Goal: Information Seeking & Learning: Learn about a topic

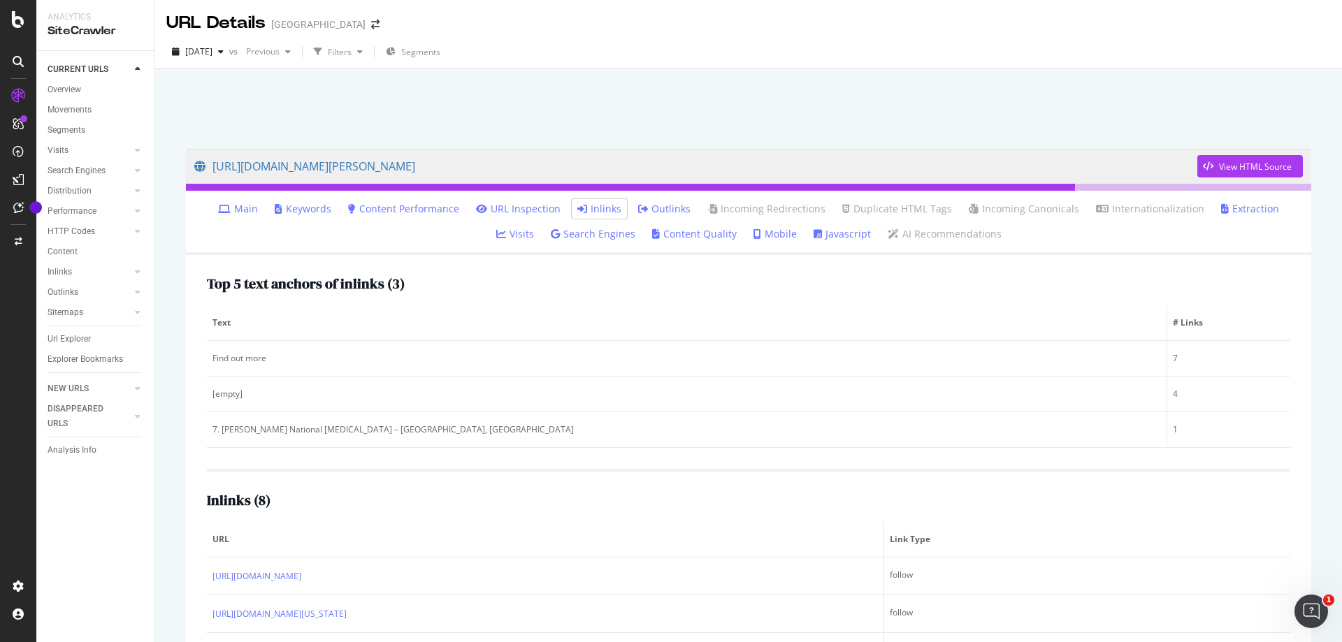
scroll to position [252, 0]
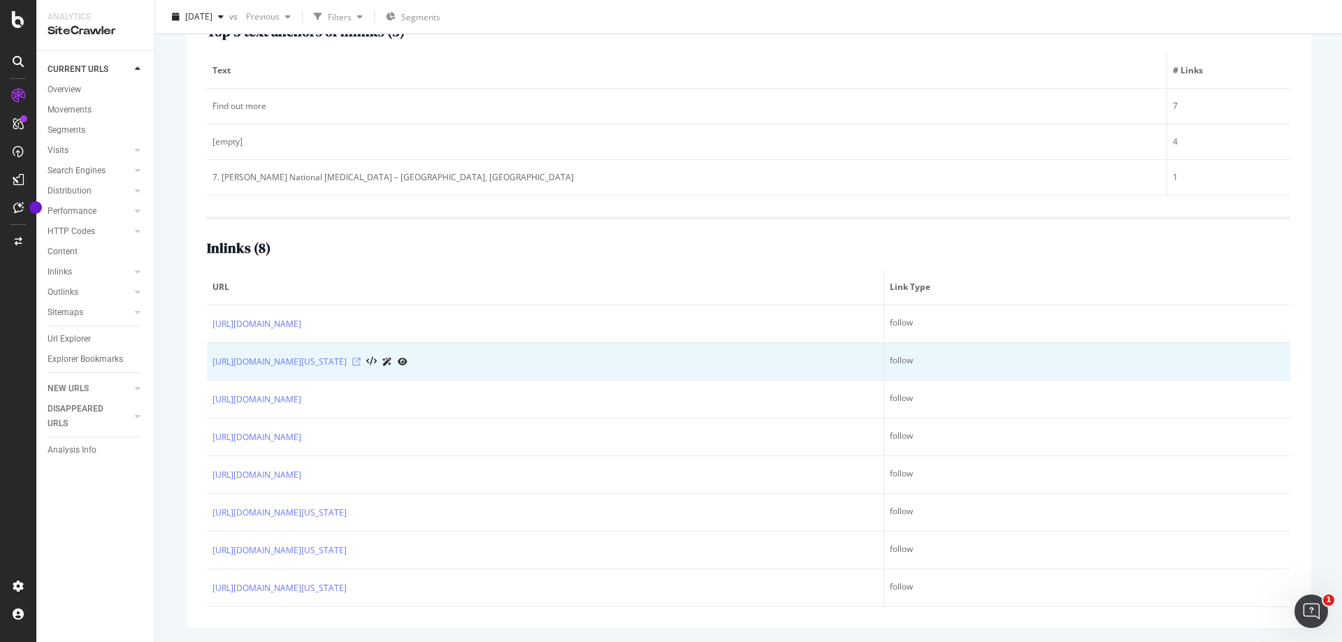
click at [361, 359] on icon at bounding box center [356, 362] width 8 height 8
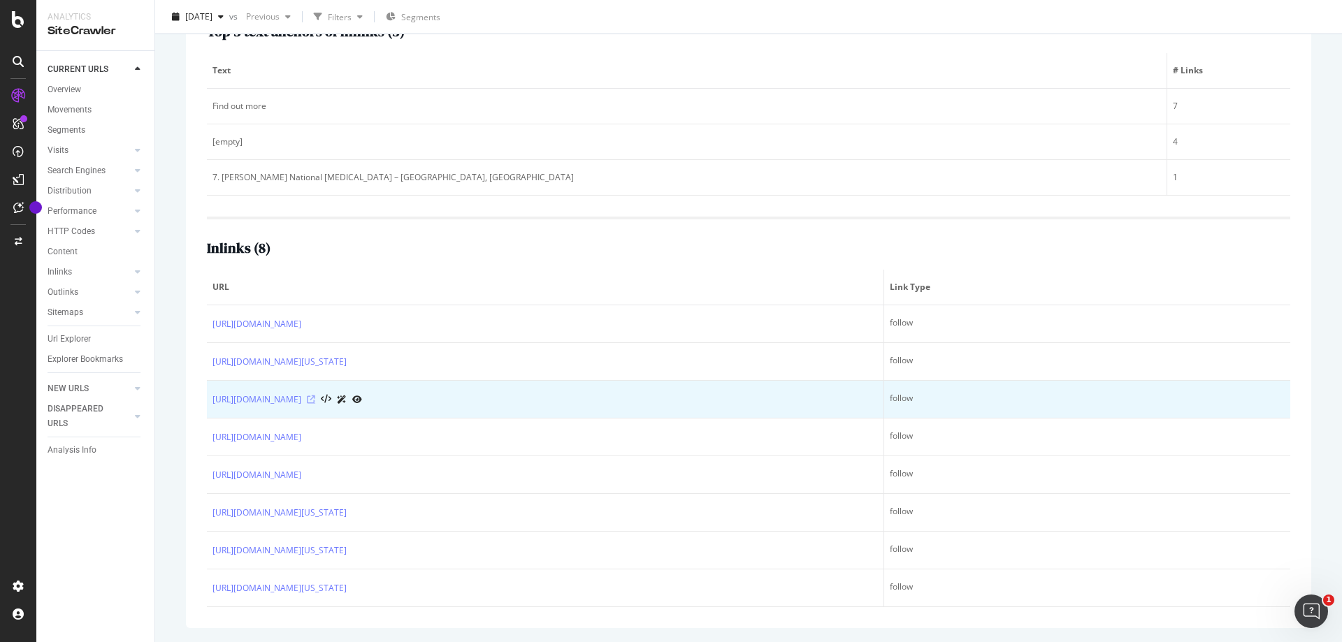
click at [315, 401] on icon at bounding box center [311, 400] width 8 height 8
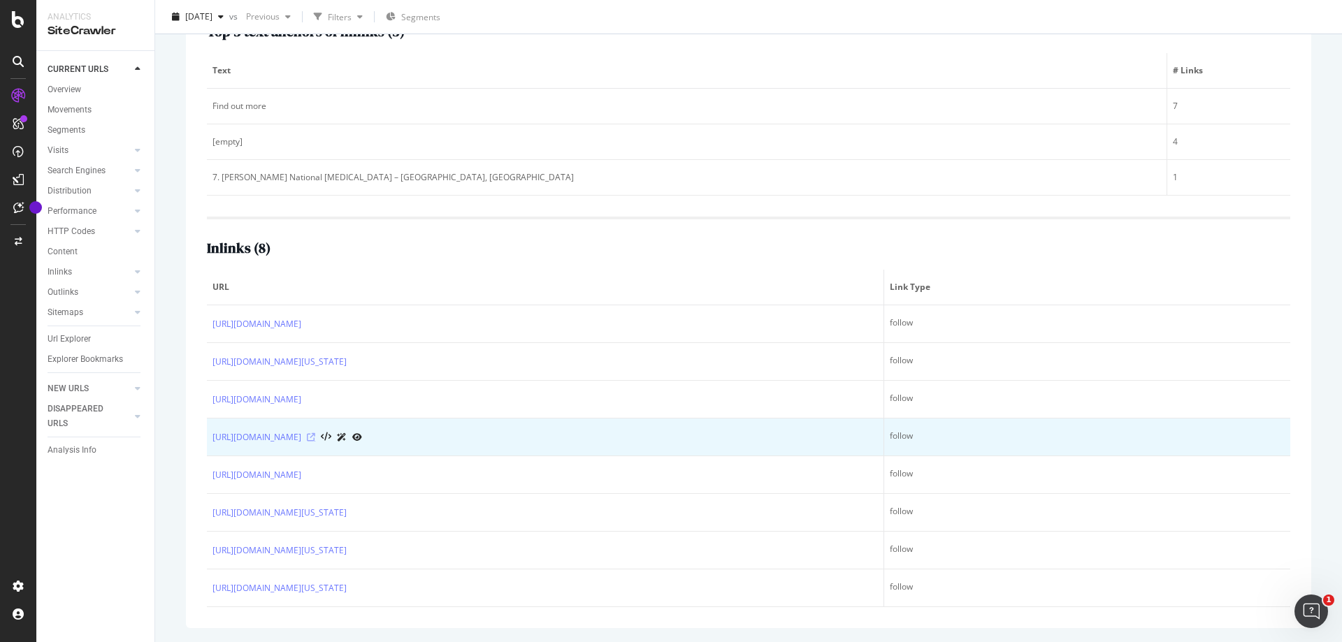
click at [315, 438] on icon at bounding box center [311, 437] width 8 height 8
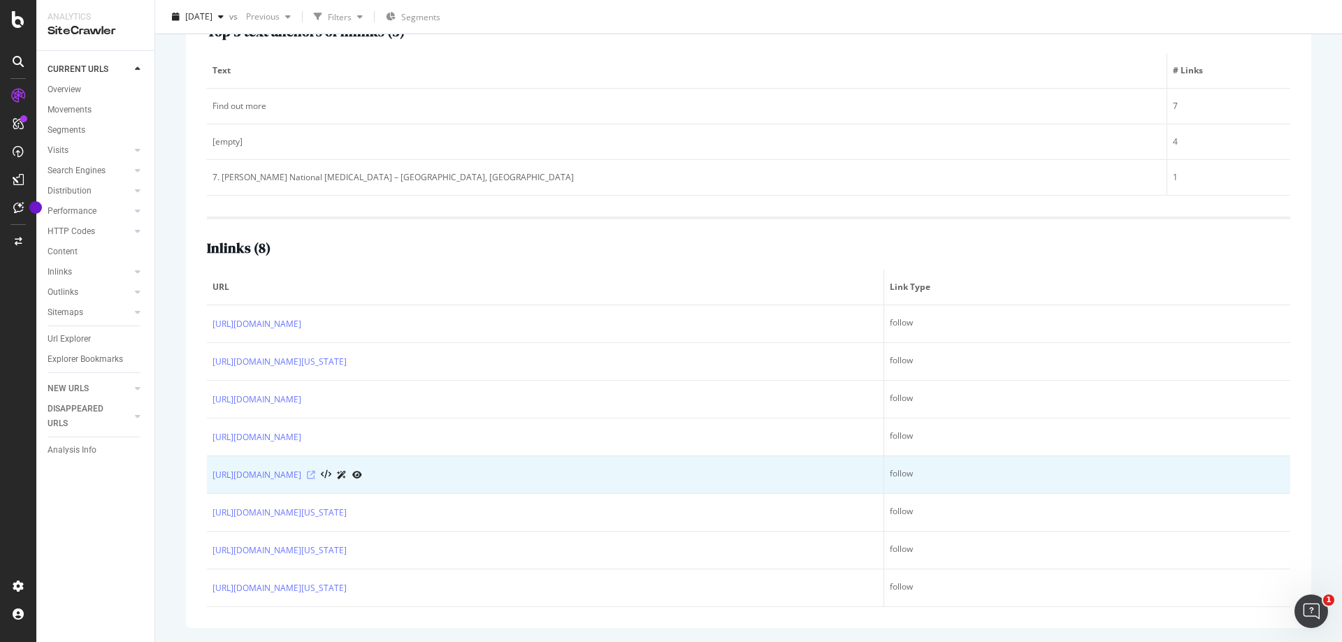
click at [315, 477] on icon at bounding box center [311, 475] width 8 height 8
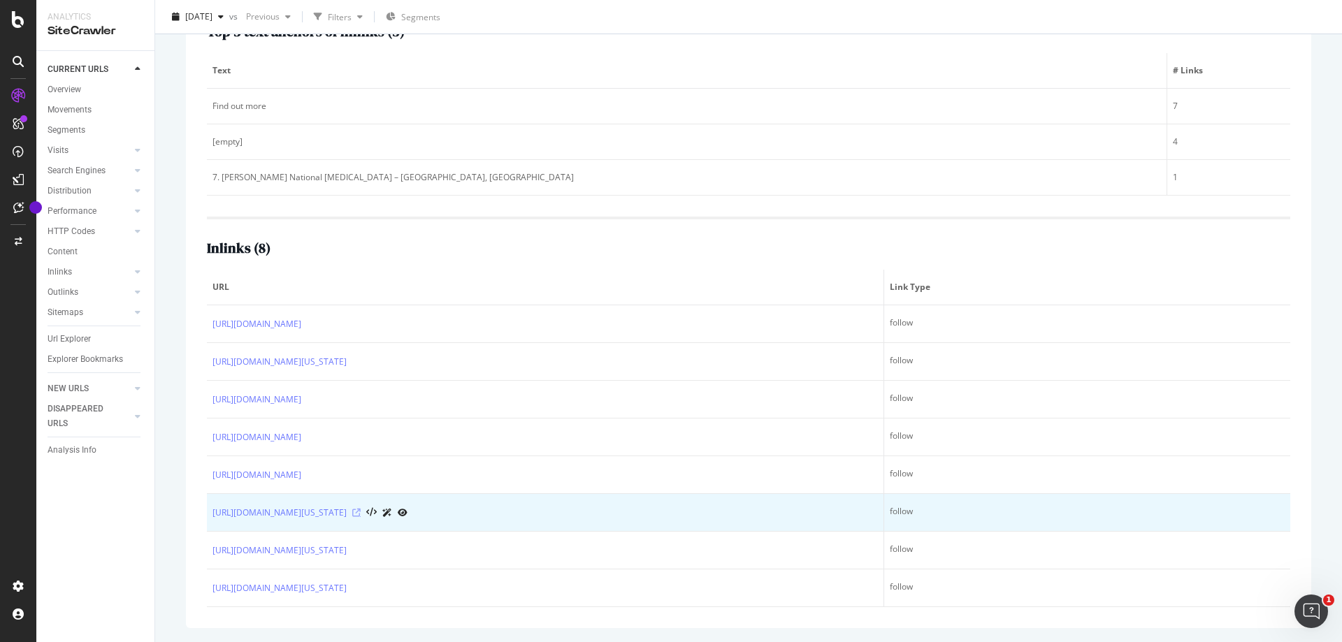
click at [361, 510] on icon at bounding box center [356, 513] width 8 height 8
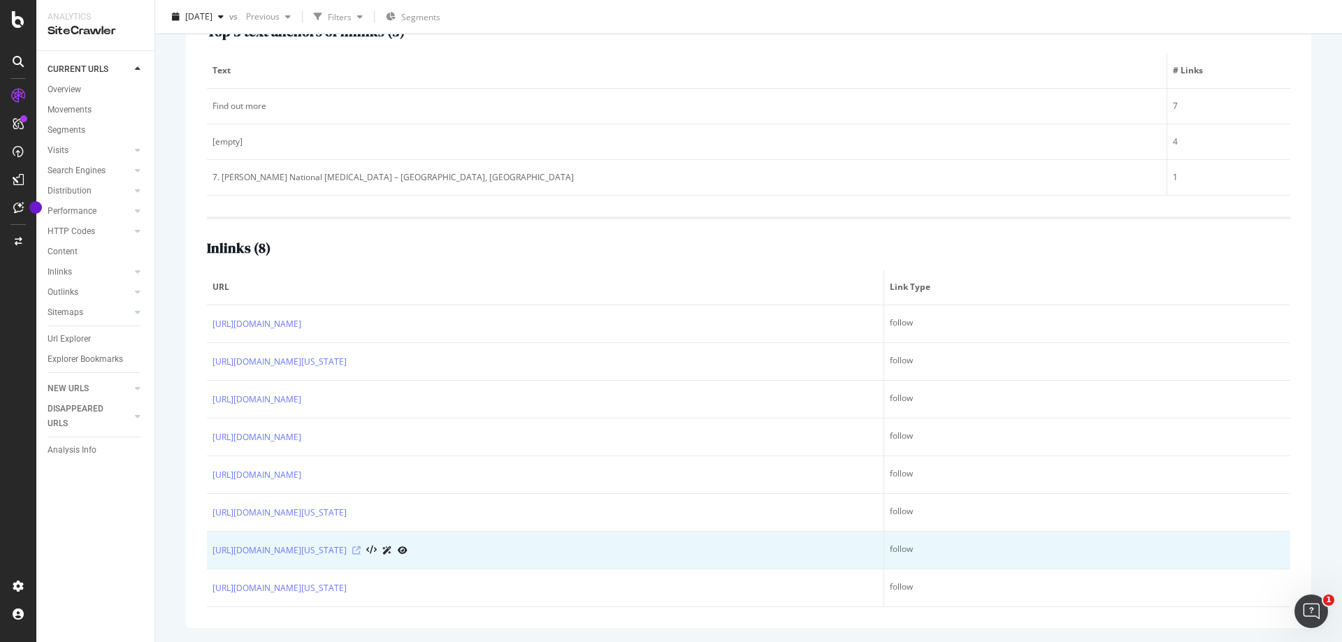
click at [361, 547] on icon at bounding box center [356, 551] width 8 height 8
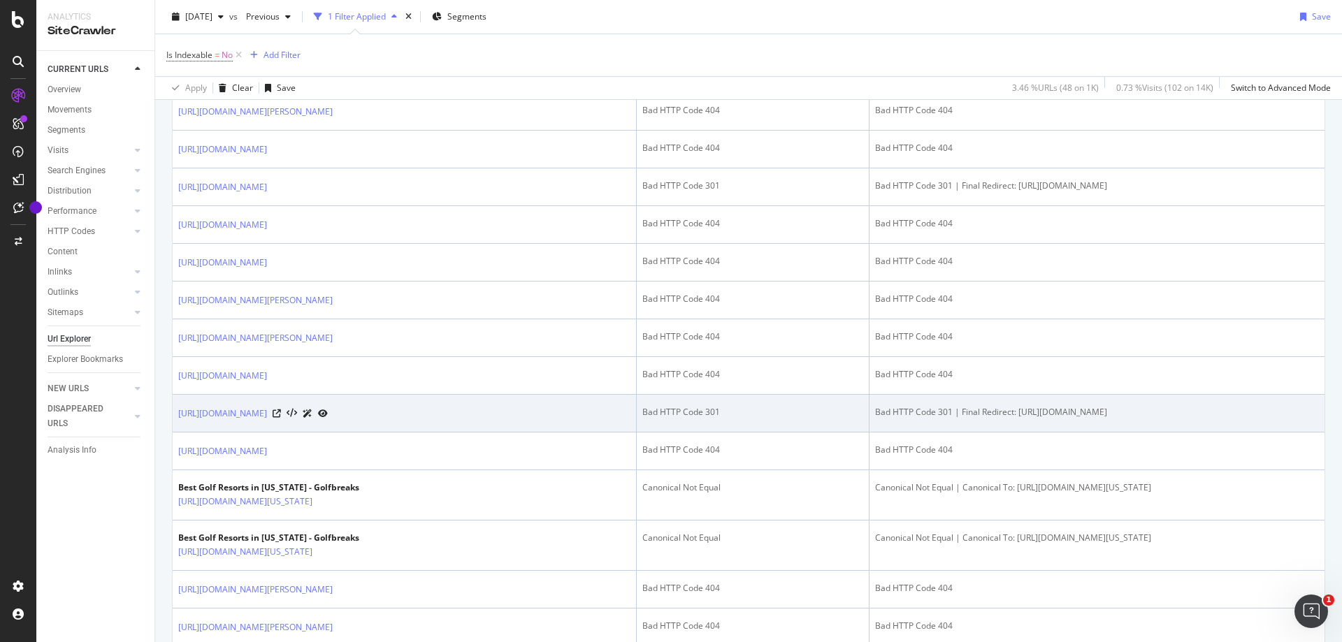
scroll to position [629, 0]
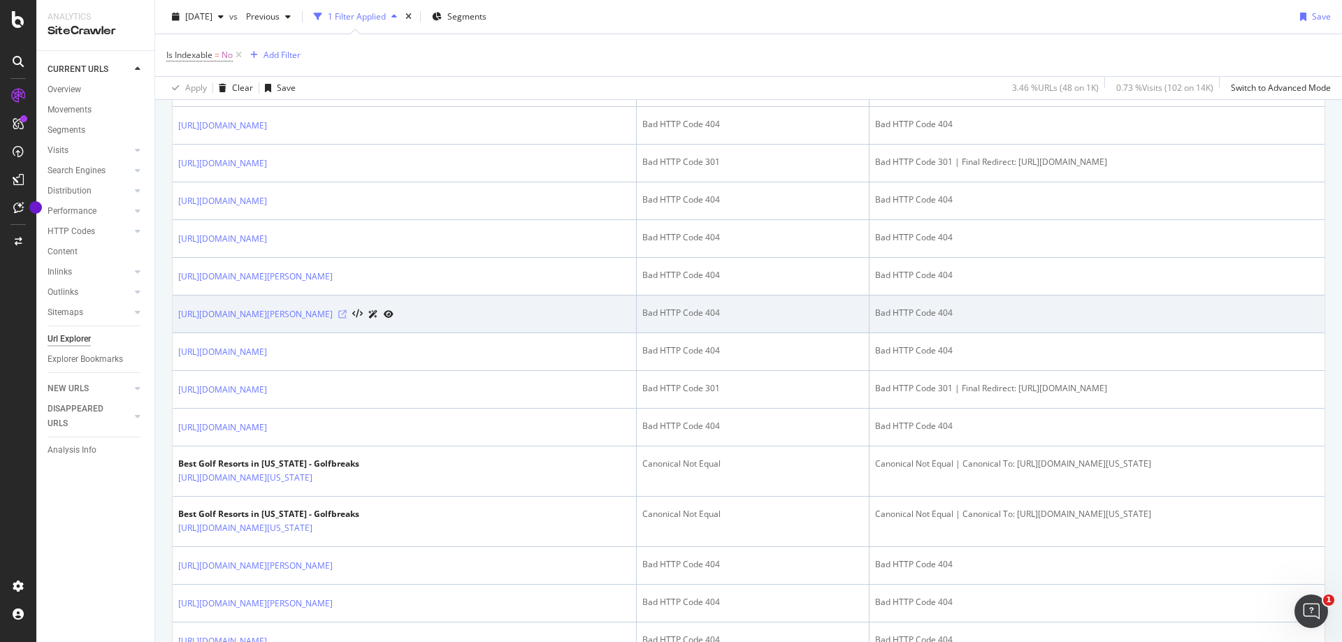
click at [347, 319] on icon at bounding box center [342, 314] width 8 height 8
click at [333, 321] on link "https://www.golfbreaks.com/en-us/vacations/miami/trump-national-doral/blue-mons…" at bounding box center [255, 315] width 154 height 14
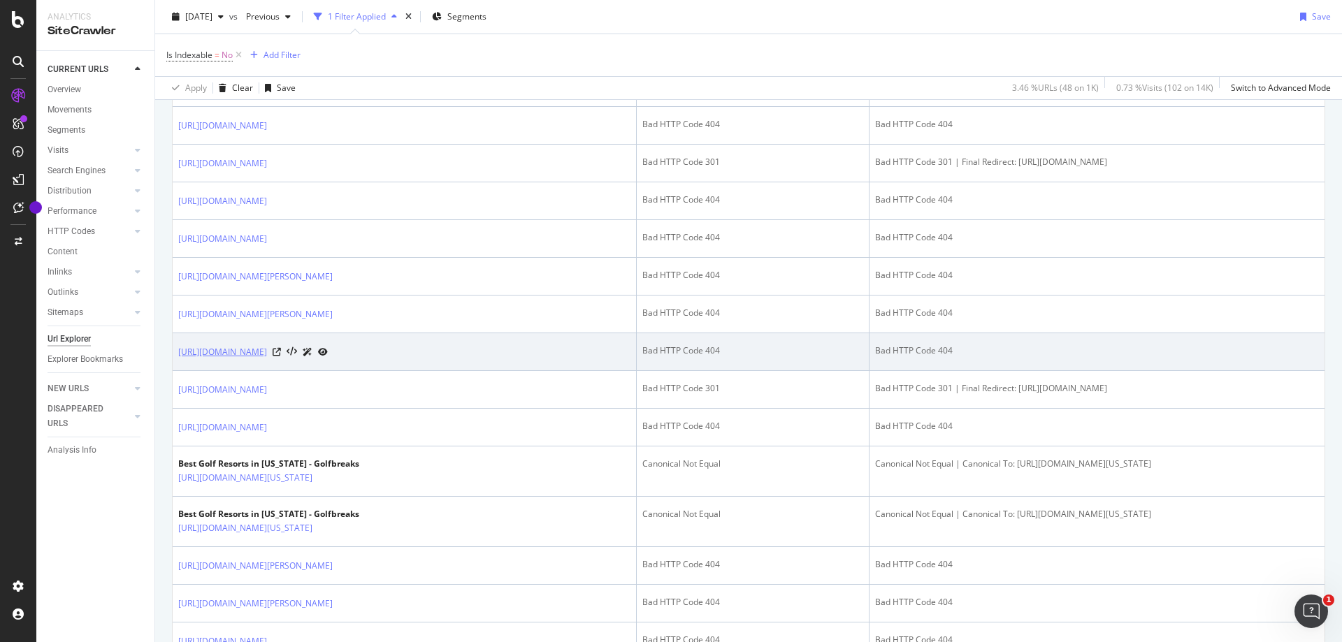
click at [267, 359] on link "https://www.golfbreaks.com/en-us/vacations/miami/" at bounding box center [222, 352] width 89 height 14
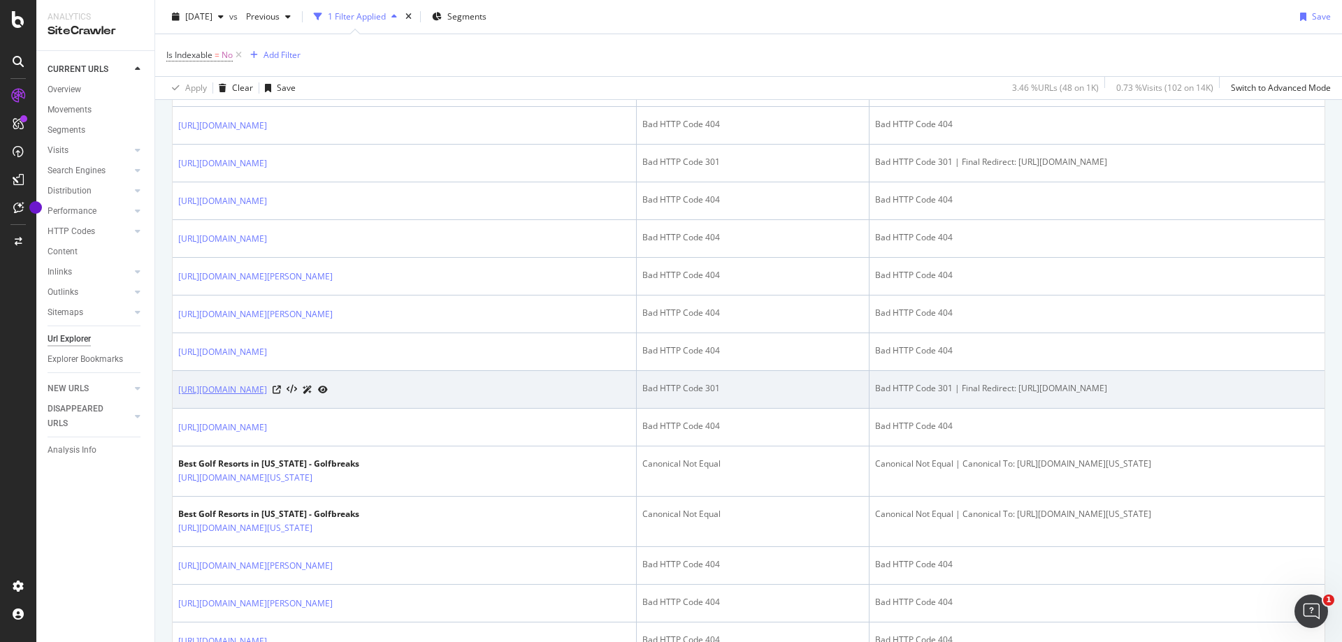
click at [267, 397] on link "https://www.golfbreaks.com/en-us/vacations/las-vegas" at bounding box center [222, 390] width 89 height 14
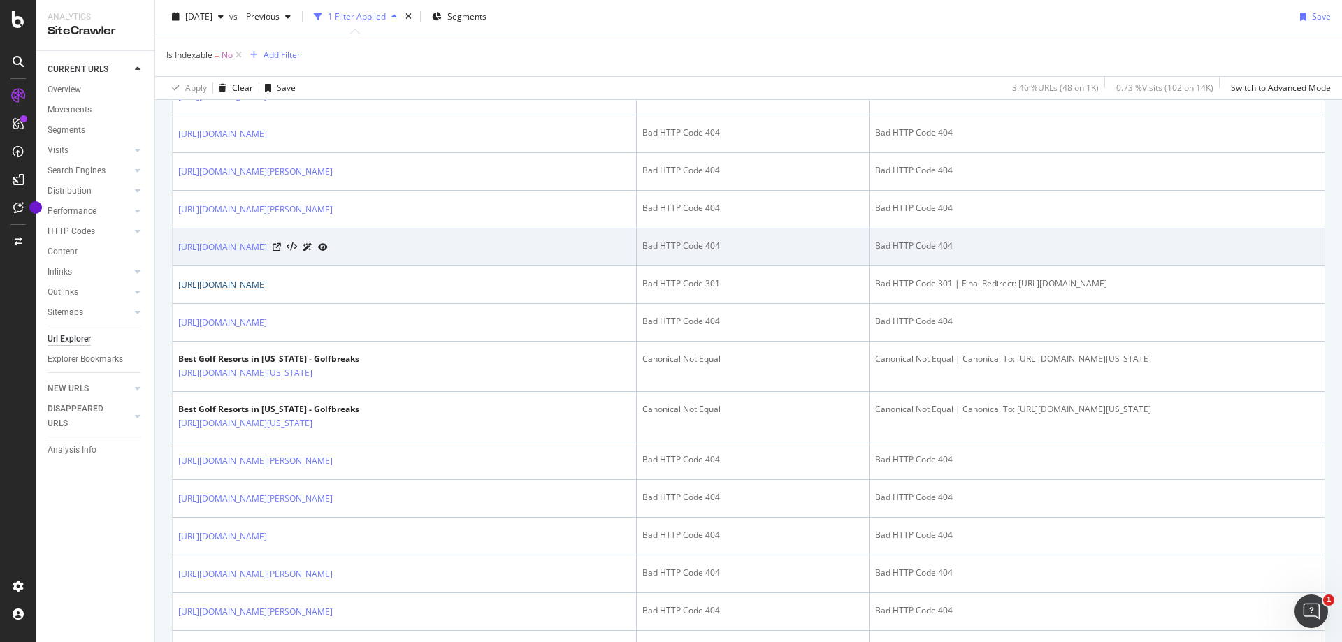
scroll to position [769, 0]
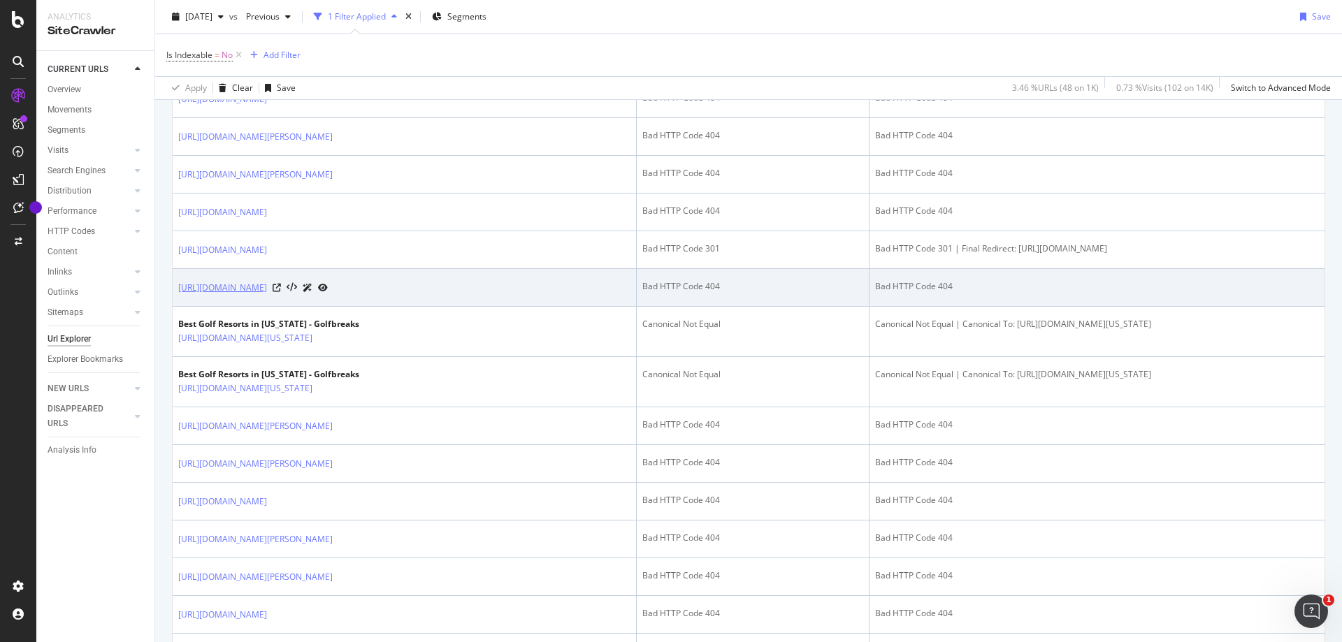
click at [267, 295] on link "https://www.golfbreaks.com/en-us/vacations/miami/jw-marriott-turnberry/" at bounding box center [222, 288] width 89 height 14
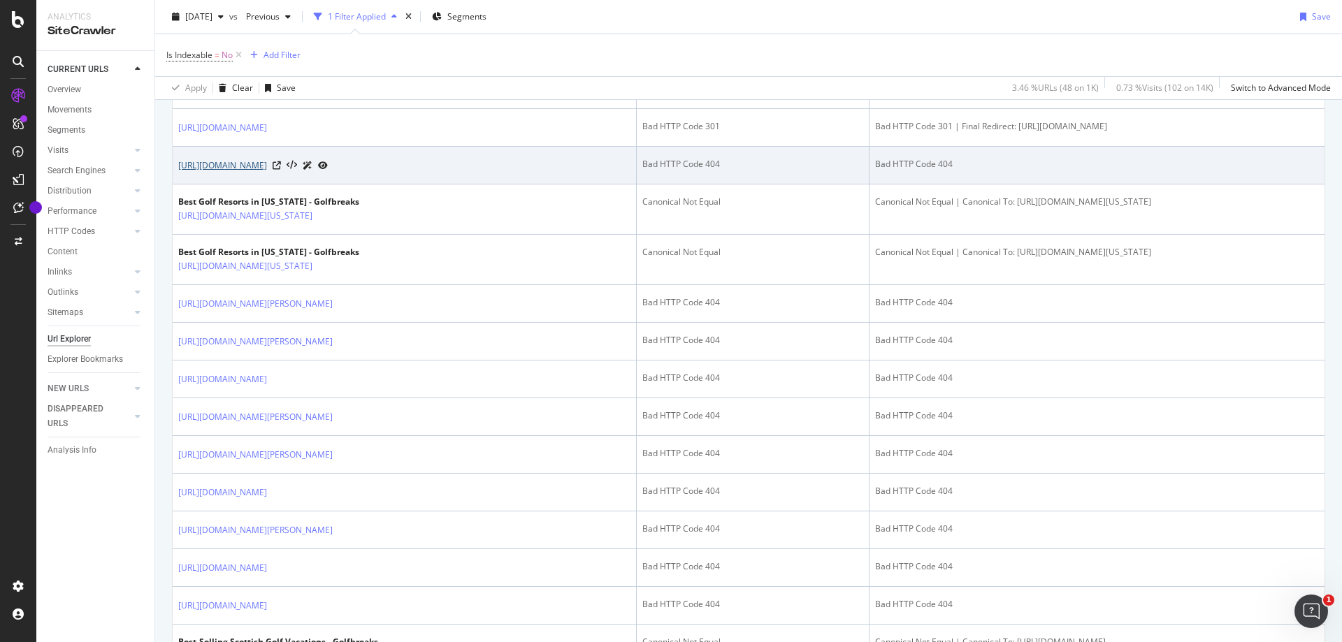
scroll to position [909, 0]
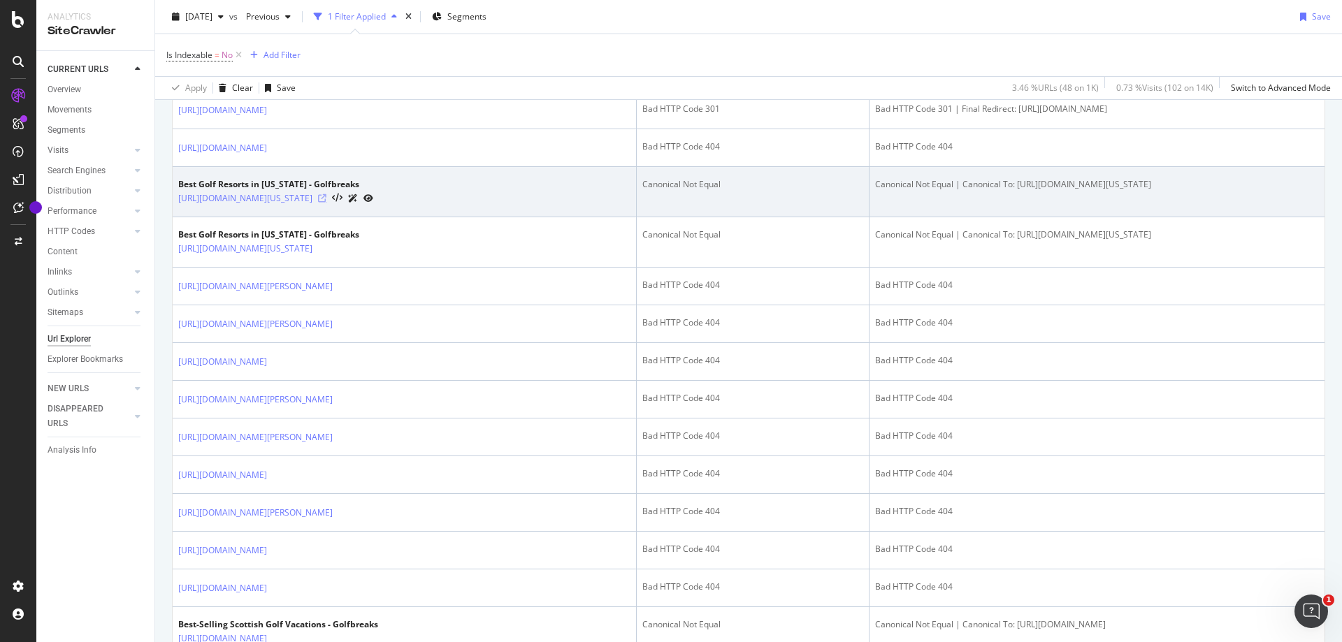
click at [326, 203] on icon at bounding box center [322, 198] width 8 height 8
click at [312, 205] on link "https://www.golfbreaks.com/en-us/inspiration/articles/best-golf-resorts-florida…" at bounding box center [245, 198] width 134 height 14
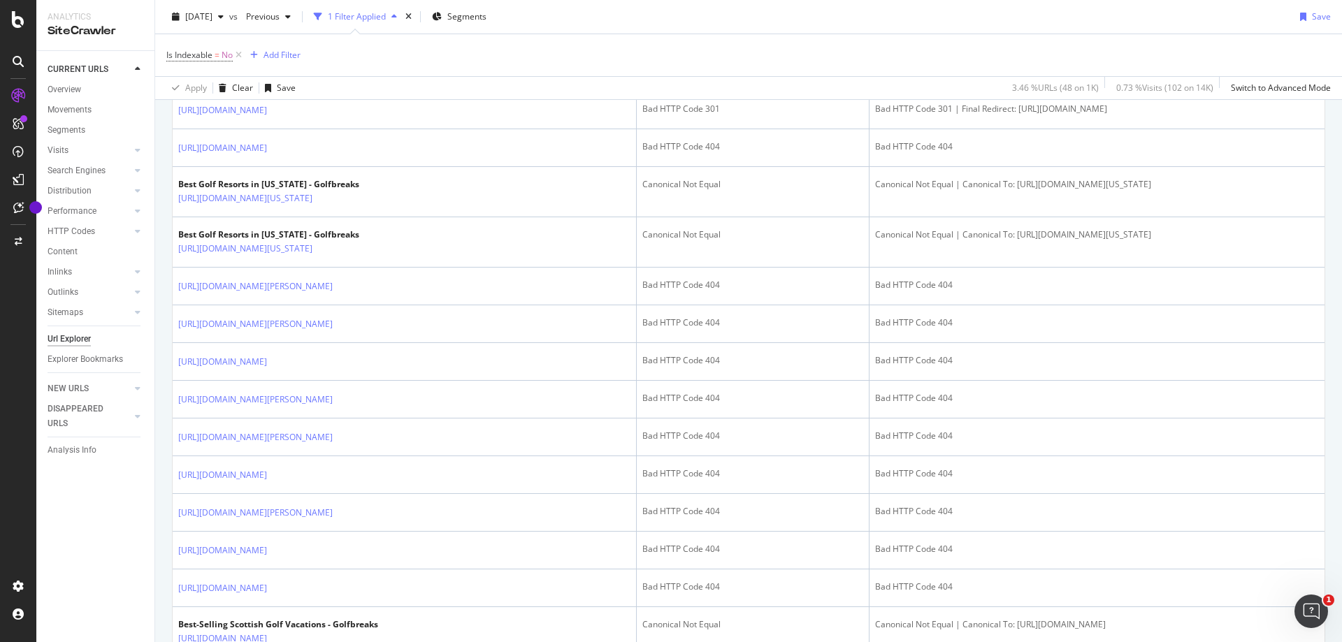
click at [1322, 270] on div "URLs Crawled By Botify By pagetype Chart (by Value) Table Expand Export as CSV …" at bounding box center [748, 404] width 1187 height 2320
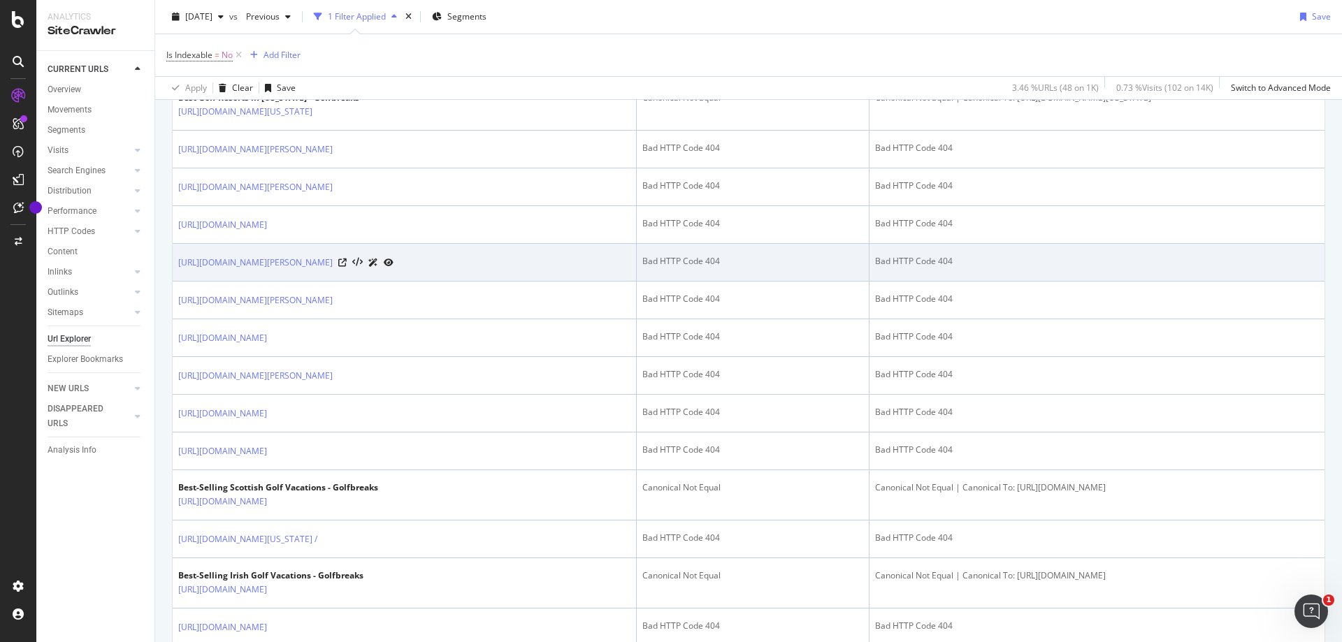
scroll to position [1046, 0]
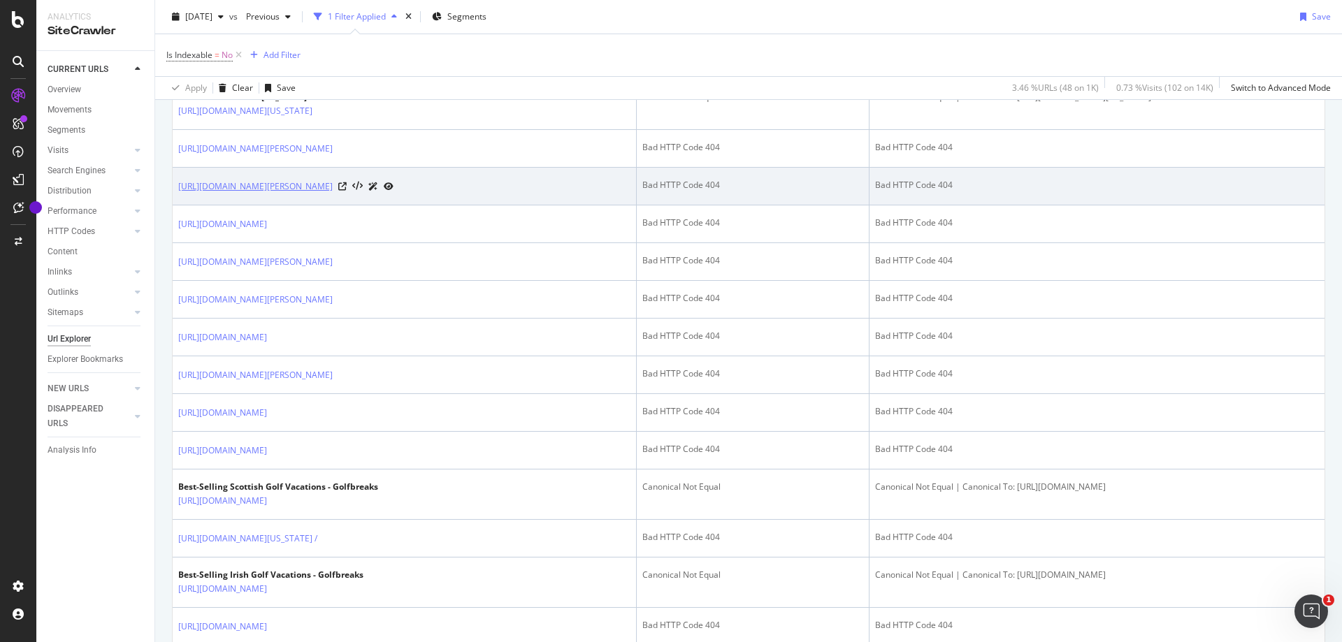
click at [333, 194] on link "https://www.golfbreaks.com/en-us/vacations/miami/jw-marriott-turnberry/miller-c…" at bounding box center [255, 187] width 154 height 14
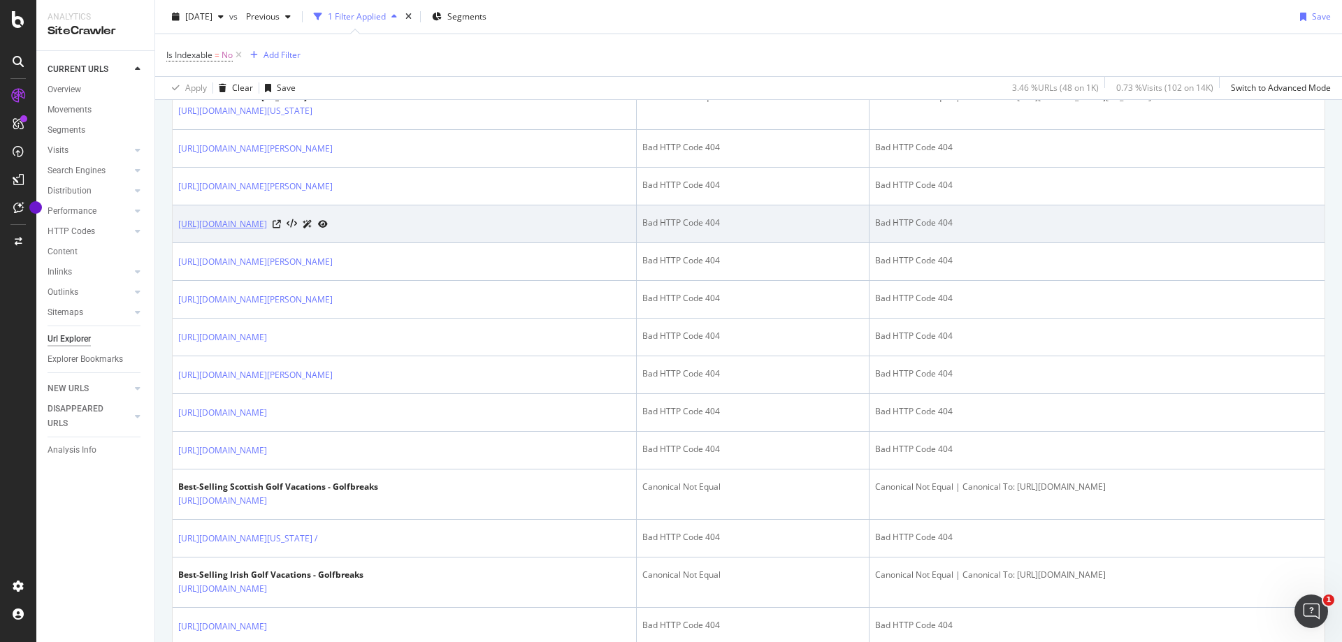
click at [267, 231] on link "https://www.golfbreaks.com/en-us/vacations/miami/normandy-shores-golf-club/" at bounding box center [222, 224] width 89 height 14
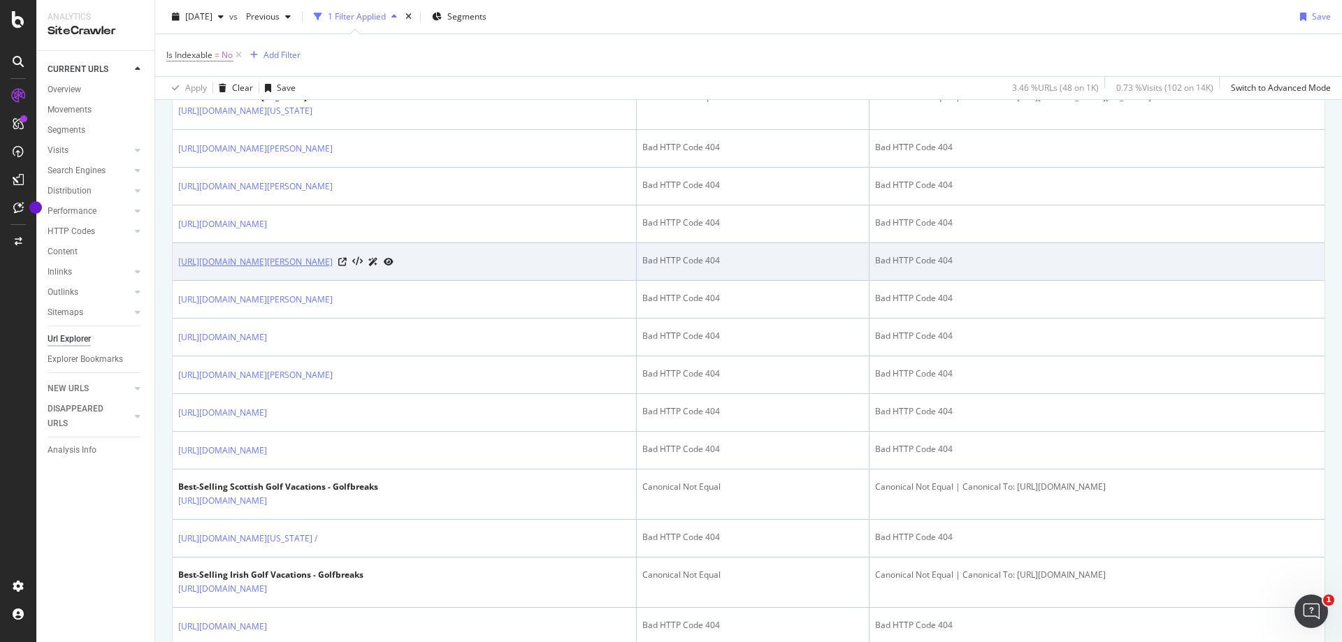
click at [333, 269] on link "https://www.golfbreaks.com/en-us/vacations/miami/trump-national-doral/red-tiger…" at bounding box center [255, 262] width 154 height 14
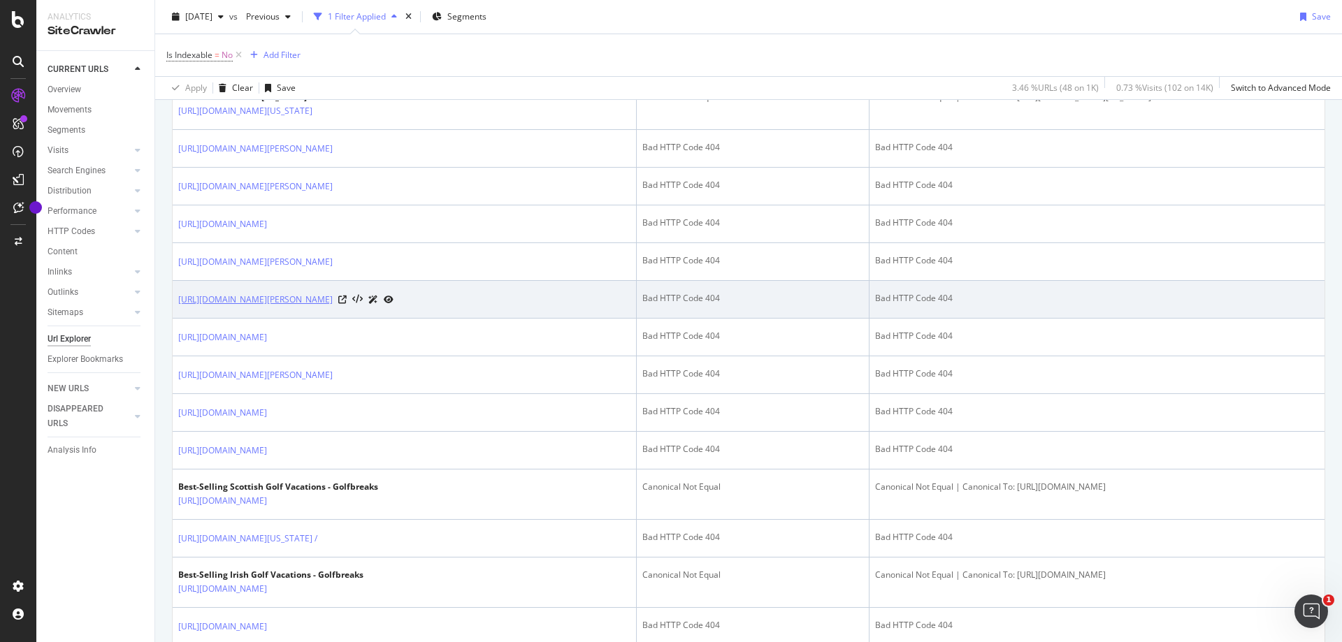
click at [333, 307] on link "https://www.golfbreaks.com/en-us/vacations/miami/trump-national-doral/golden-pa…" at bounding box center [255, 300] width 154 height 14
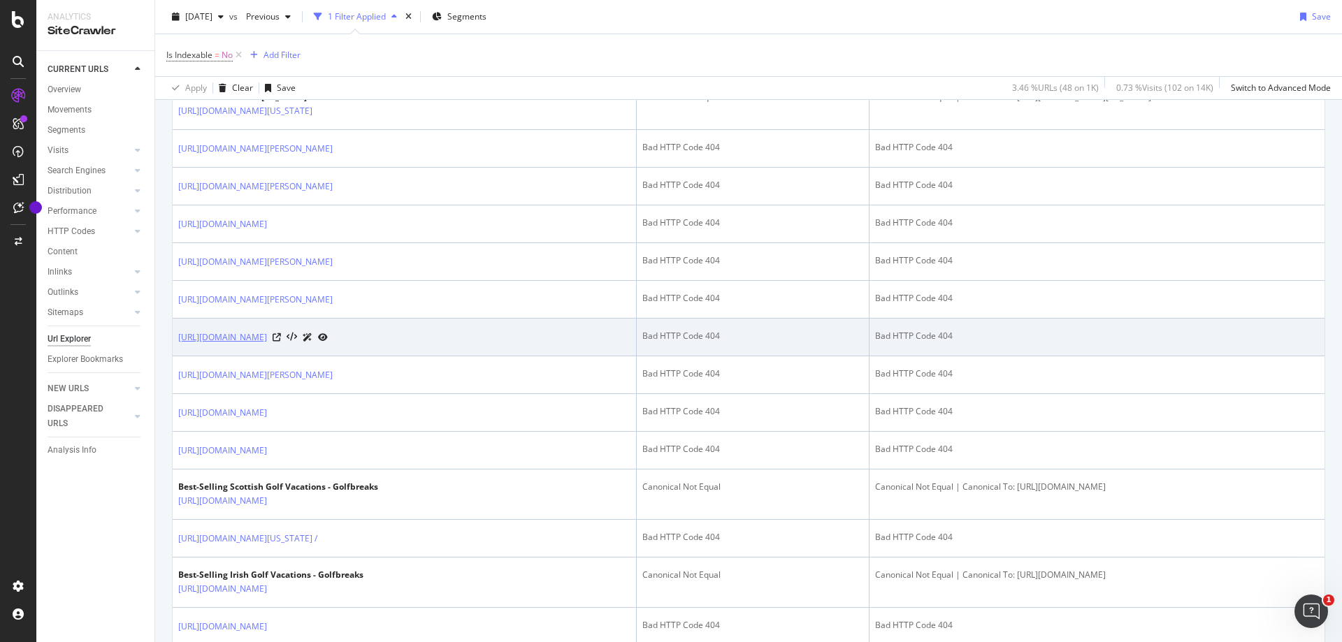
click at [267, 345] on link "https://www.golfbreaks.com/en-us/vacations/miami/pga-national-resort/champion-c…" at bounding box center [222, 338] width 89 height 14
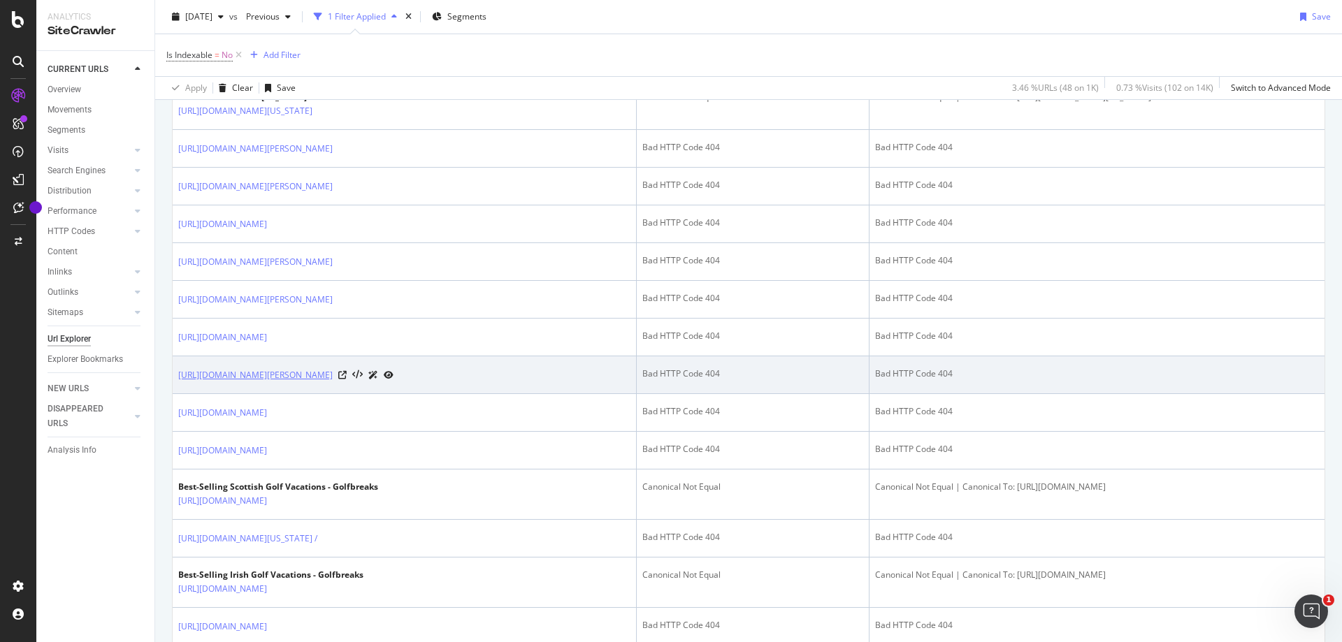
click at [333, 382] on link "https://www.golfbreaks.com/en-us/vacations/miami/pga-national-resort/fazio-cour…" at bounding box center [255, 375] width 154 height 14
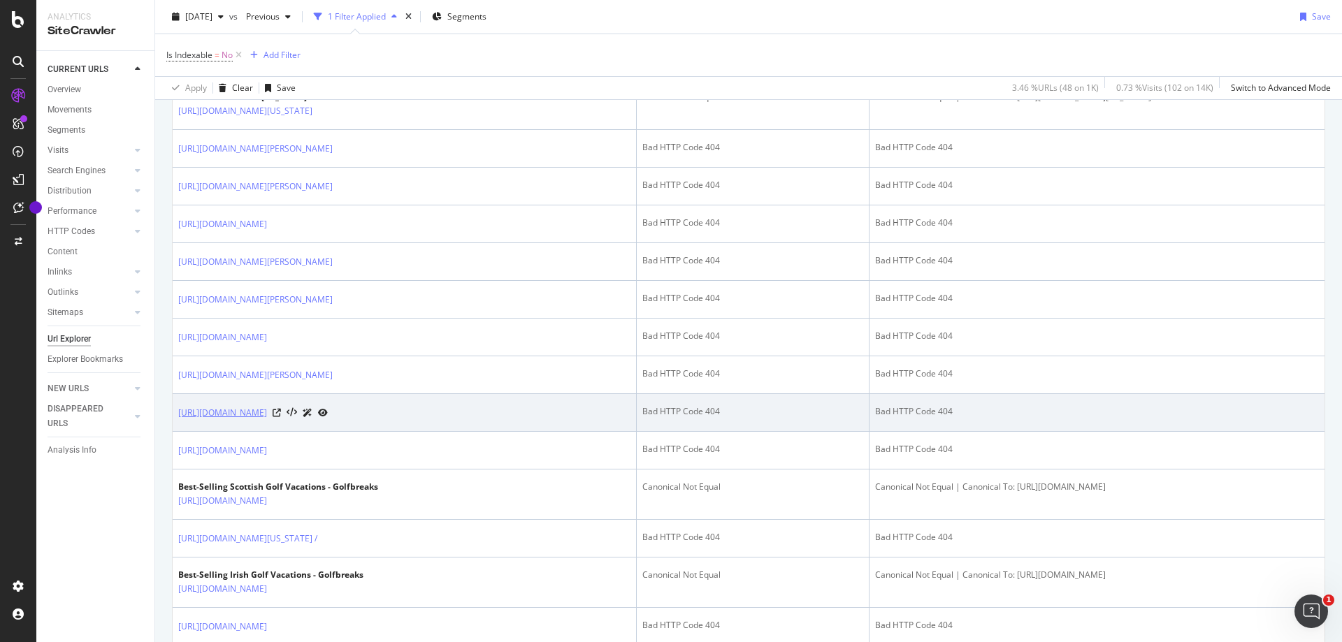
click at [267, 420] on link "https://www.golfbreaks.com/en-us/vacations/miami/miami-shores-country-club/" at bounding box center [222, 413] width 89 height 14
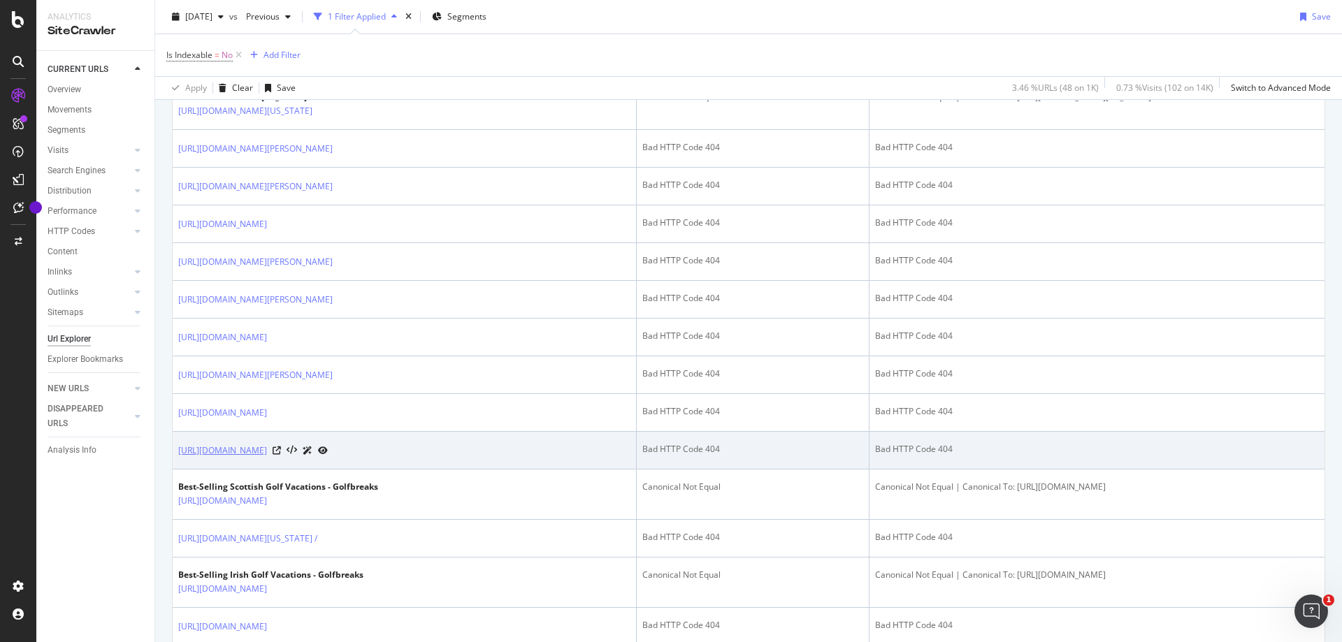
click at [267, 458] on link "https://www.golfbreaks.com/en-us/vacations/miami/miami-beach-golf-club/" at bounding box center [222, 451] width 89 height 14
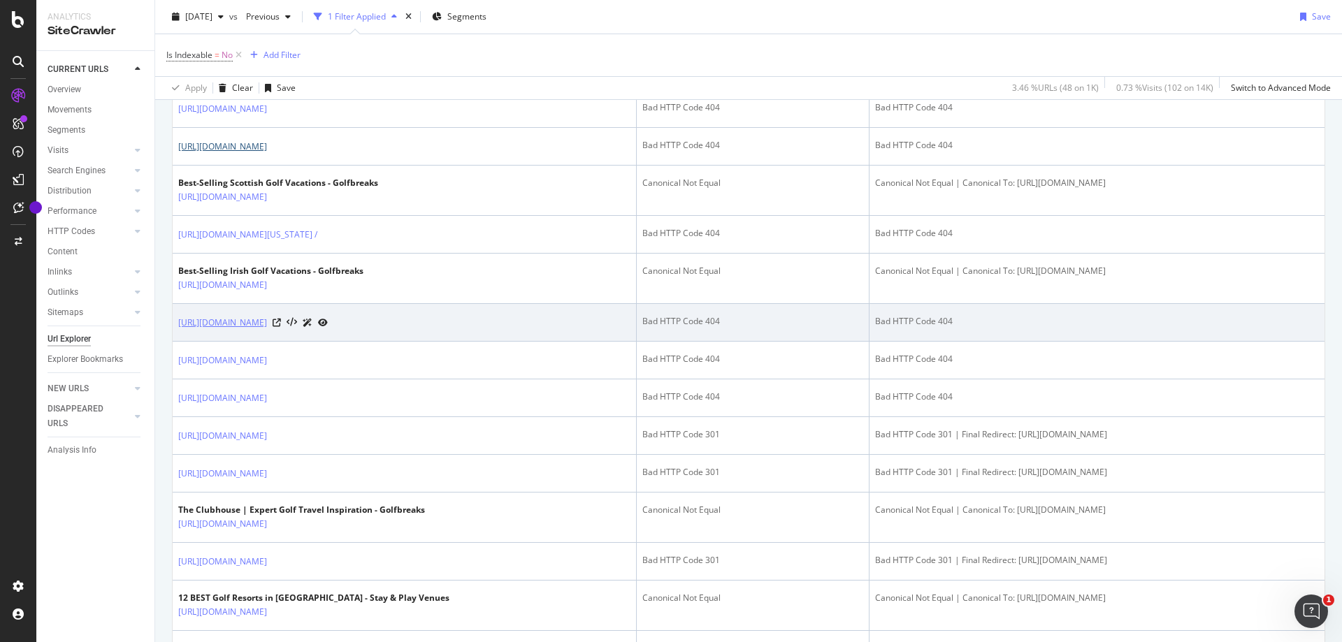
scroll to position [1326, 0]
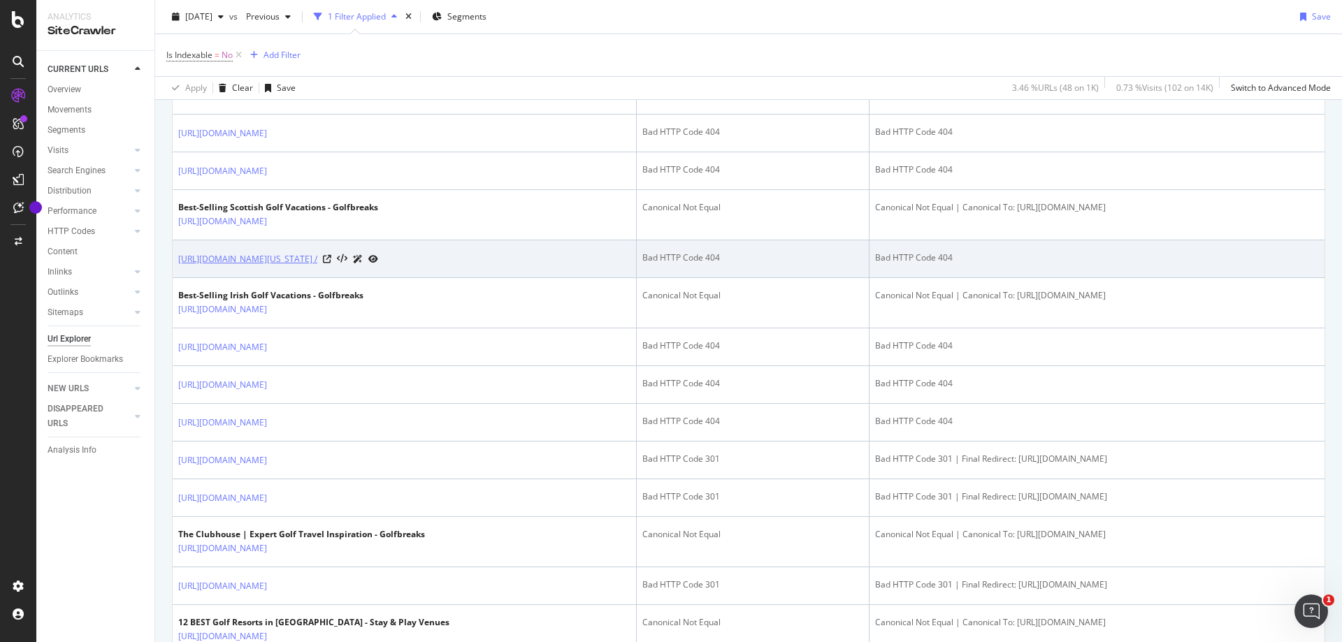
click at [317, 266] on link "https://www.golfbreaks.com/en-us/offers/best-selling/florida/ /" at bounding box center [247, 259] width 139 height 14
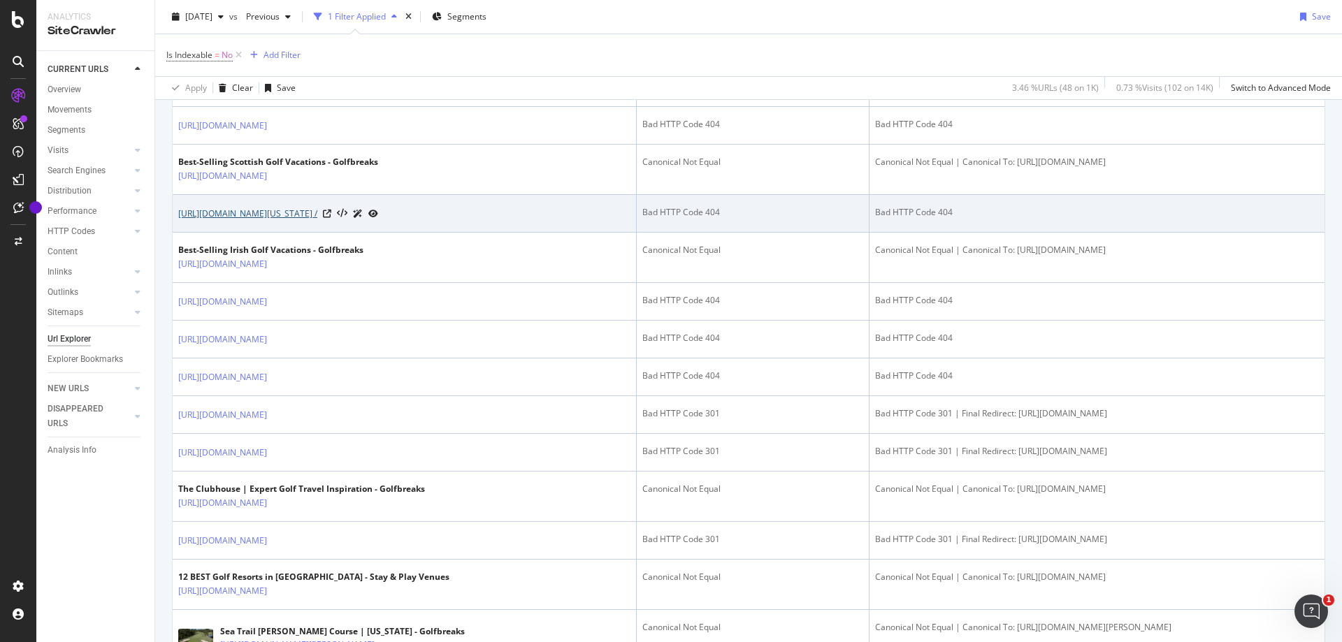
scroll to position [1396, 0]
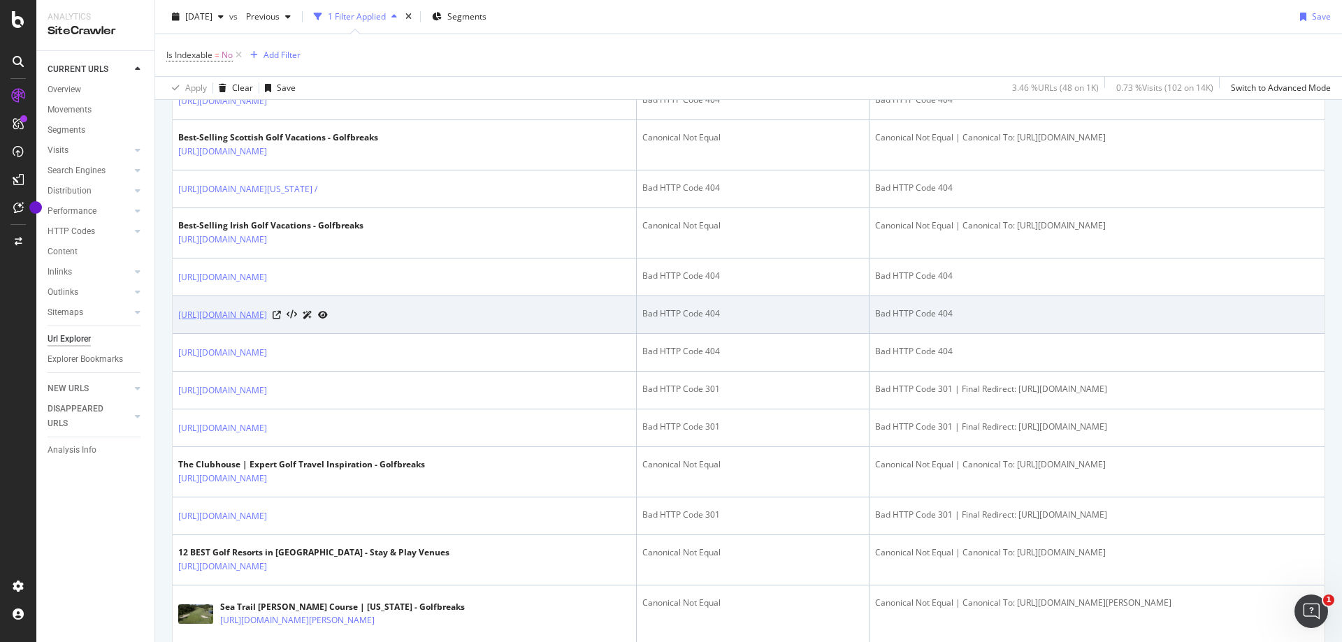
click at [267, 322] on link "https://www.golfbreaks.com/en-us//en-us/inspiration/articles/best-irish-open-co…" at bounding box center [222, 315] width 89 height 14
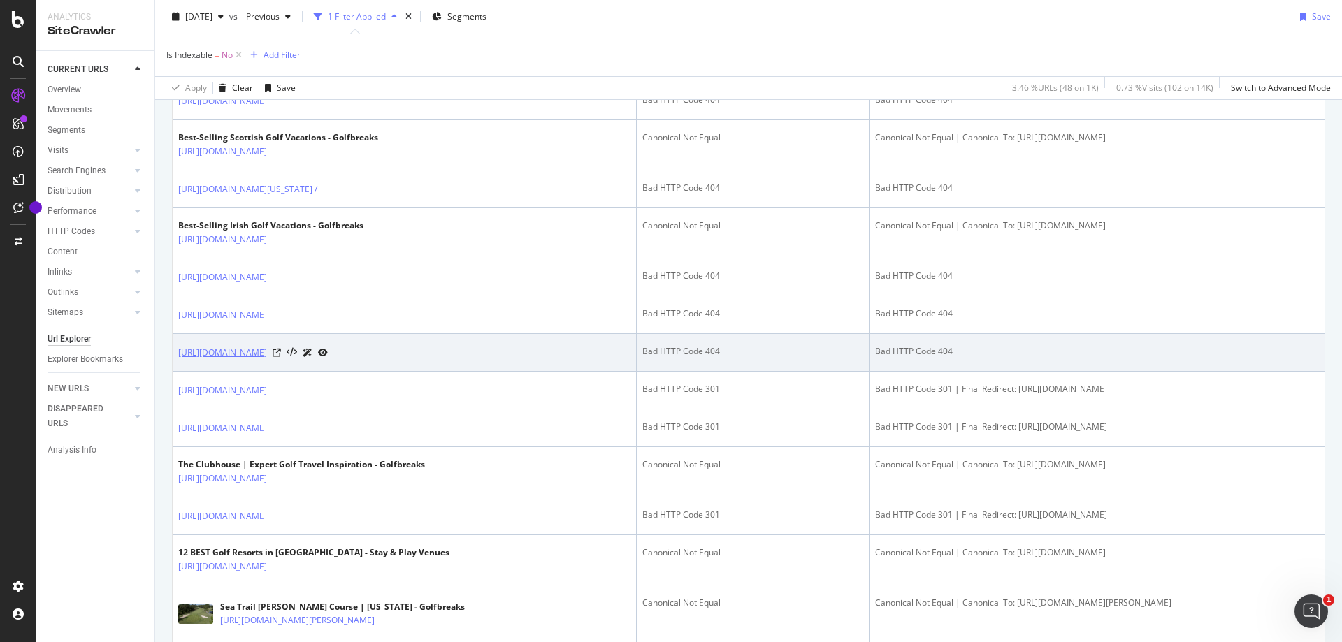
click at [267, 360] on link "https://www.golfbreaks.com/en-us//en-us/vacations/donegal/rosapenna-hotel-golf-…" at bounding box center [222, 353] width 89 height 14
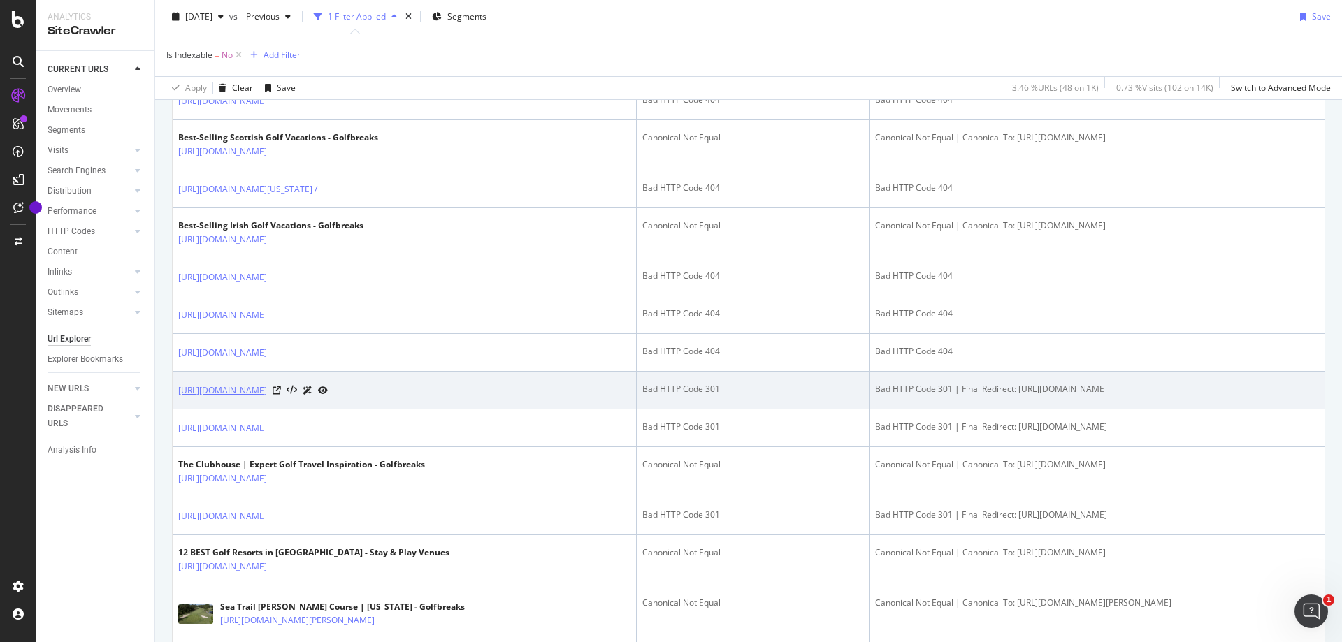
click at [267, 398] on link "https://www.golfbreaks.com/en-us/inspiration/travel-guides" at bounding box center [222, 391] width 89 height 14
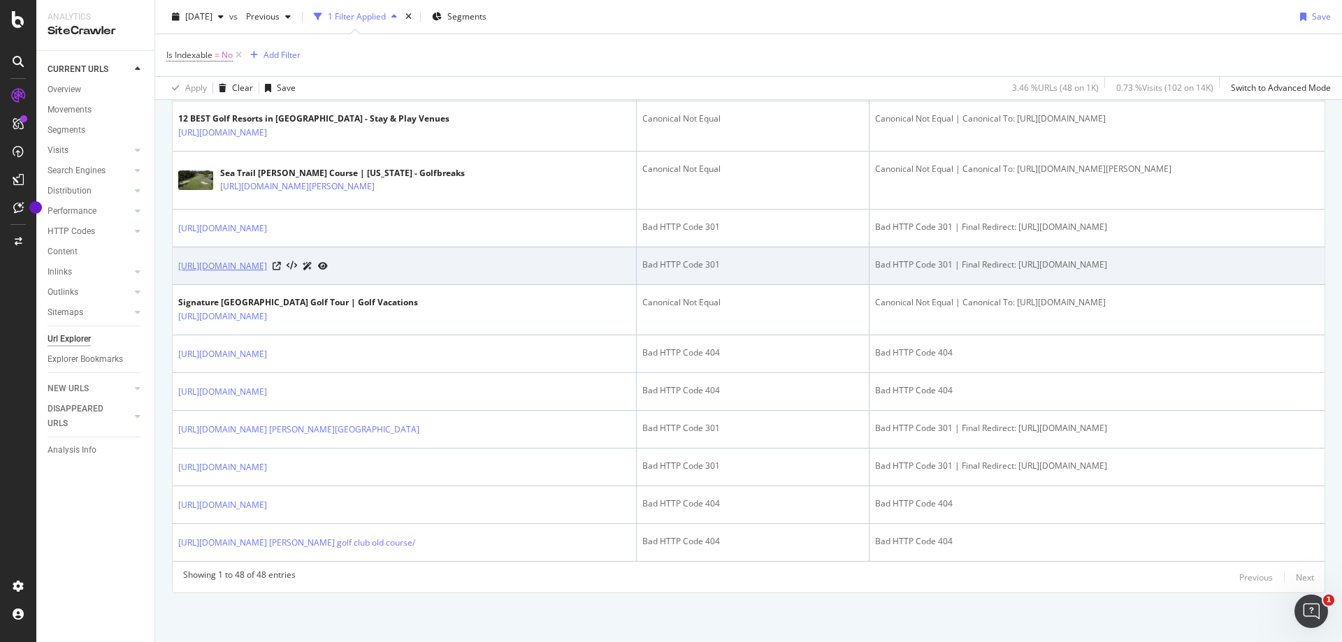
scroll to position [1955, 0]
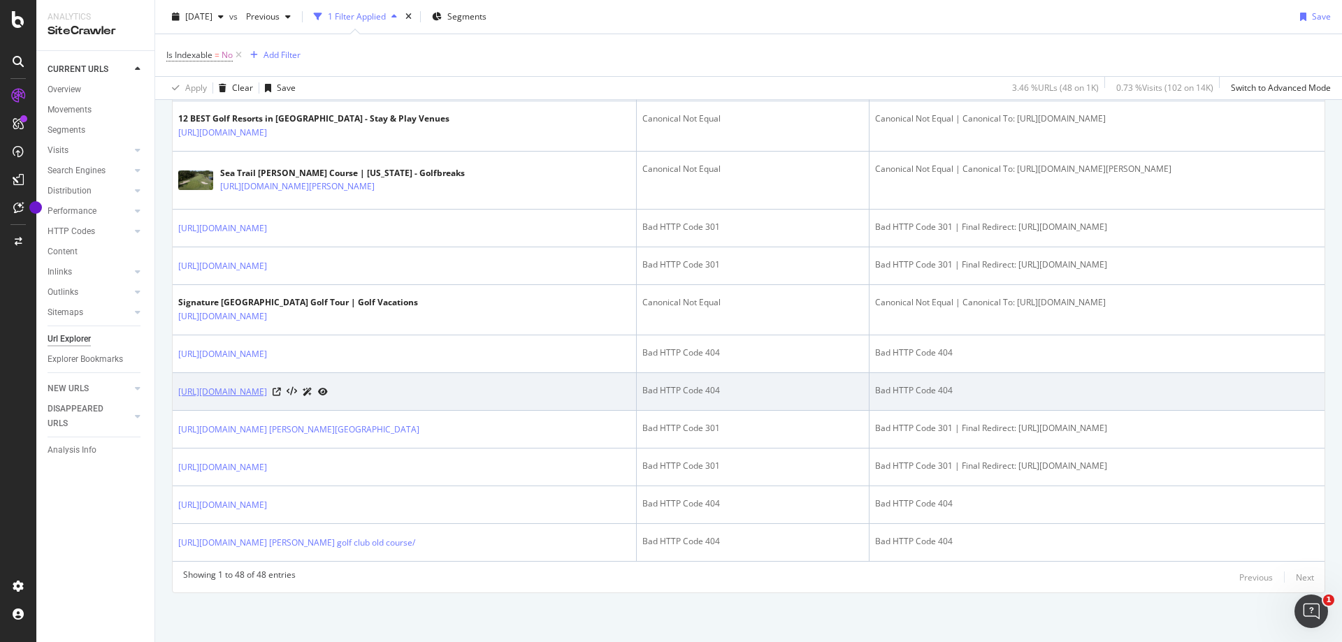
click at [267, 385] on link "https://www.golfbreaks.com/en-us/vacations/spain/hotel-camiral-golf-wellness/st…" at bounding box center [222, 392] width 89 height 14
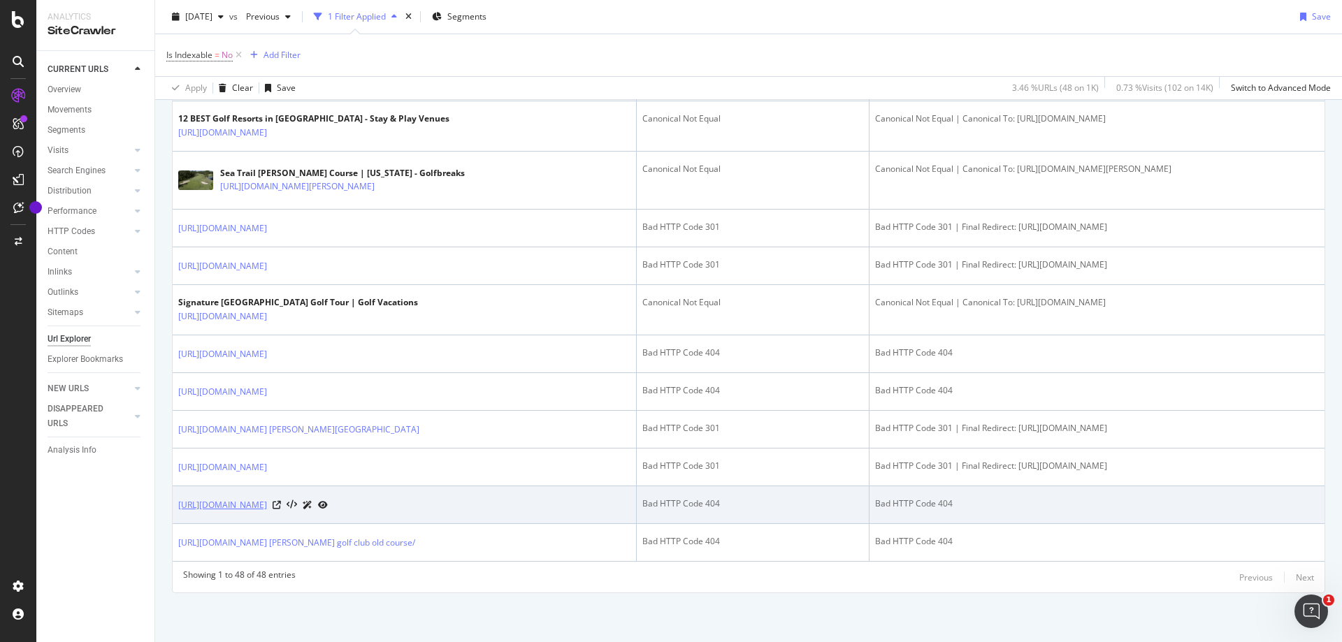
click at [267, 498] on link "https://www.golfbreaks.com/en-us/vacations/miami/pga-national-resort/estate-cou…" at bounding box center [222, 505] width 89 height 14
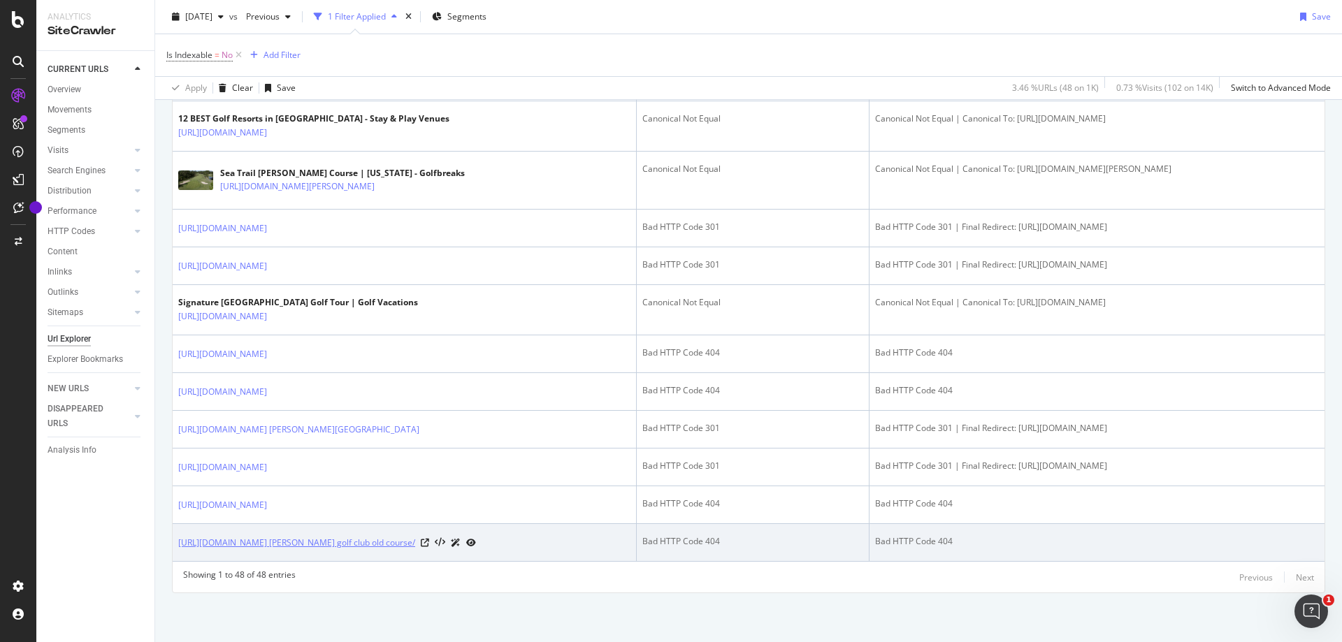
click at [415, 536] on link "[URL][DOMAIN_NAME] [PERSON_NAME] golf club old course/" at bounding box center [296, 543] width 237 height 14
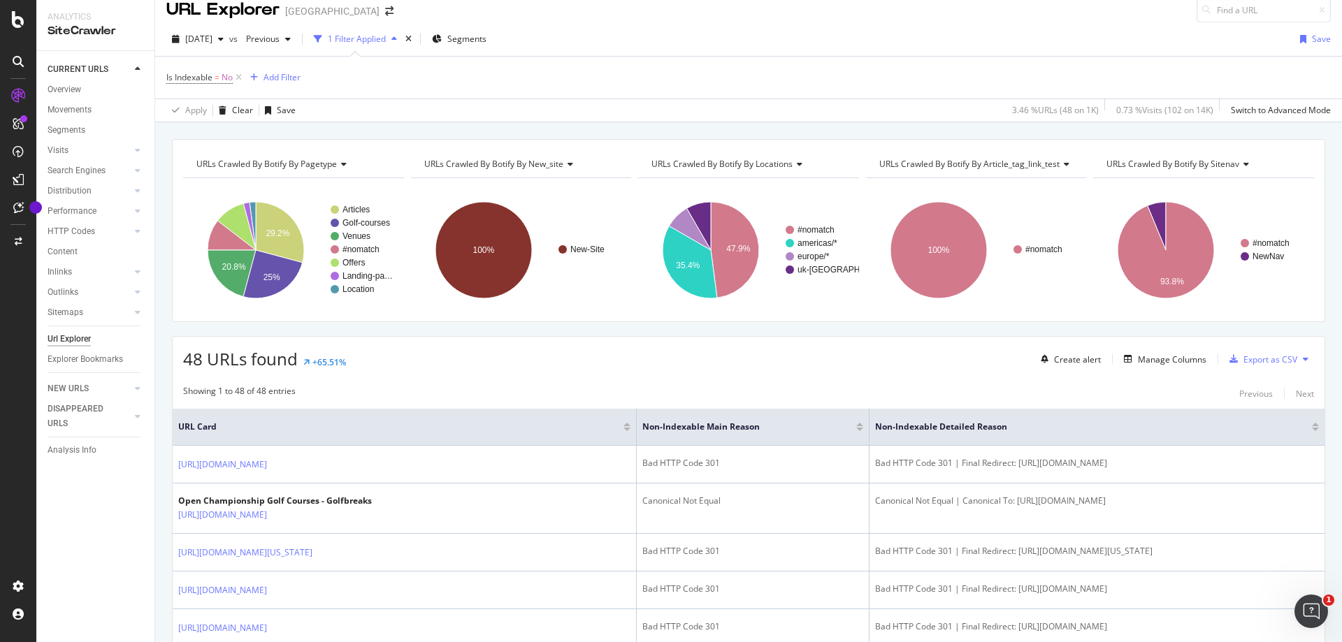
scroll to position [0, 0]
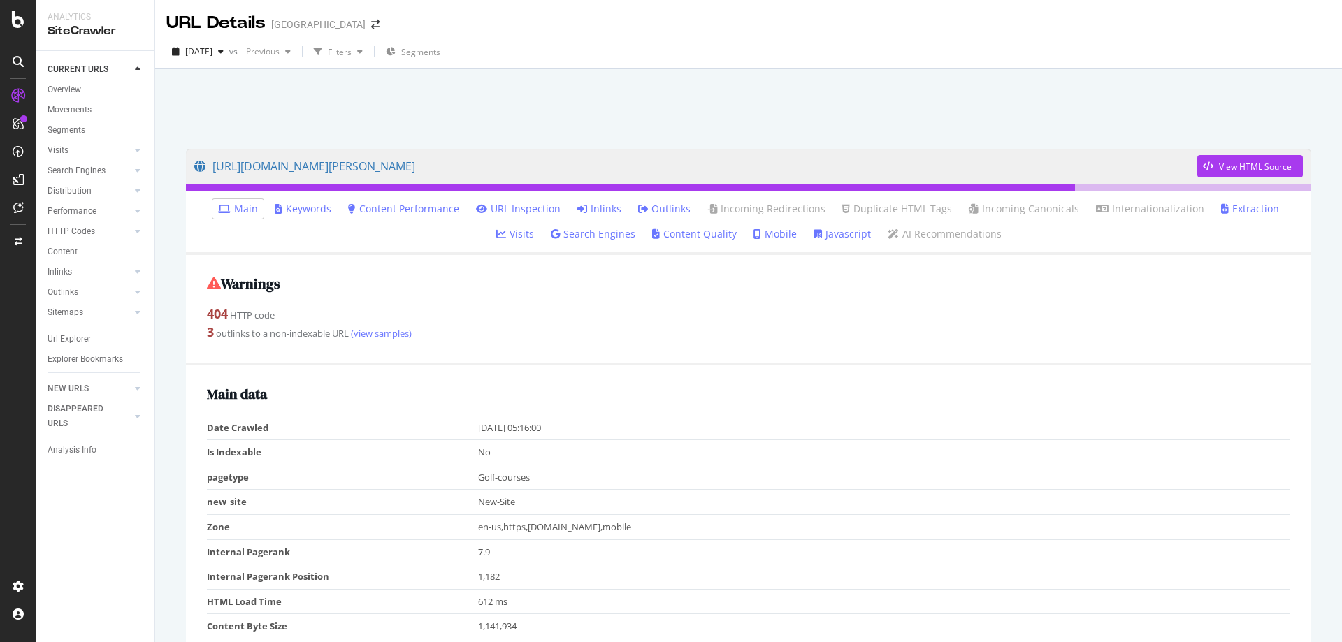
click at [577, 205] on link "Inlinks" at bounding box center [599, 209] width 44 height 14
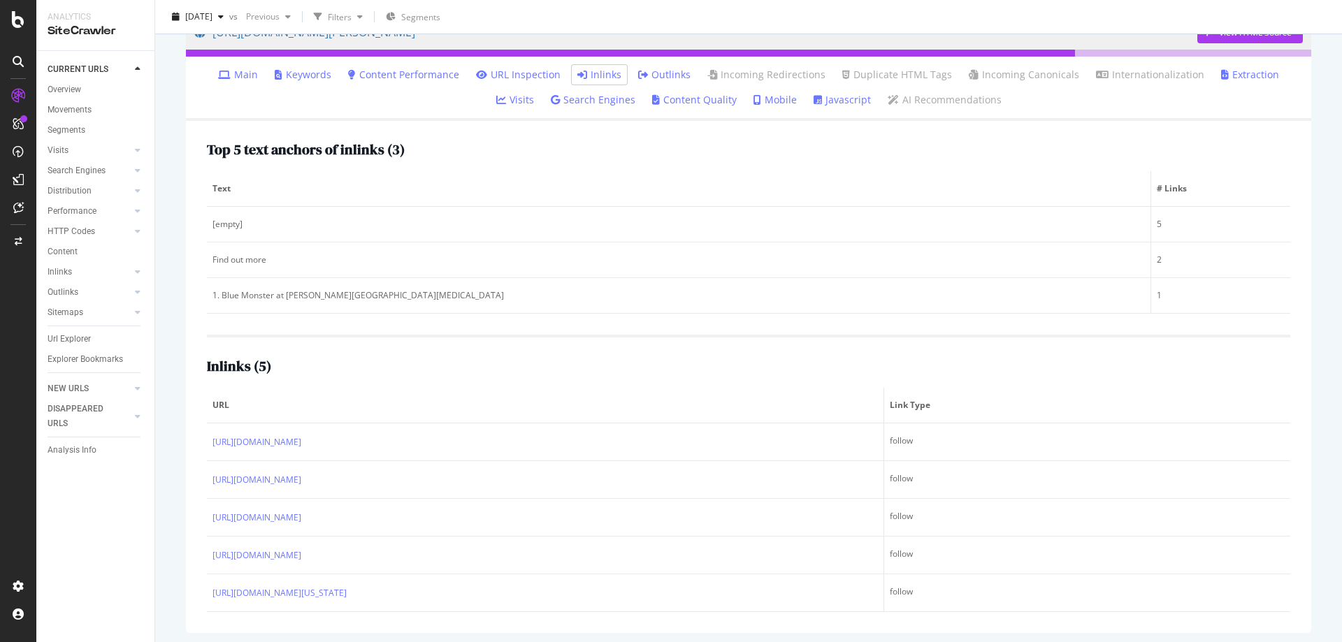
scroll to position [139, 0]
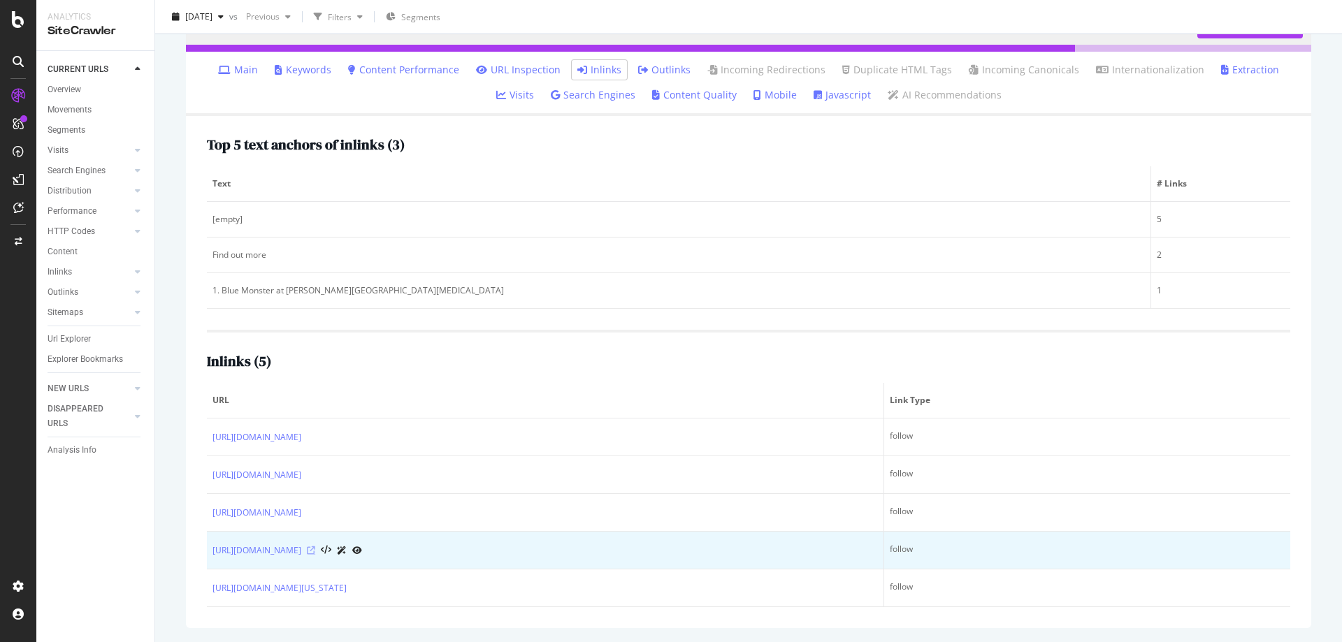
click at [315, 554] on icon at bounding box center [311, 551] width 8 height 8
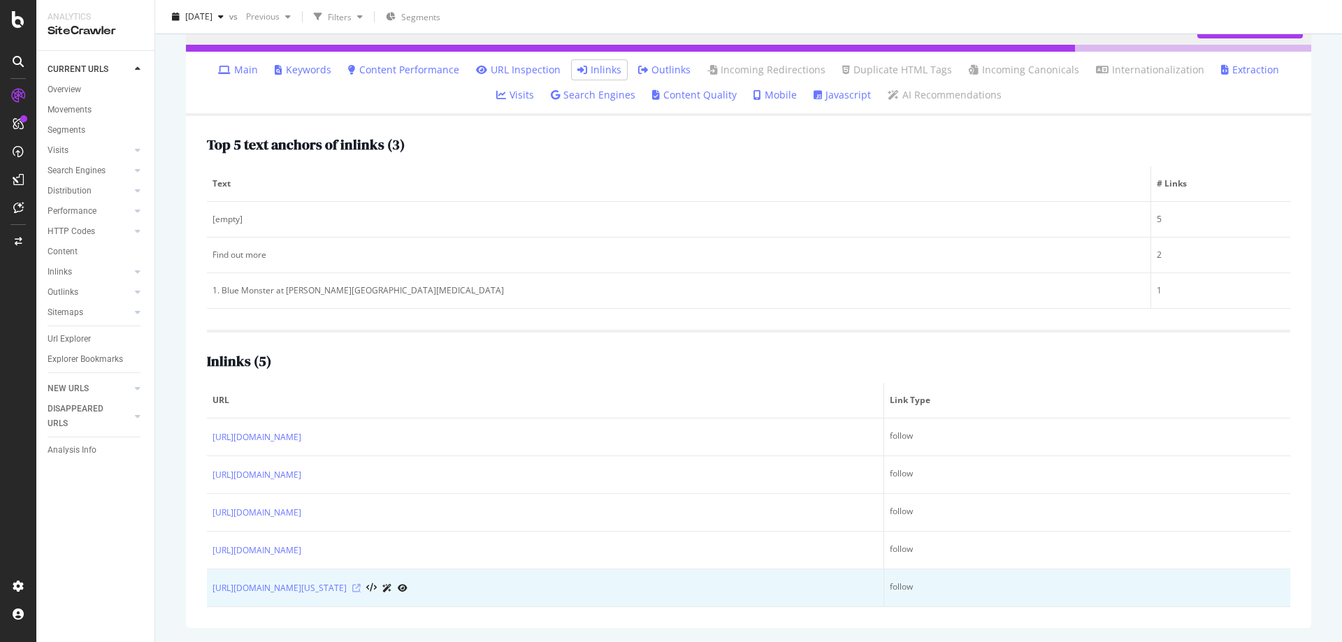
click at [361, 585] on icon at bounding box center [356, 588] width 8 height 8
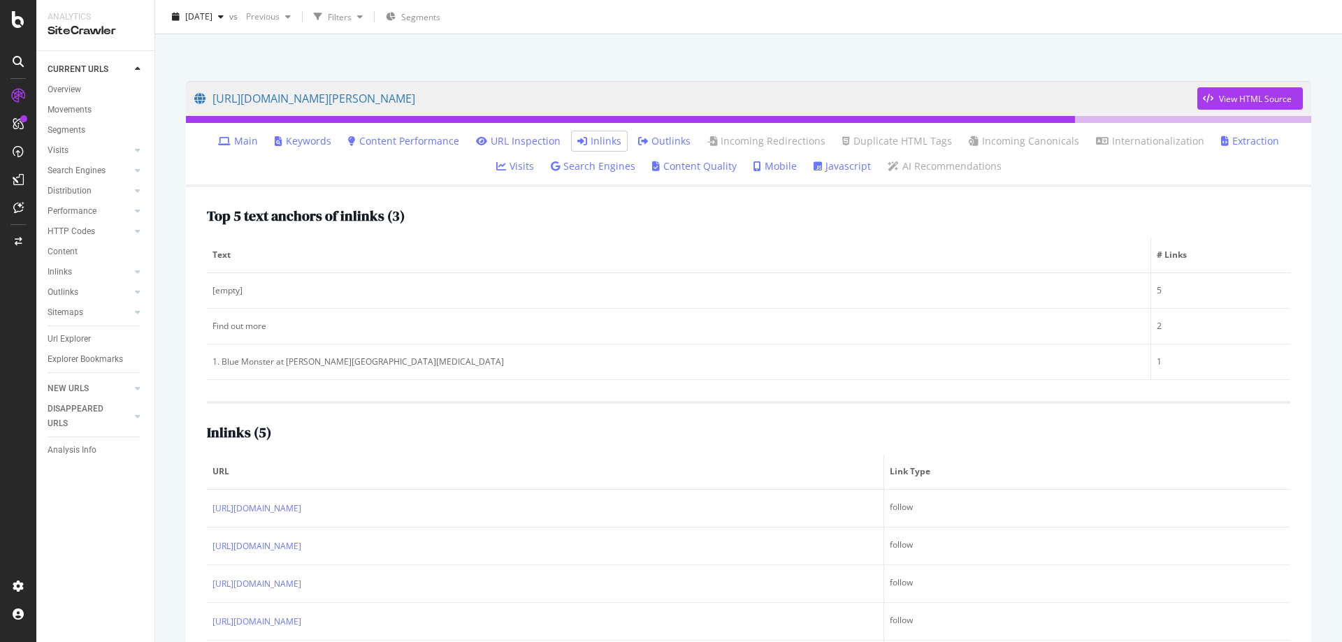
scroll to position [0, 0]
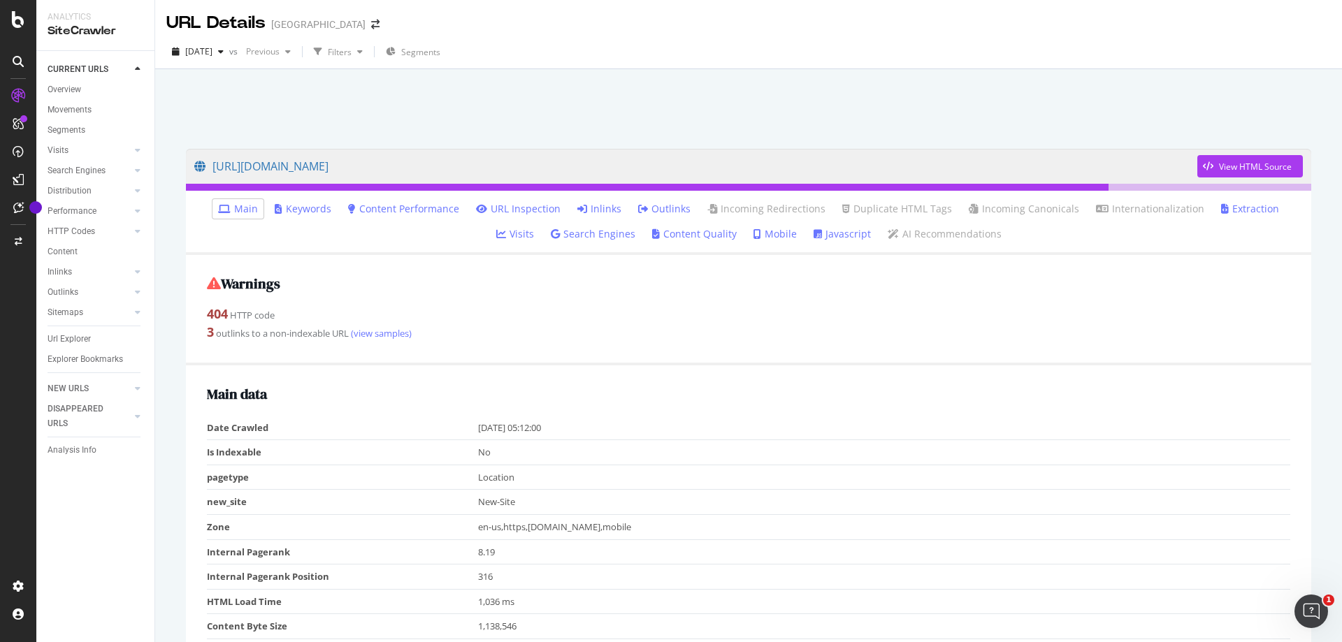
click at [577, 205] on icon at bounding box center [582, 209] width 10 height 10
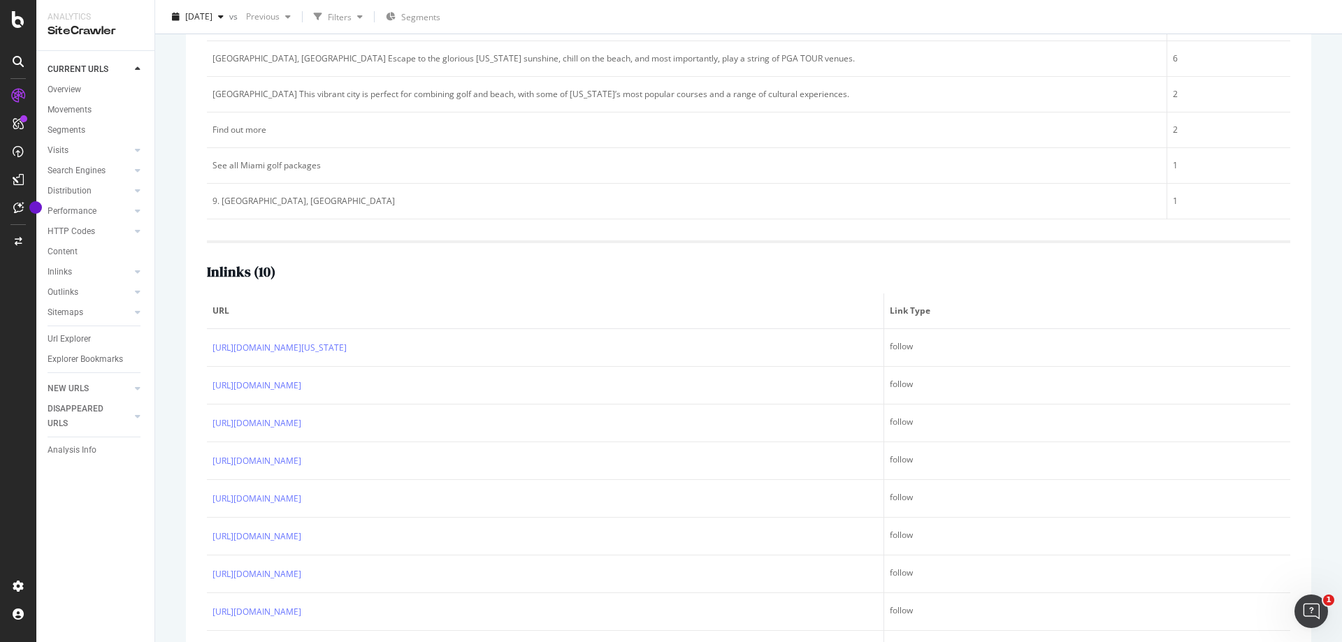
scroll to position [335, 0]
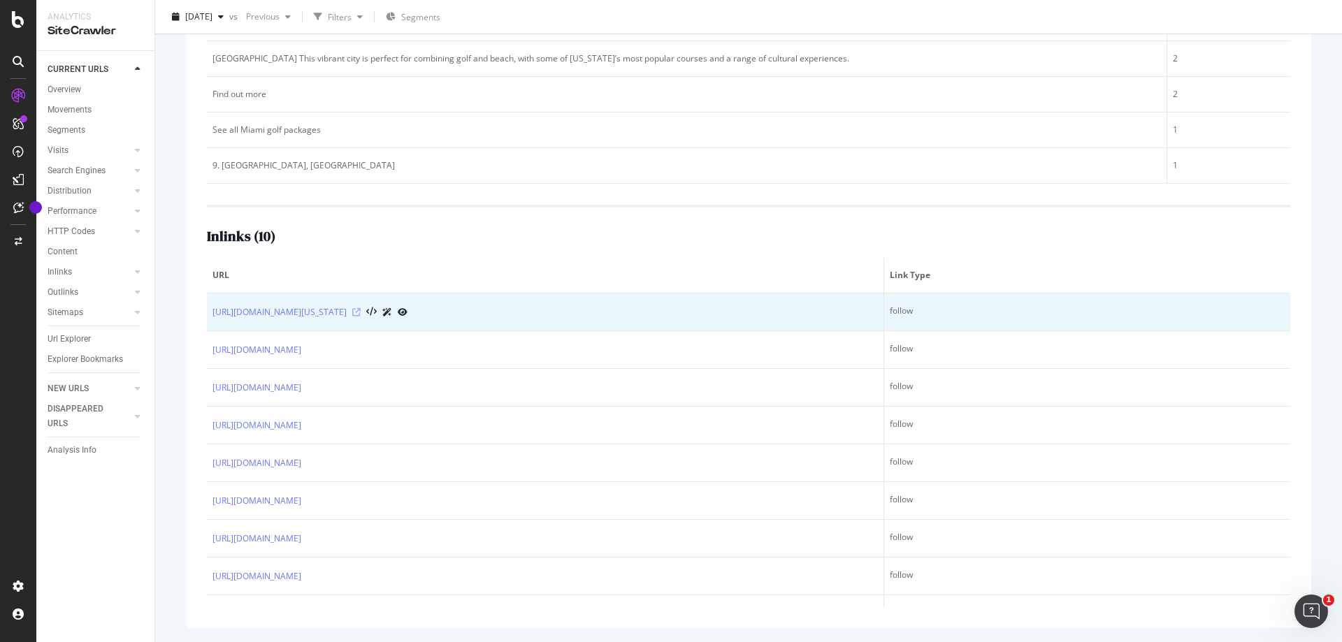
click at [361, 309] on icon at bounding box center [356, 312] width 8 height 8
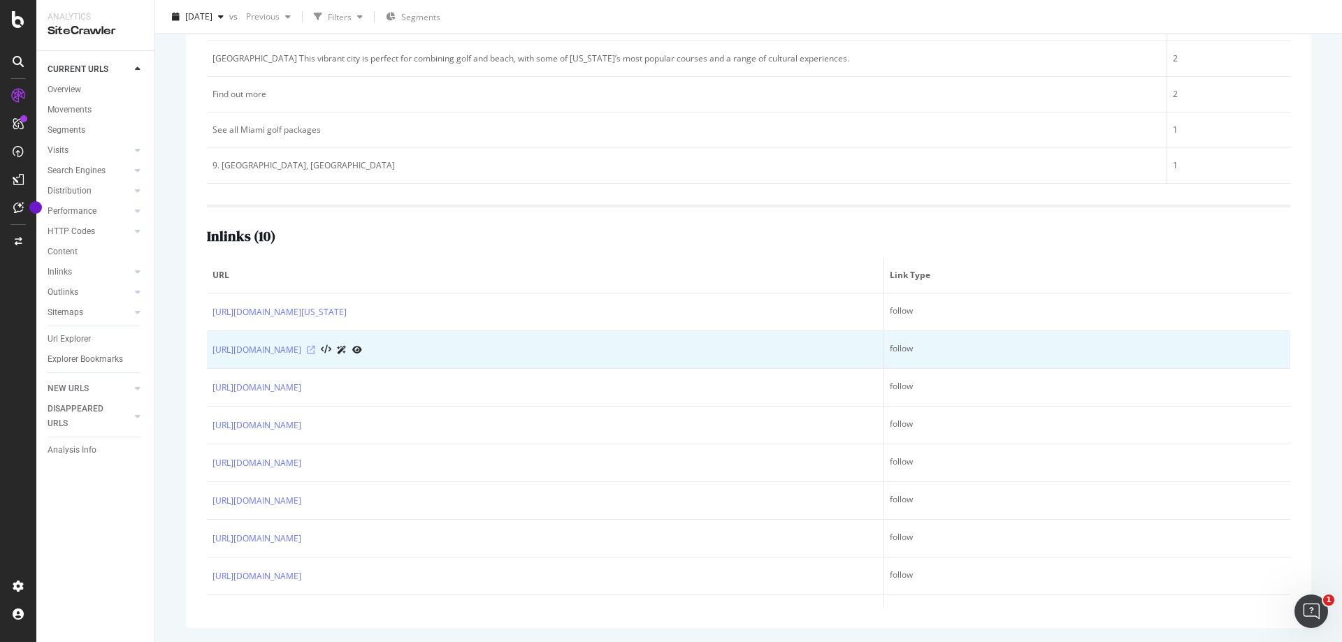
click at [315, 347] on icon at bounding box center [311, 350] width 8 height 8
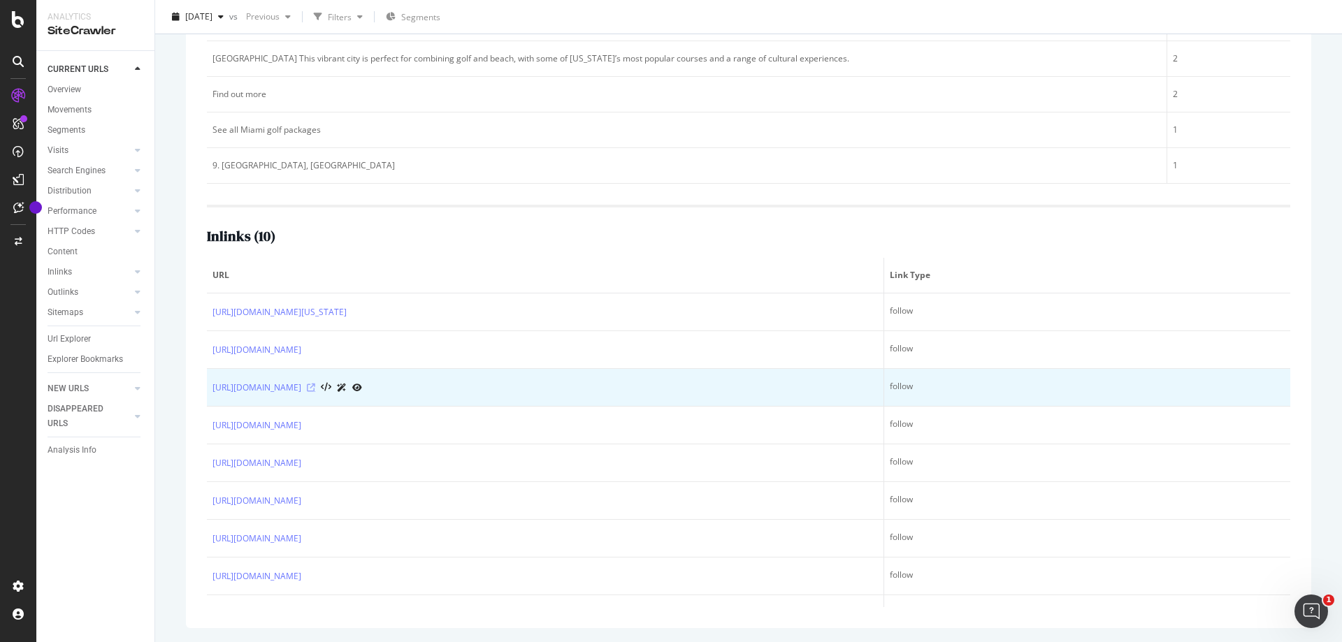
click at [315, 384] on icon at bounding box center [311, 388] width 8 height 8
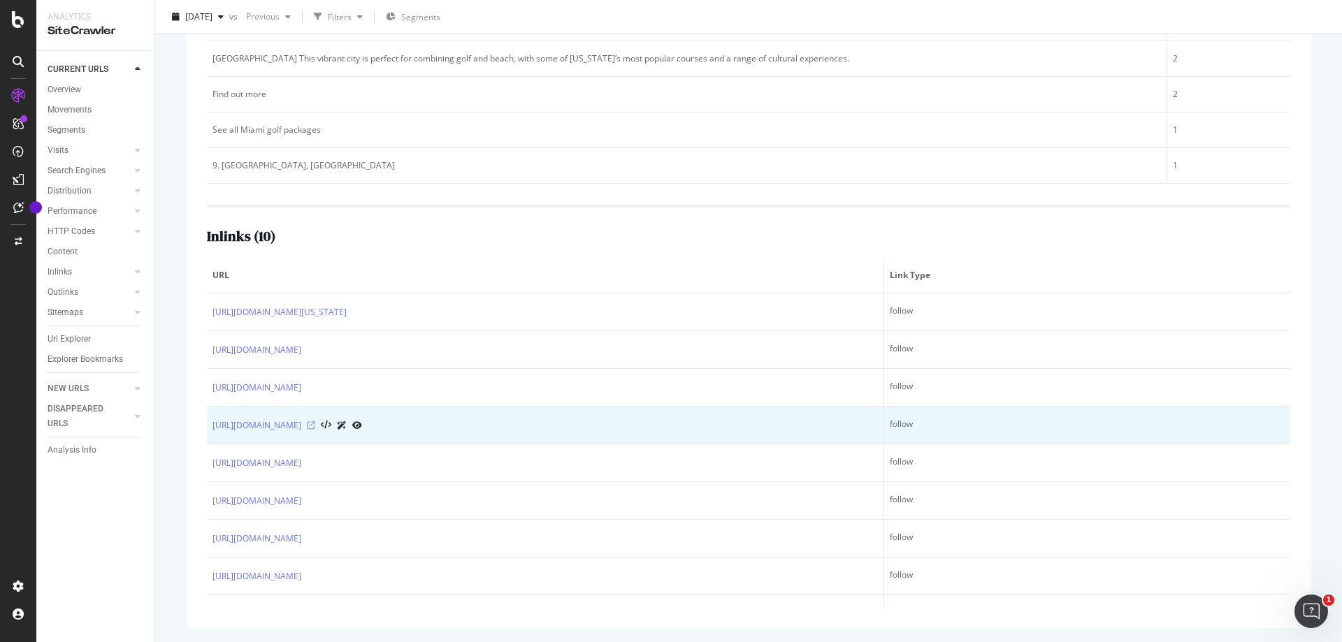
click at [315, 427] on icon at bounding box center [311, 425] width 8 height 8
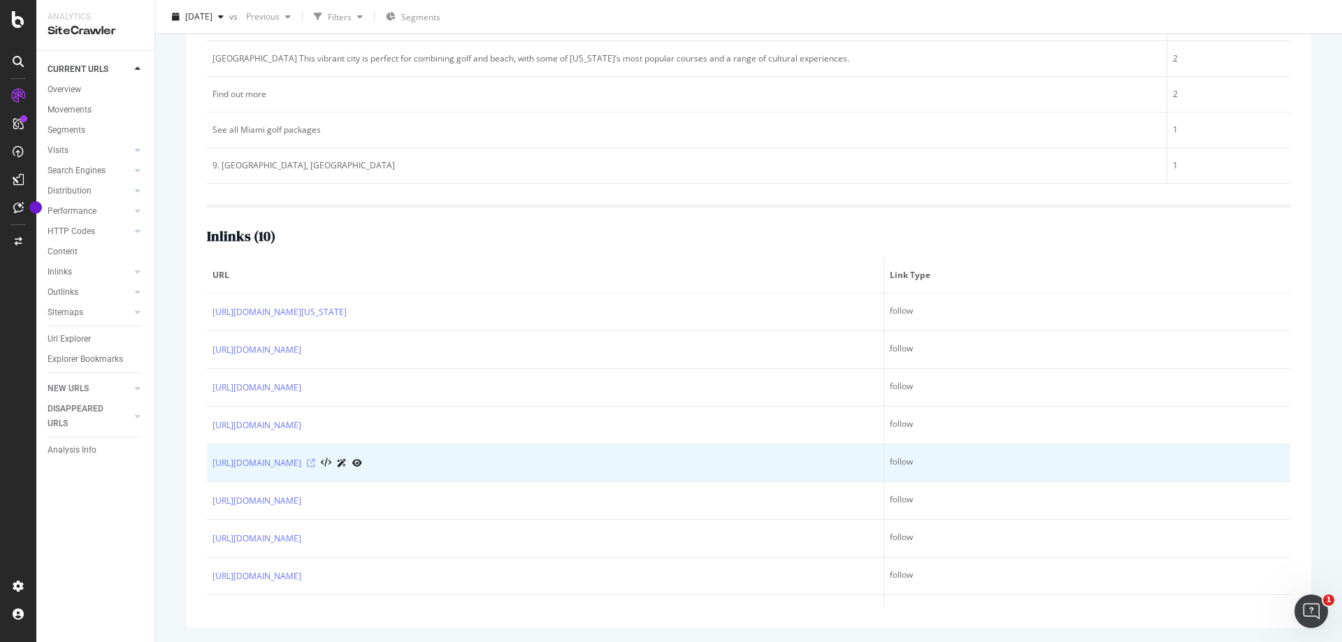
click at [315, 459] on icon at bounding box center [311, 463] width 8 height 8
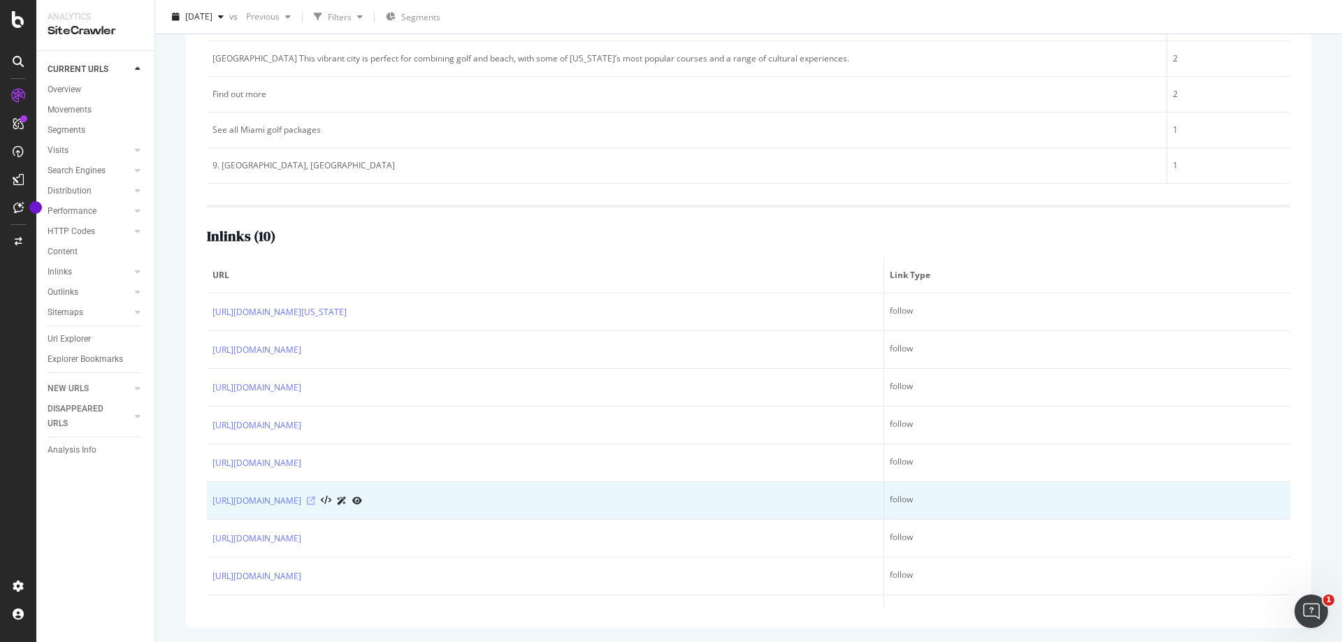
click at [315, 504] on icon at bounding box center [311, 501] width 8 height 8
click at [315, 498] on icon at bounding box center [311, 501] width 8 height 8
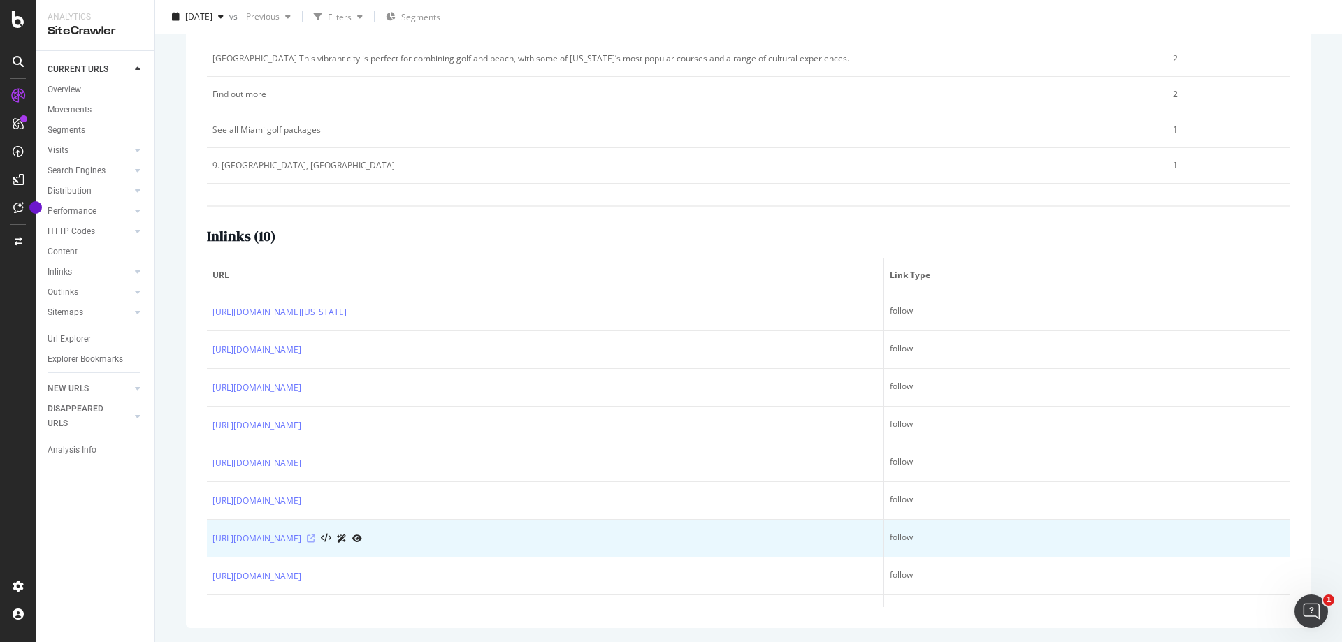
click at [315, 539] on icon at bounding box center [311, 539] width 8 height 8
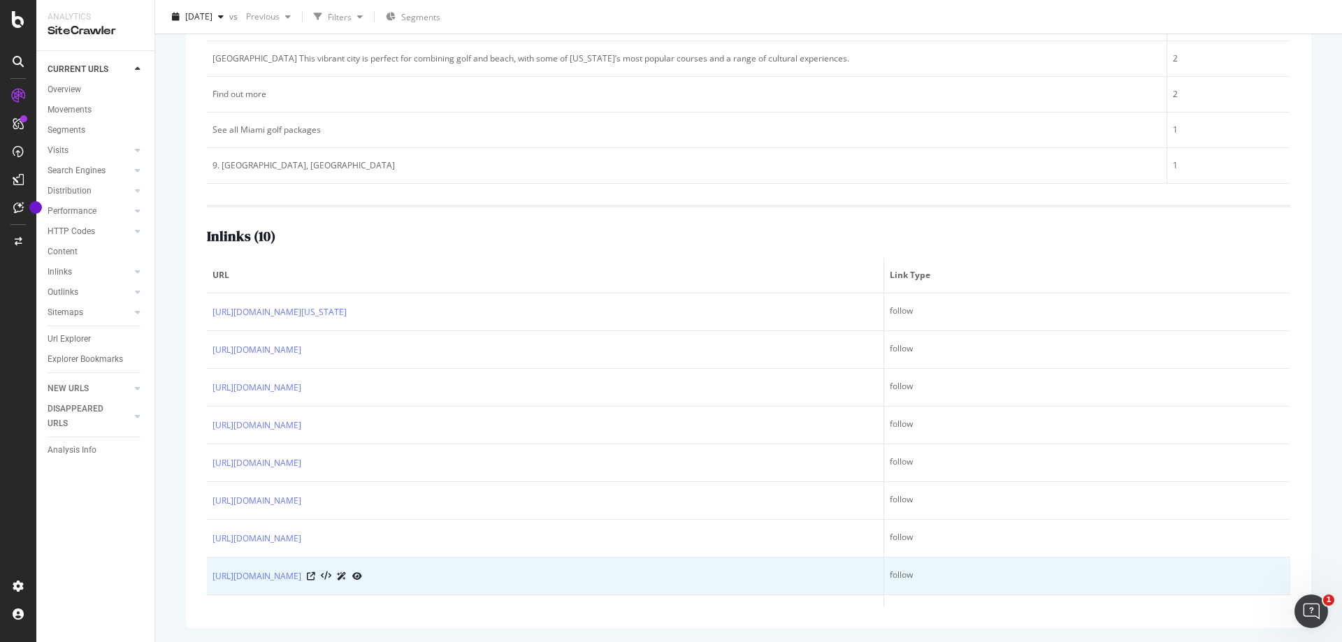
click at [579, 577] on div "https://www.golfbreaks.com/en-us/inspiration/articles/best-bachelor-party-golf-…" at bounding box center [544, 576] width 665 height 15
click at [315, 577] on icon at bounding box center [311, 576] width 8 height 8
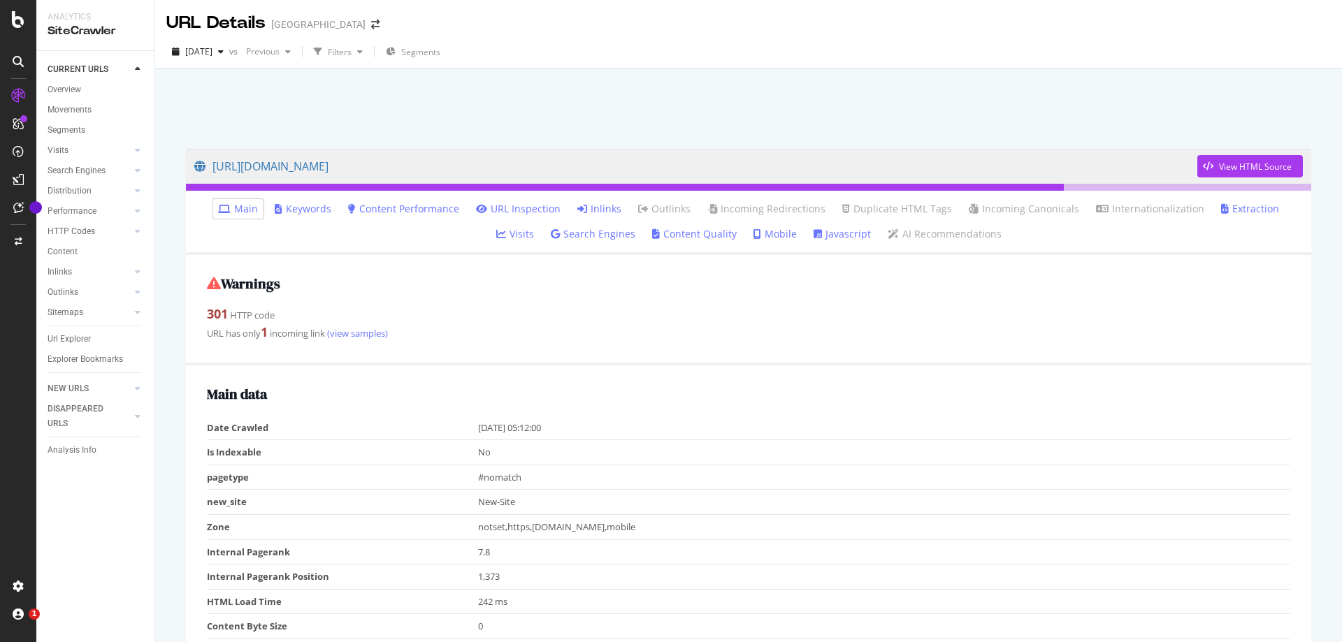
click at [577, 215] on link "Inlinks" at bounding box center [599, 209] width 44 height 14
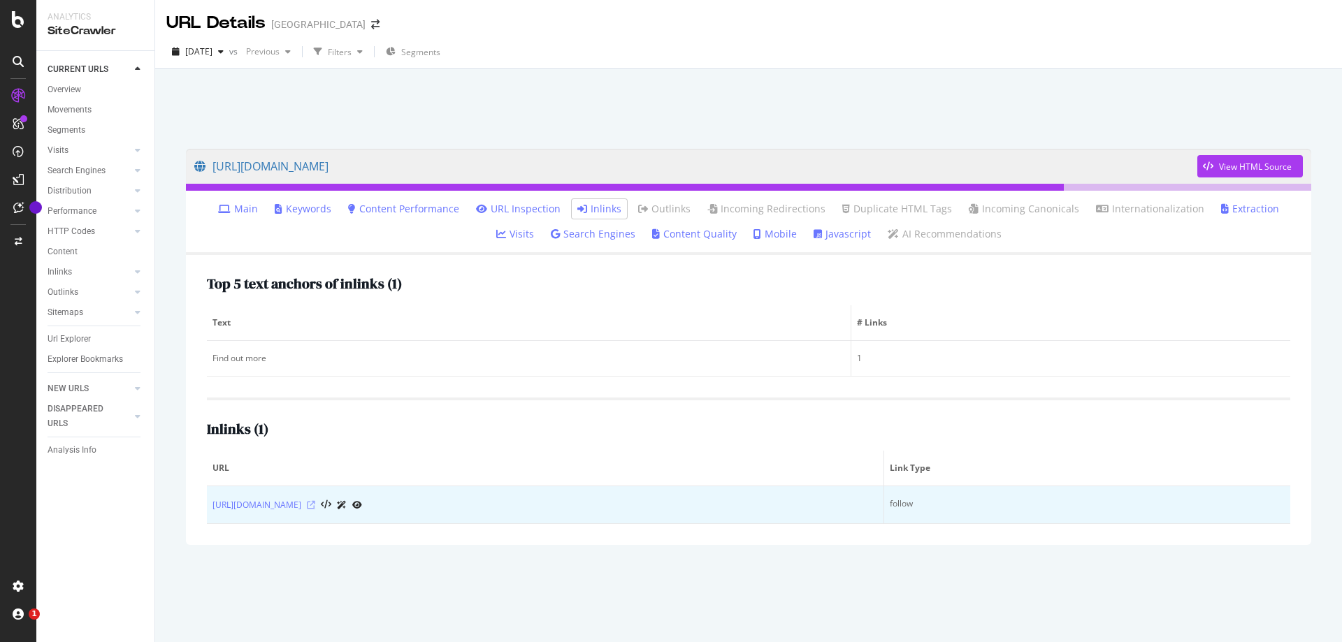
click at [315, 504] on icon at bounding box center [311, 505] width 8 height 8
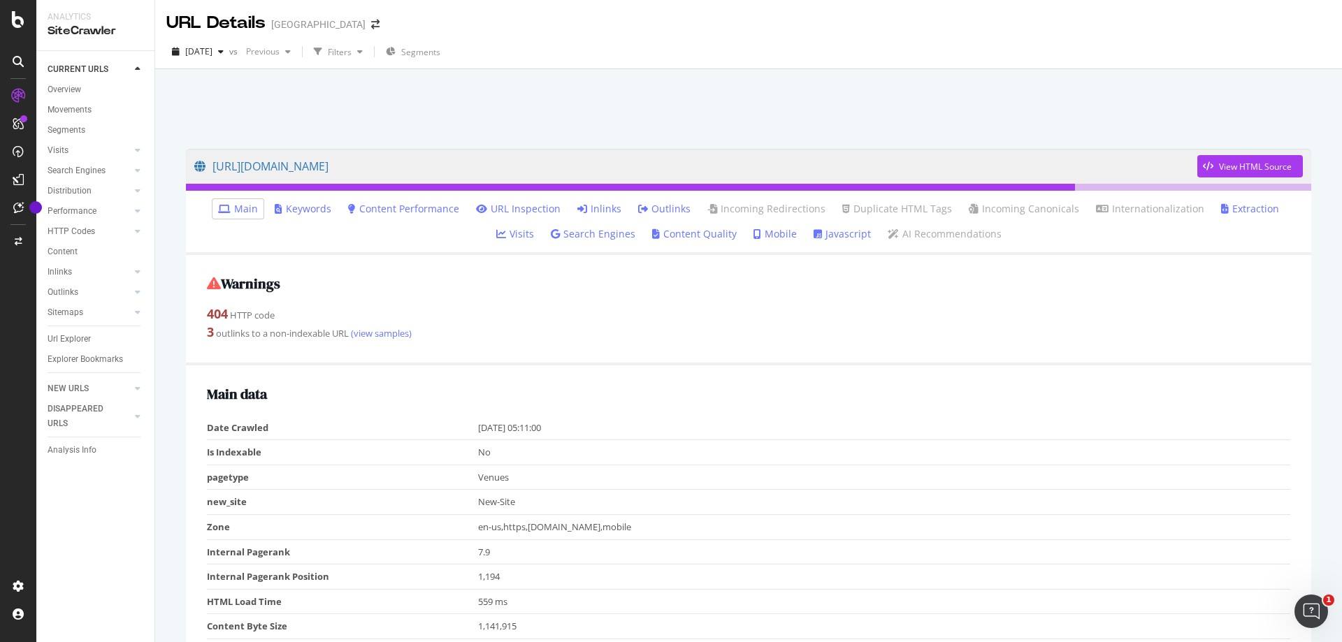
click at [572, 199] on li "Inlinks" at bounding box center [599, 209] width 55 height 20
click at [577, 205] on link "Inlinks" at bounding box center [599, 209] width 44 height 14
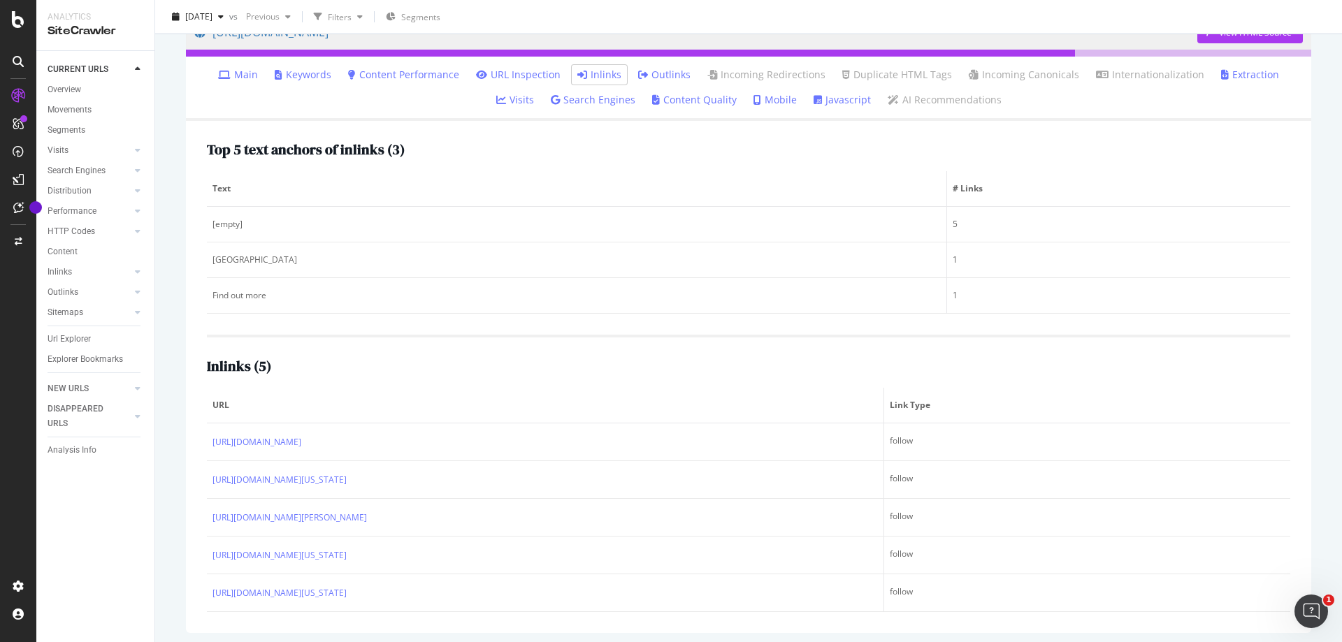
scroll to position [139, 0]
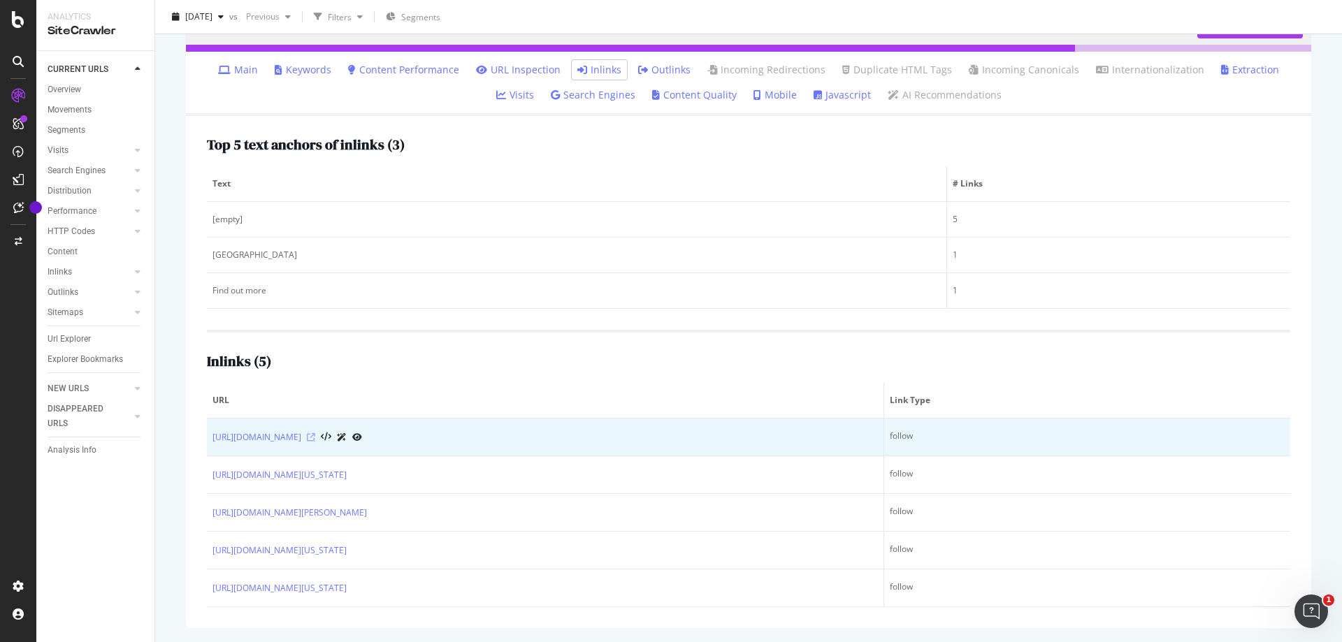
click at [315, 441] on icon at bounding box center [311, 437] width 8 height 8
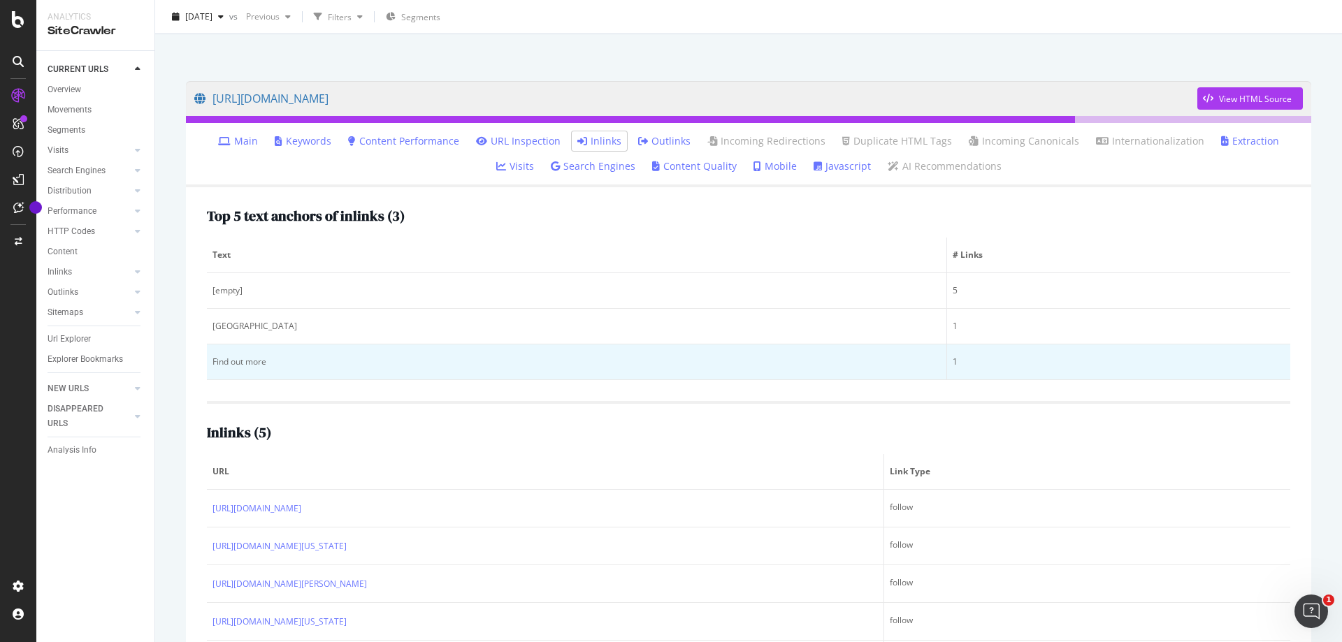
scroll to position [0, 0]
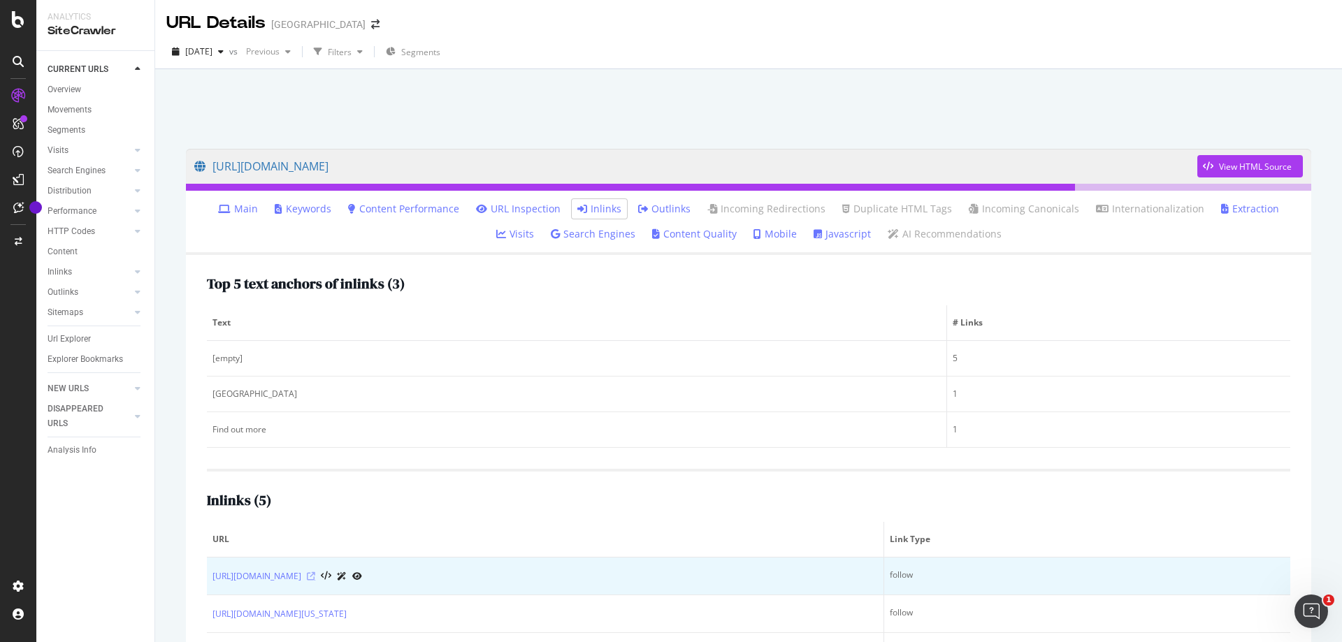
click at [315, 573] on icon at bounding box center [311, 576] width 8 height 8
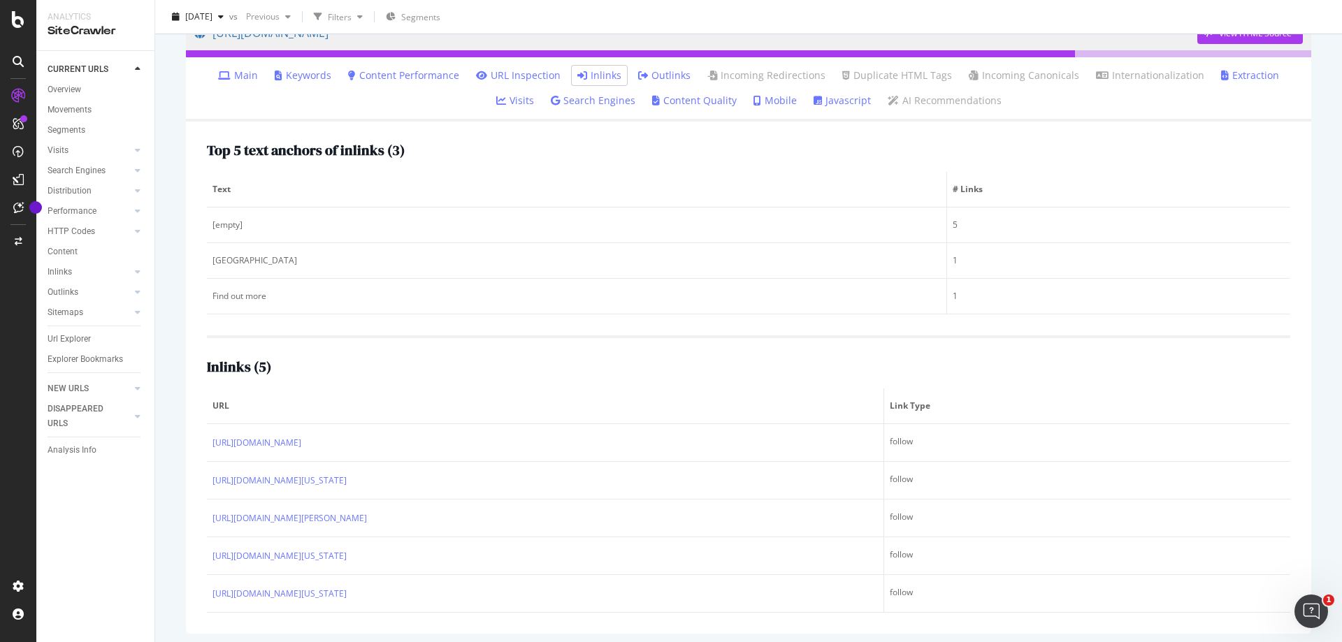
scroll to position [139, 0]
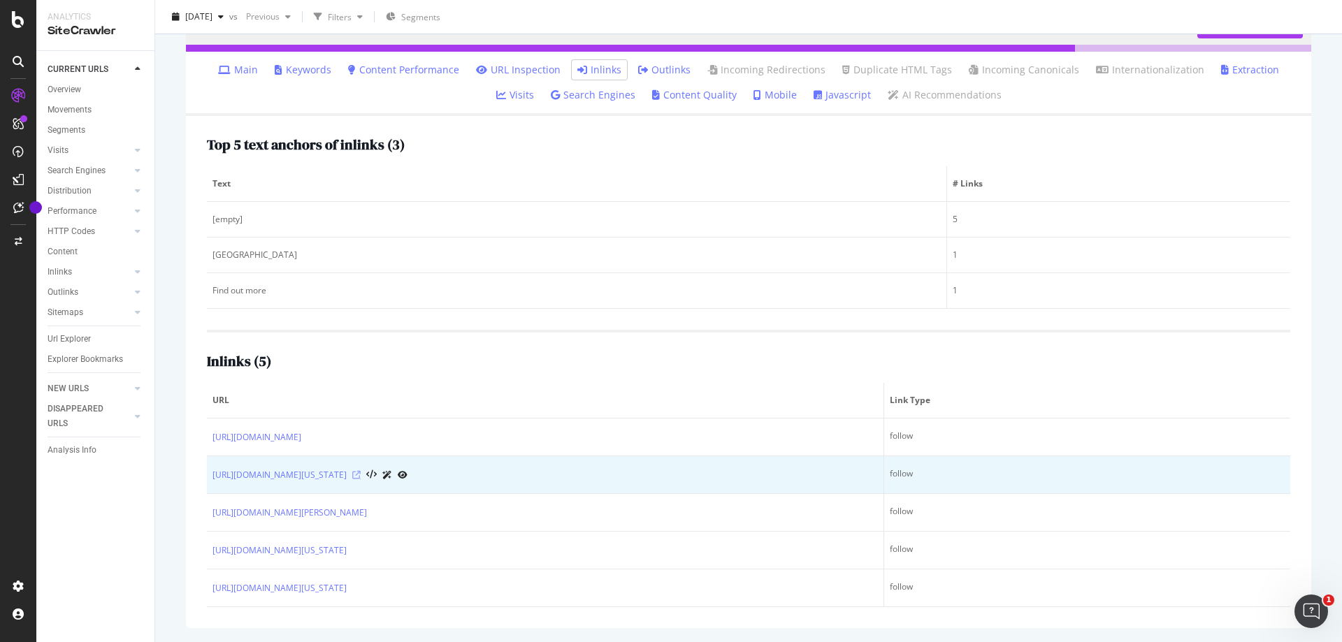
click at [361, 474] on icon at bounding box center [356, 475] width 8 height 8
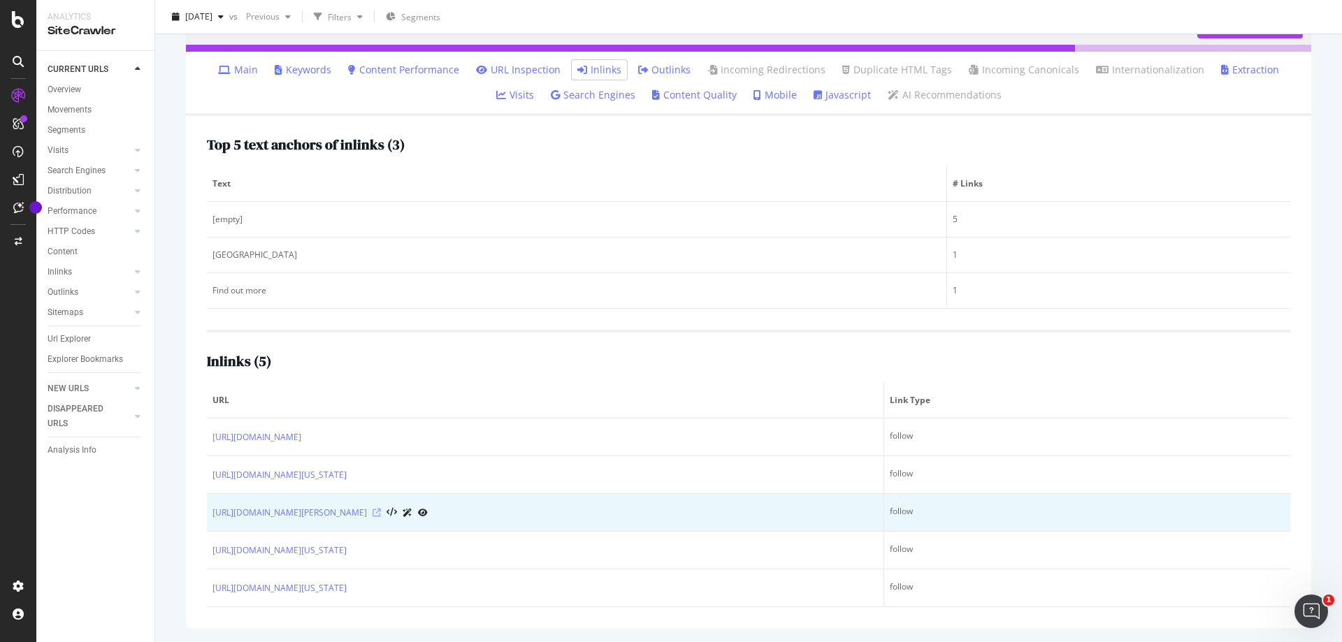
click at [381, 510] on icon at bounding box center [376, 513] width 8 height 8
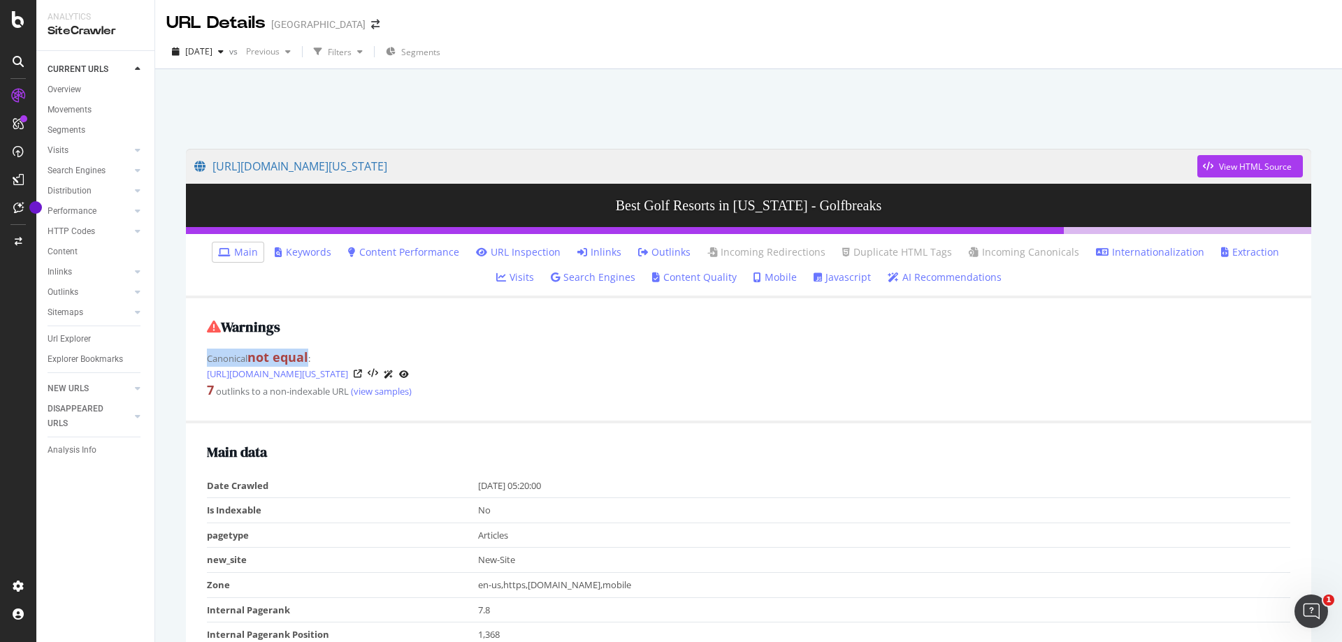
drag, startPoint x: 206, startPoint y: 361, endPoint x: 310, endPoint y: 354, distance: 103.7
click at [310, 354] on div "Warnings Canonical not equal : [URL][DOMAIN_NAME][US_STATE] 7 outlinks to a non…" at bounding box center [748, 360] width 1125 height 124
copy div "Canonical not equal"
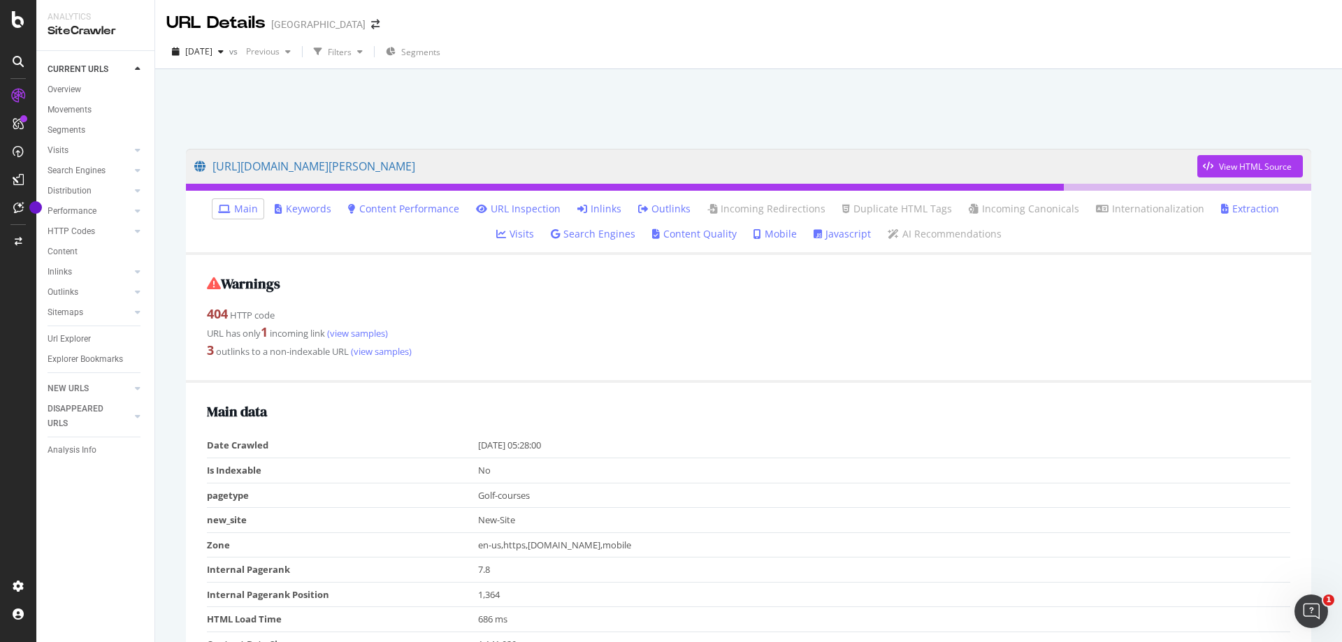
click at [577, 209] on link "Inlinks" at bounding box center [599, 209] width 44 height 14
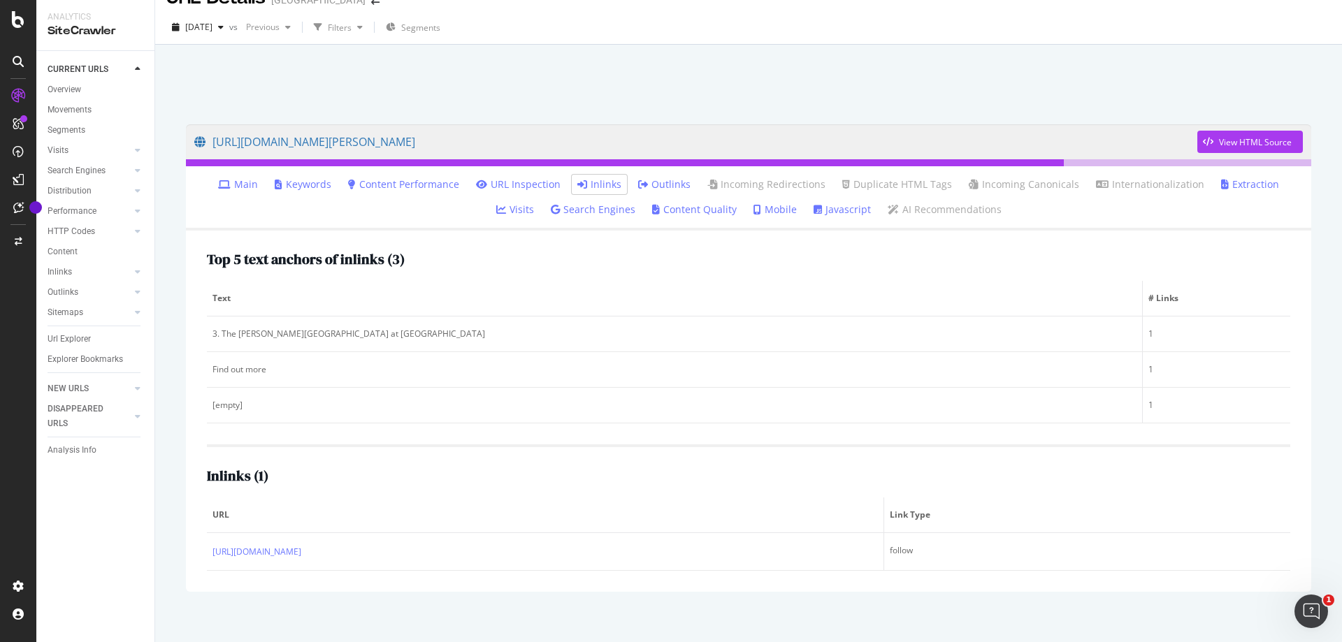
scroll to position [37, 0]
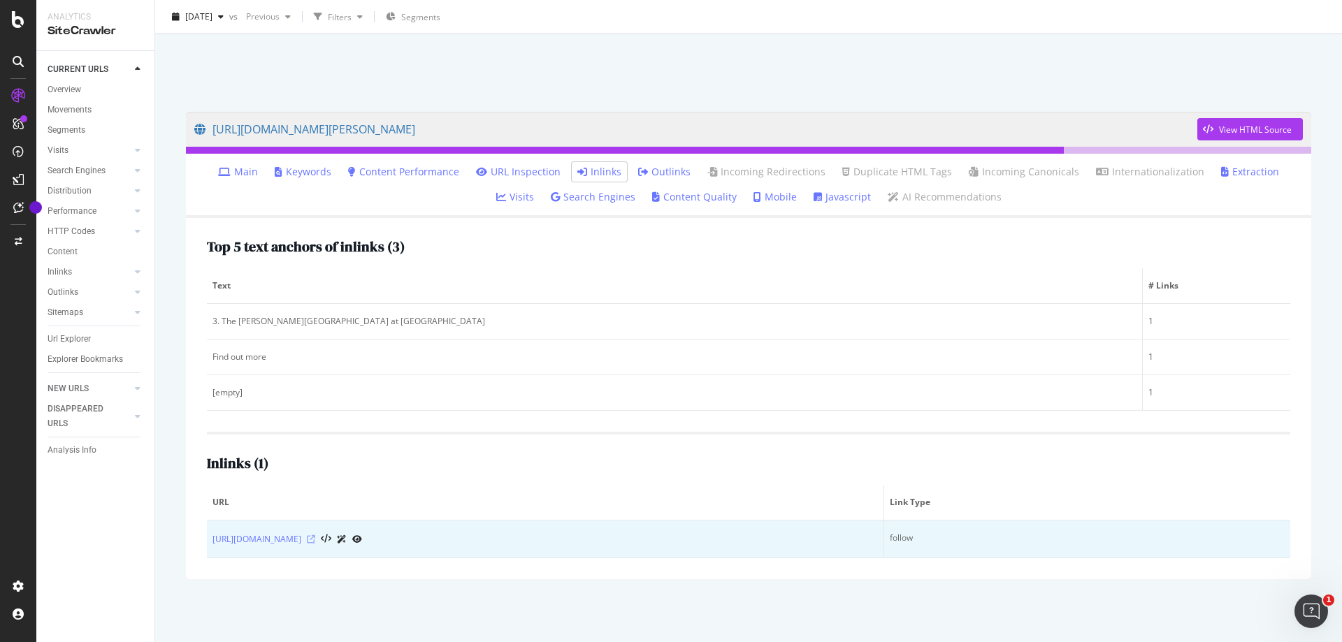
click at [315, 542] on icon at bounding box center [311, 539] width 8 height 8
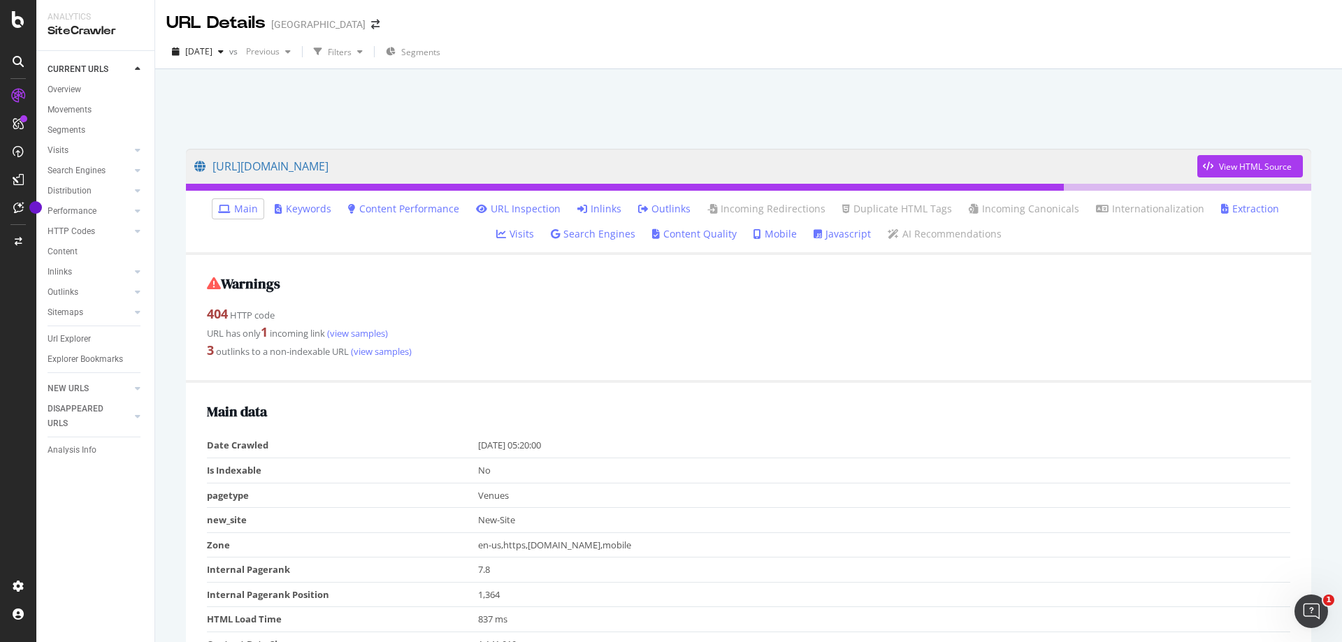
click at [577, 203] on link "Inlinks" at bounding box center [599, 209] width 44 height 14
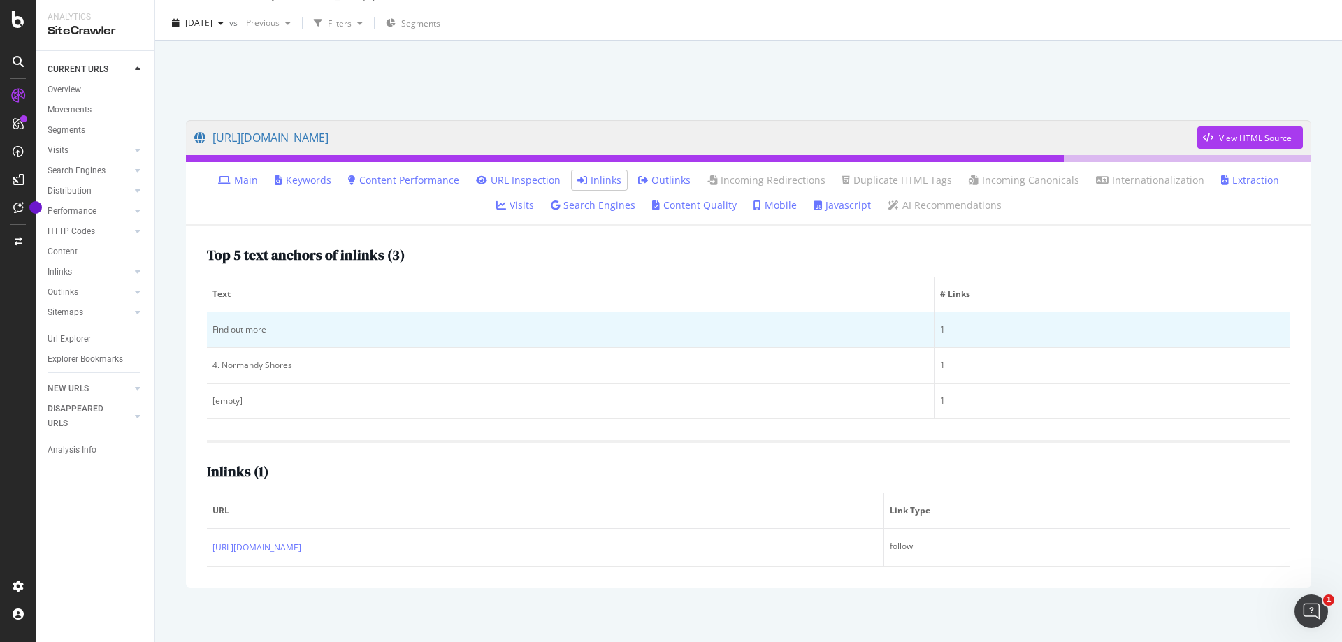
scroll to position [37, 0]
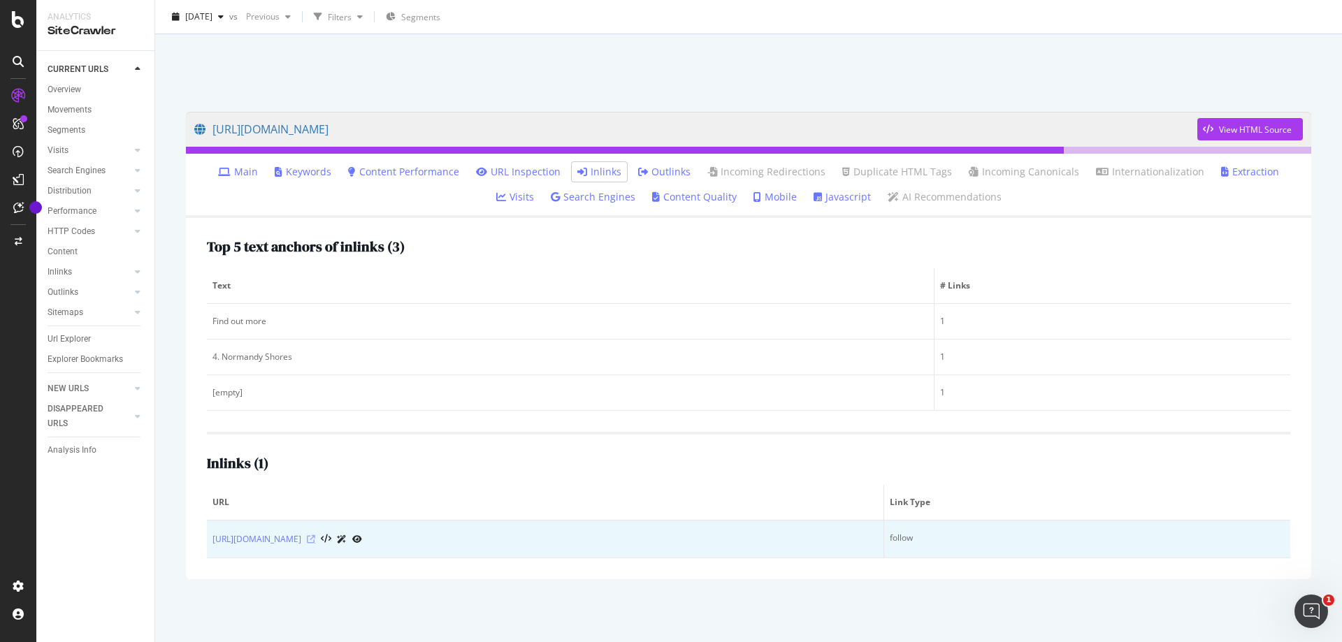
click at [315, 540] on icon at bounding box center [311, 539] width 8 height 8
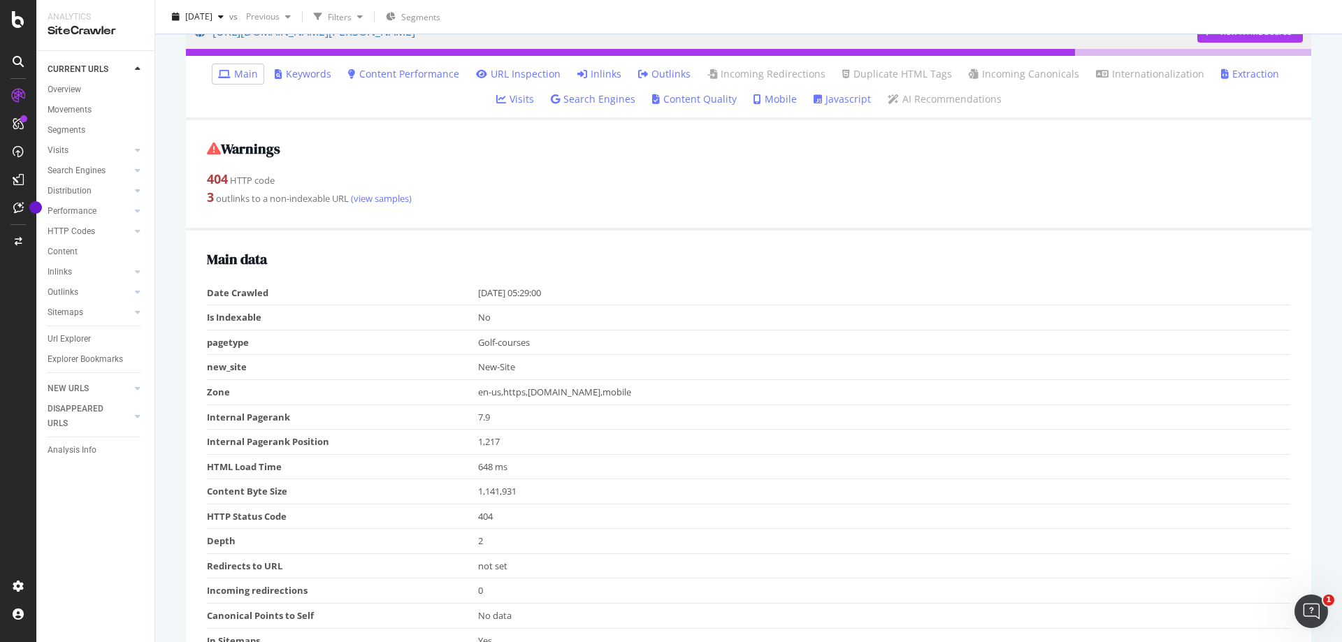
scroll to position [140, 0]
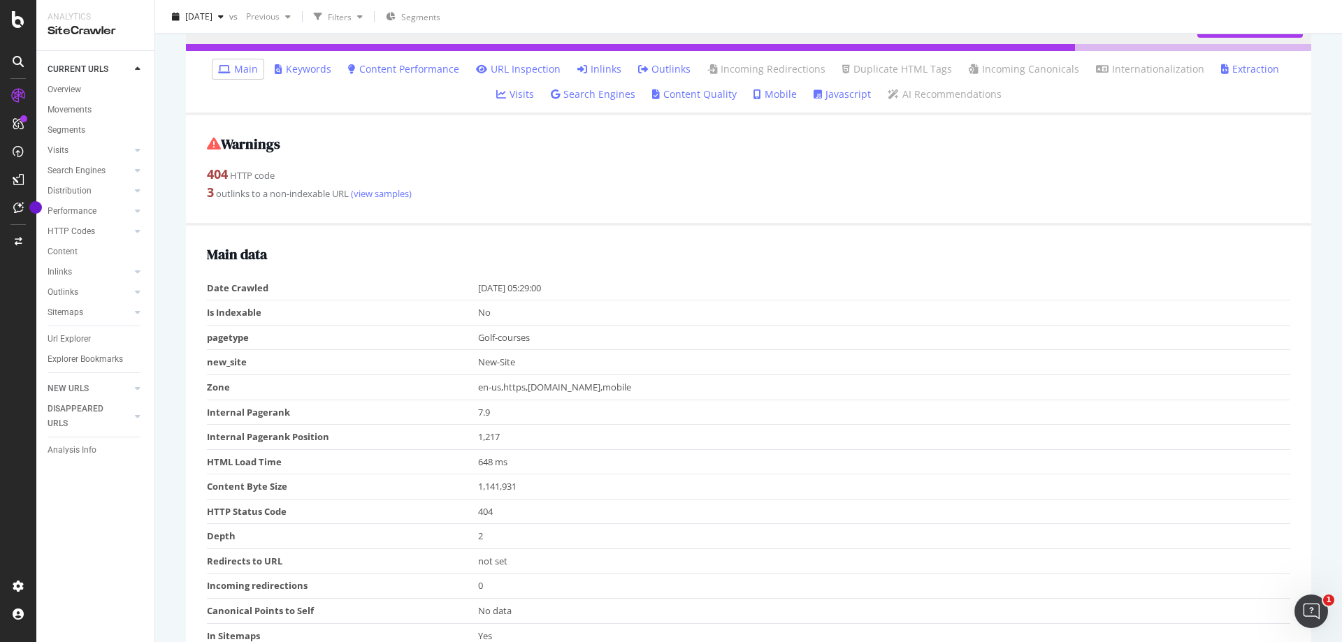
click at [577, 69] on link "Inlinks" at bounding box center [599, 69] width 44 height 14
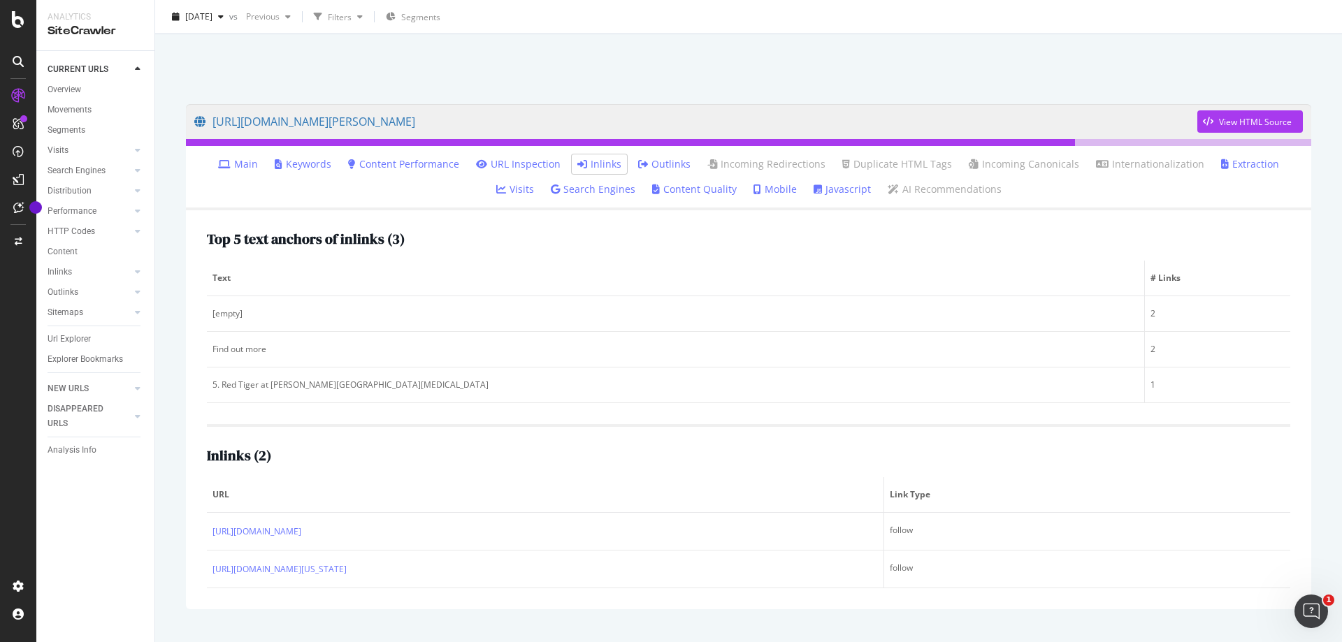
scroll to position [69, 0]
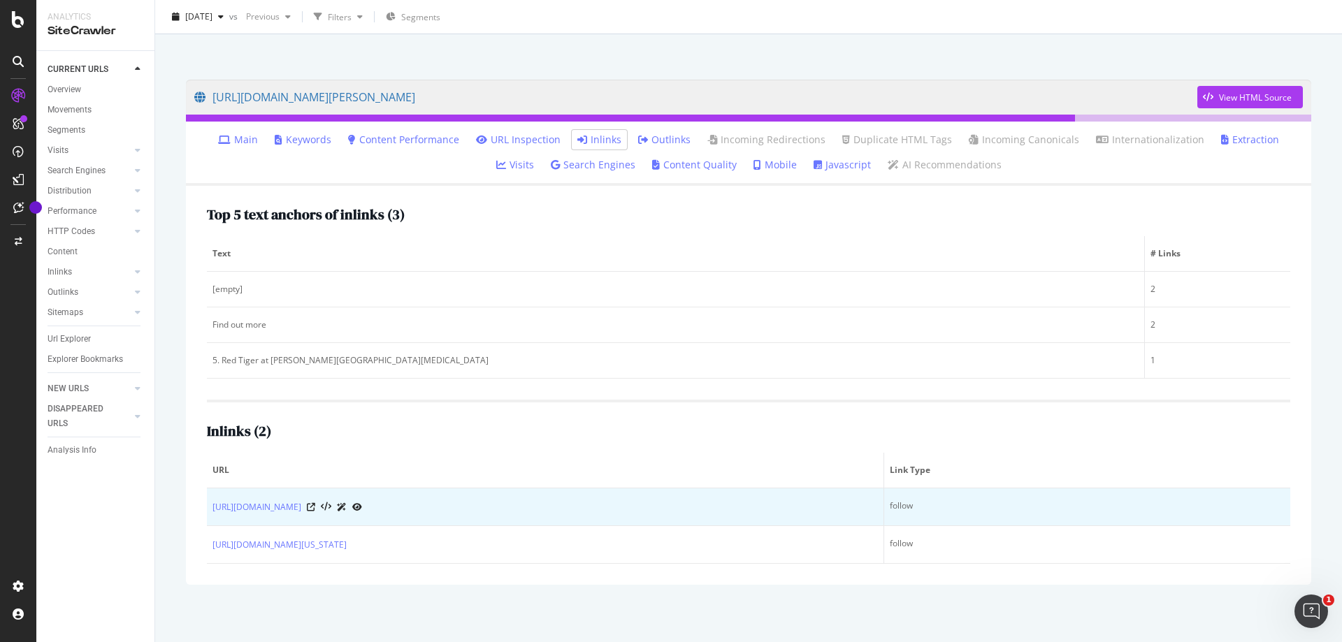
click at [362, 501] on div at bounding box center [334, 507] width 55 height 15
click at [315, 506] on icon at bounding box center [311, 507] width 8 height 8
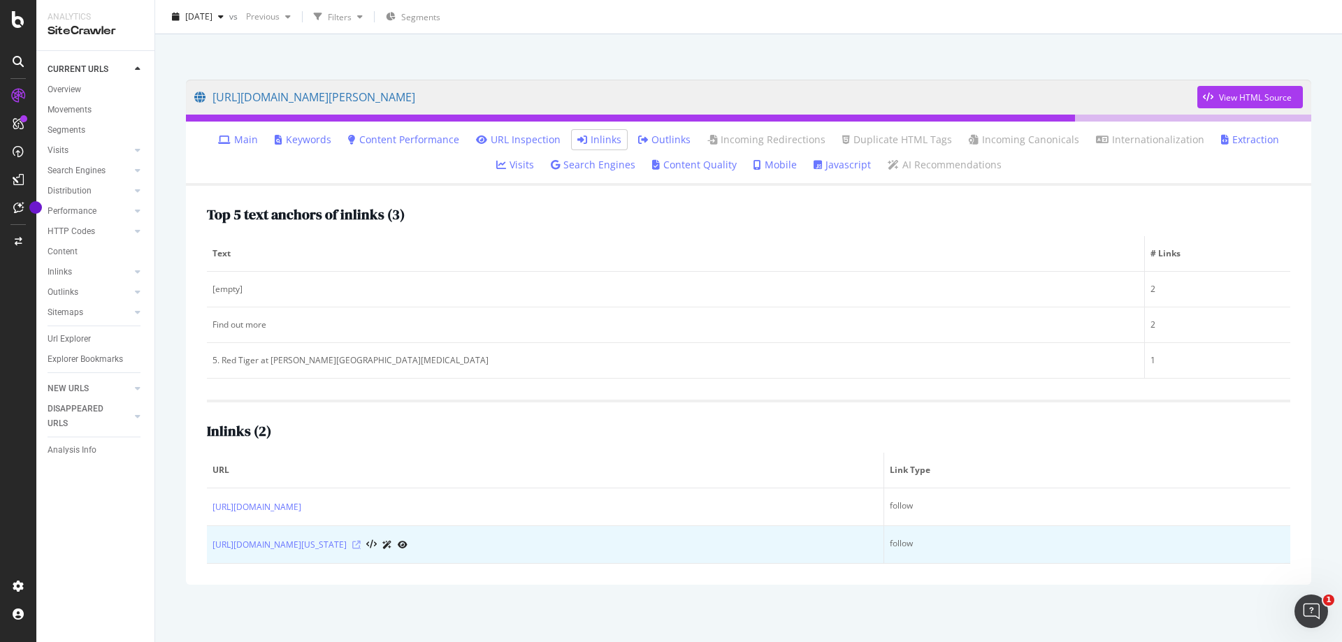
click at [361, 546] on icon at bounding box center [356, 545] width 8 height 8
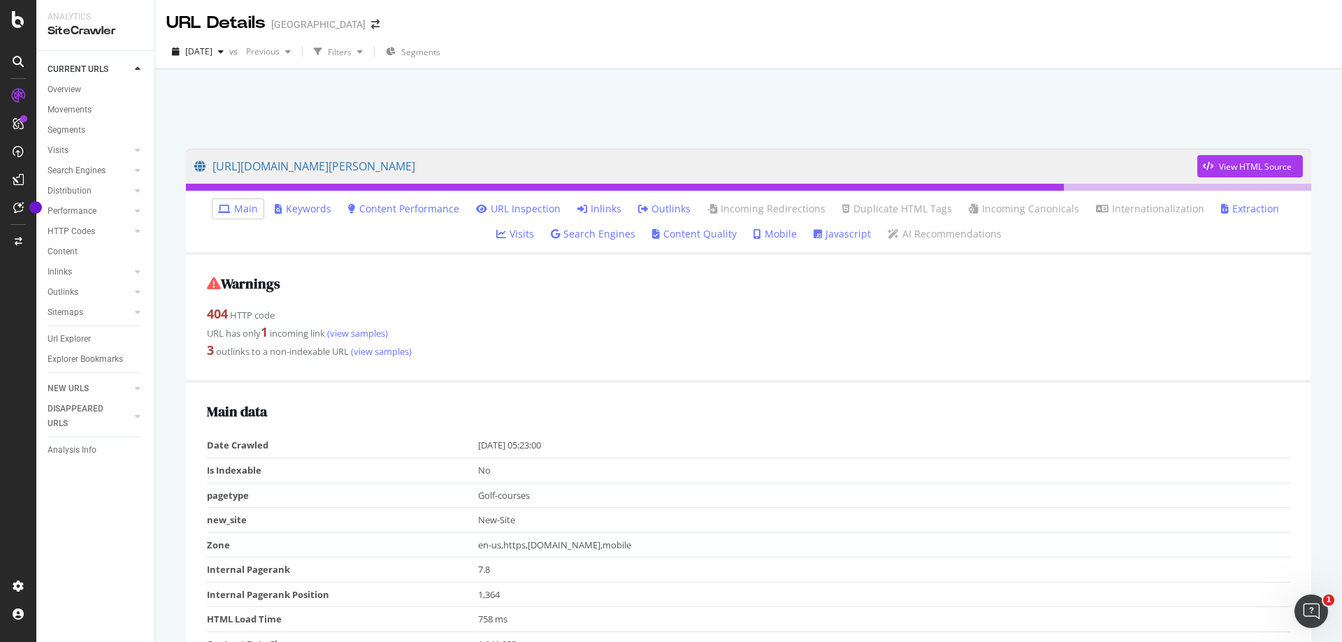
click at [577, 208] on link "Inlinks" at bounding box center [599, 209] width 44 height 14
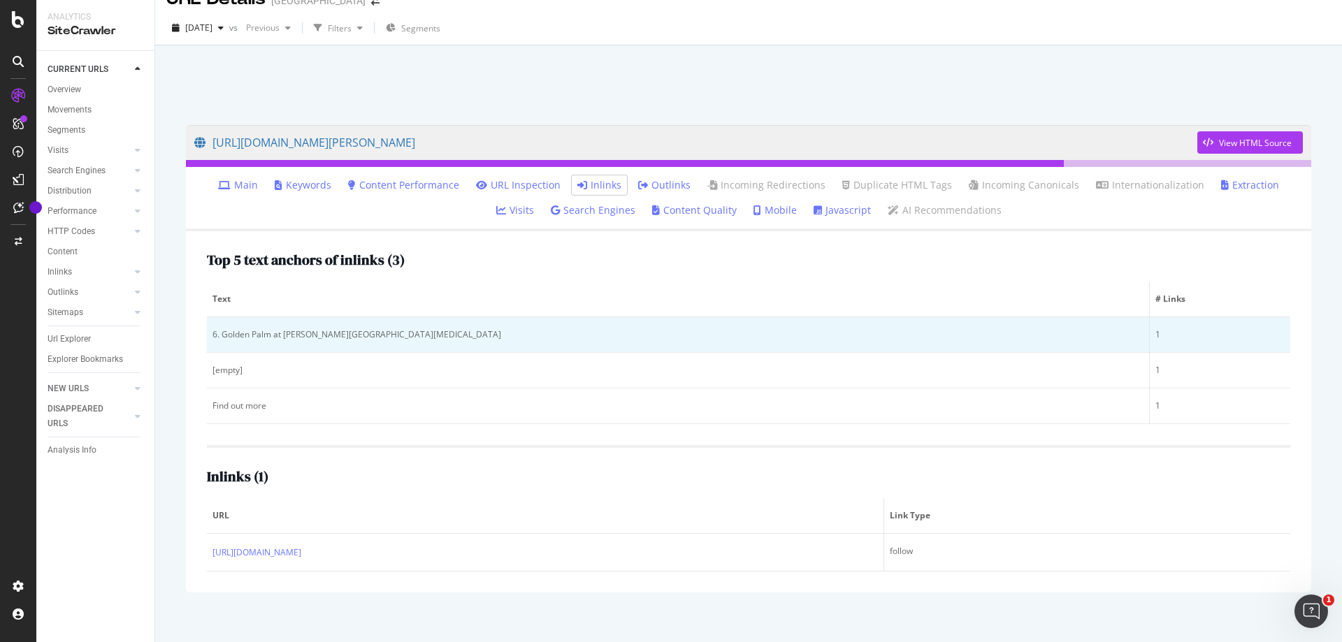
scroll to position [37, 0]
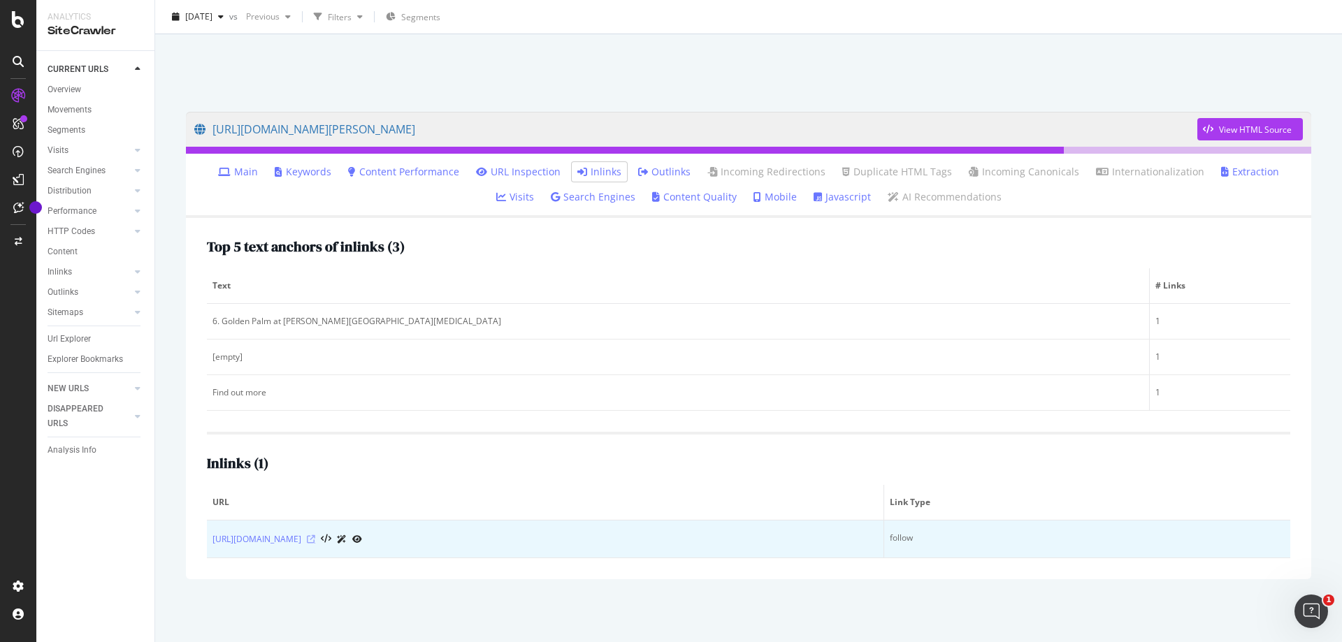
click at [315, 542] on icon at bounding box center [311, 539] width 8 height 8
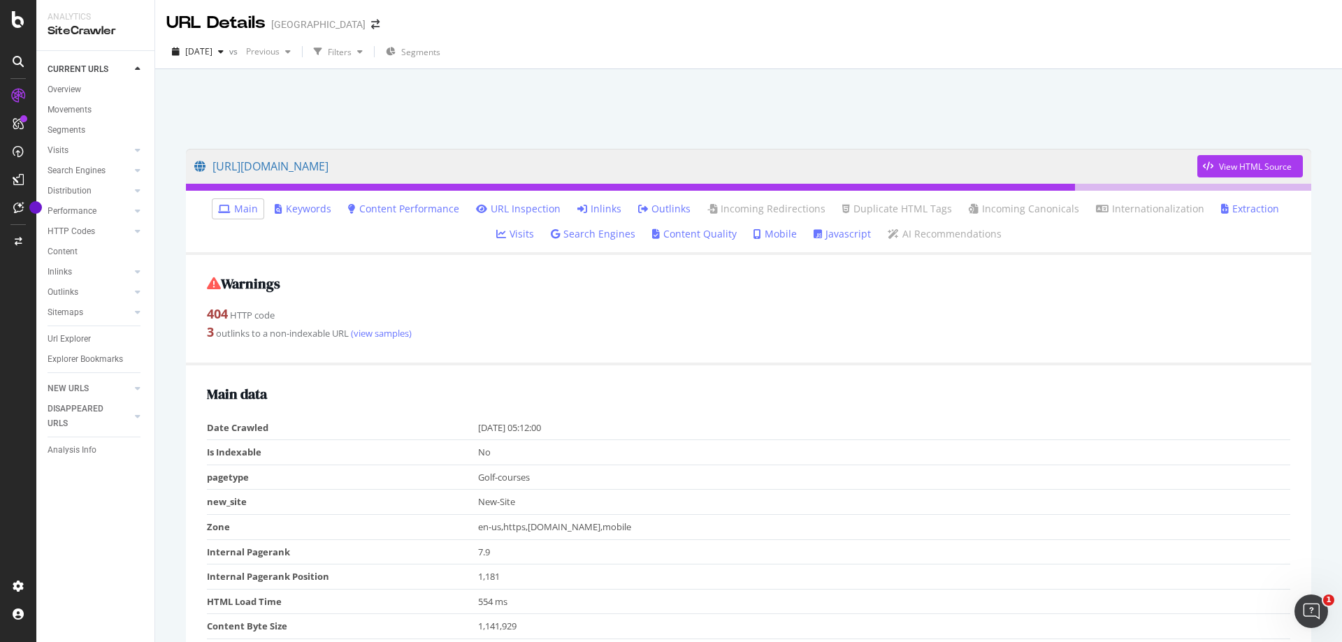
click at [577, 210] on icon at bounding box center [582, 209] width 10 height 10
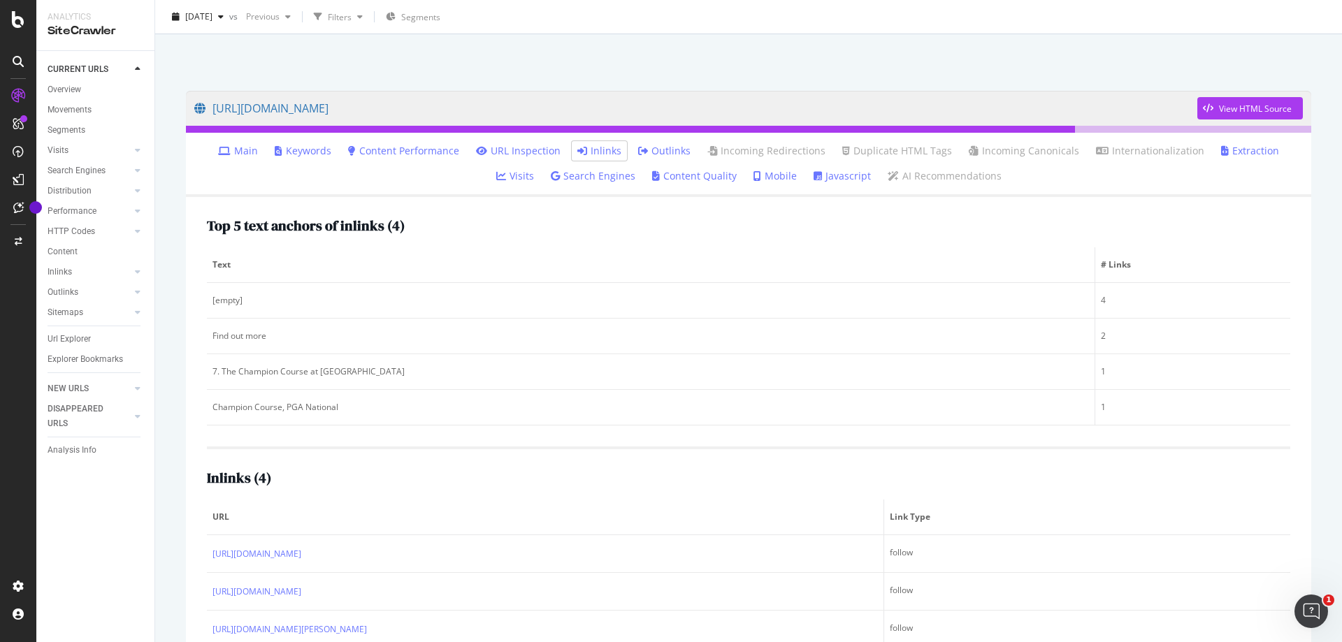
scroll to position [137, 0]
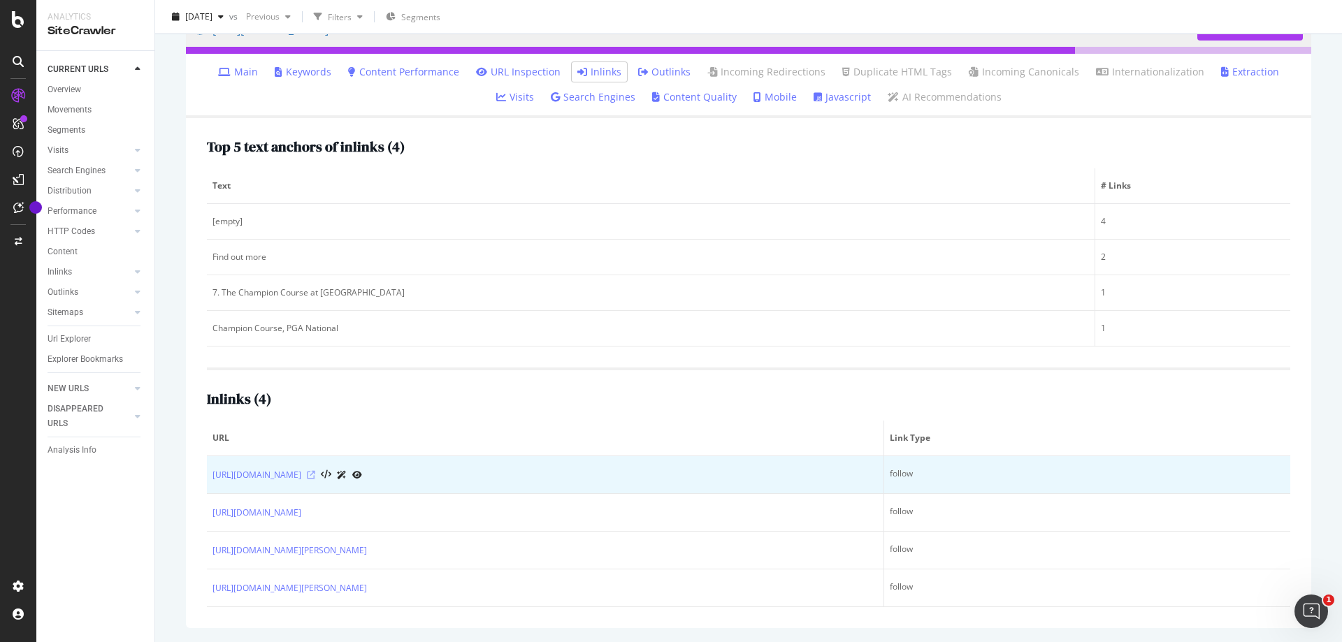
click at [315, 473] on icon at bounding box center [311, 475] width 8 height 8
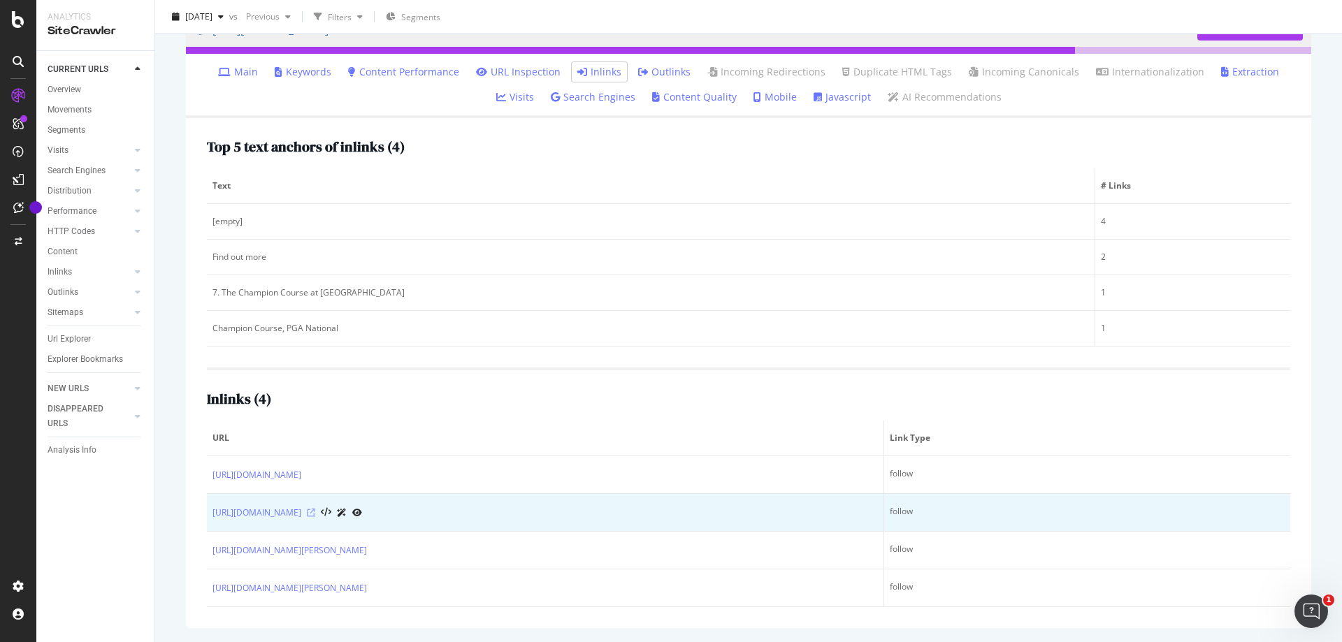
click at [315, 516] on icon at bounding box center [311, 513] width 8 height 8
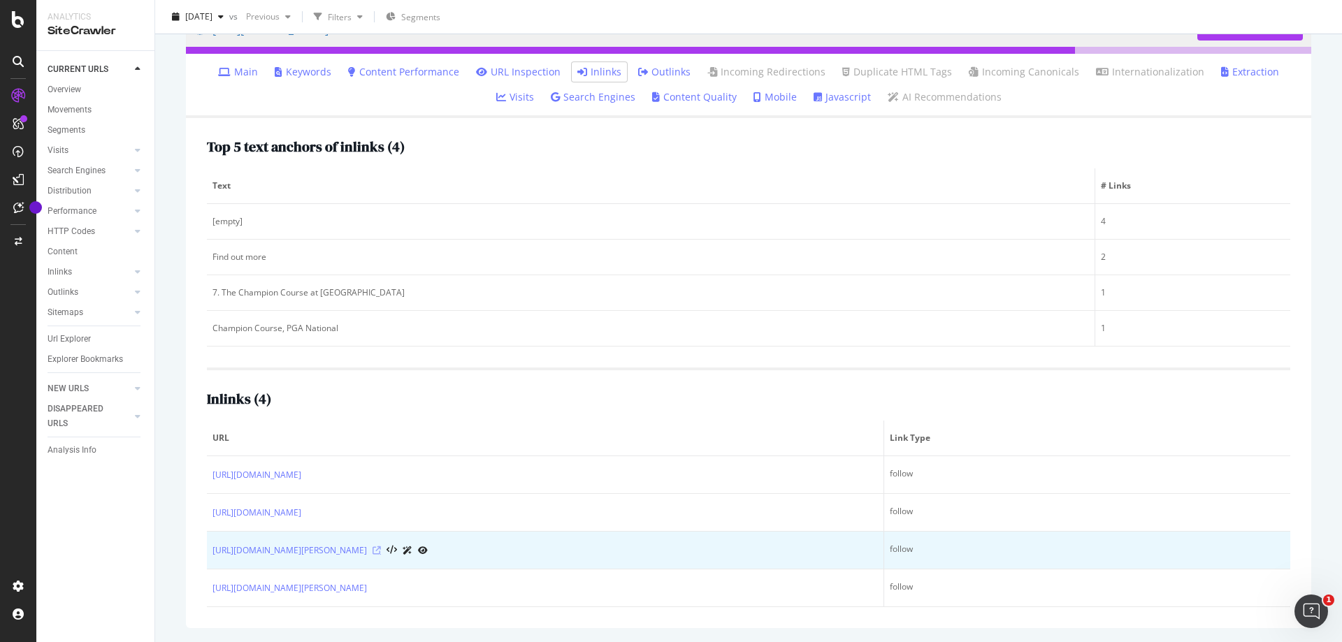
click at [381, 553] on icon at bounding box center [376, 551] width 8 height 8
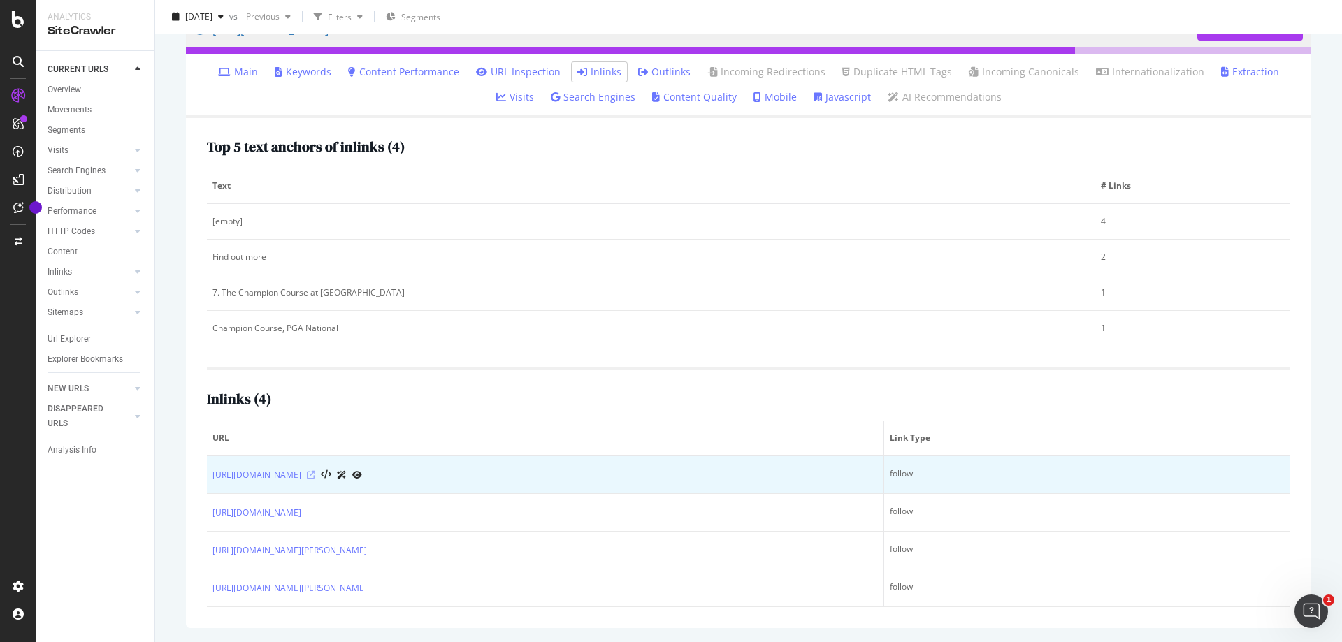
click at [315, 477] on icon at bounding box center [311, 475] width 8 height 8
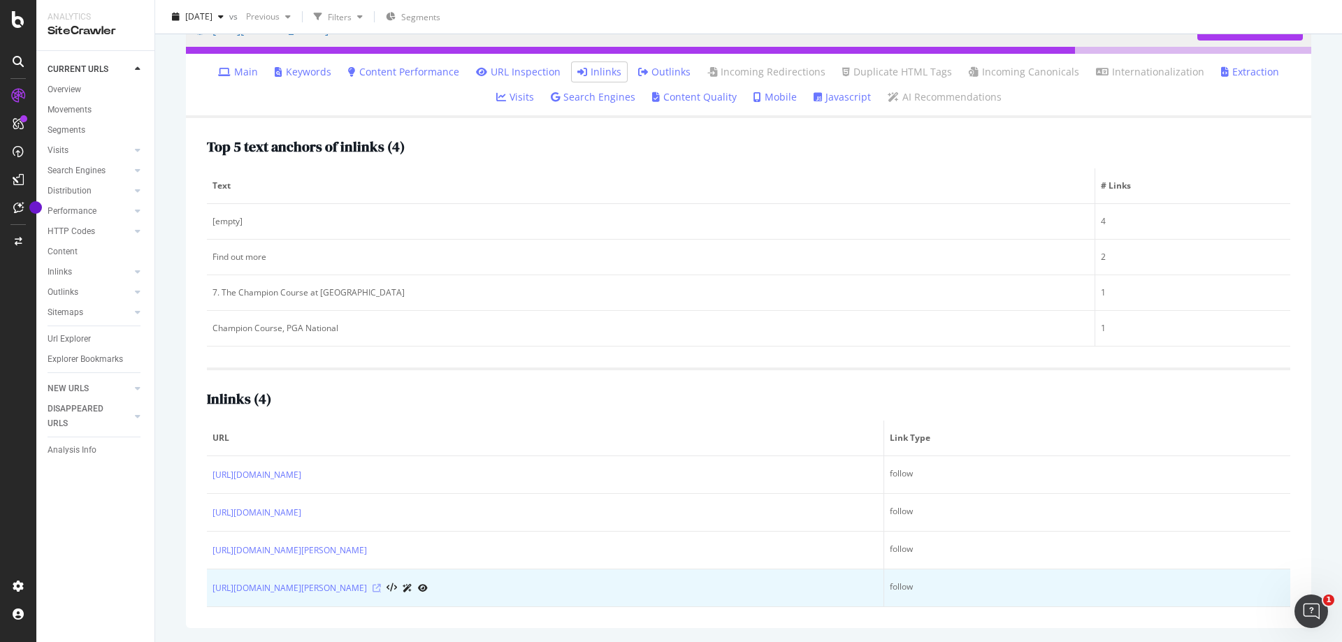
click at [381, 586] on icon at bounding box center [376, 588] width 8 height 8
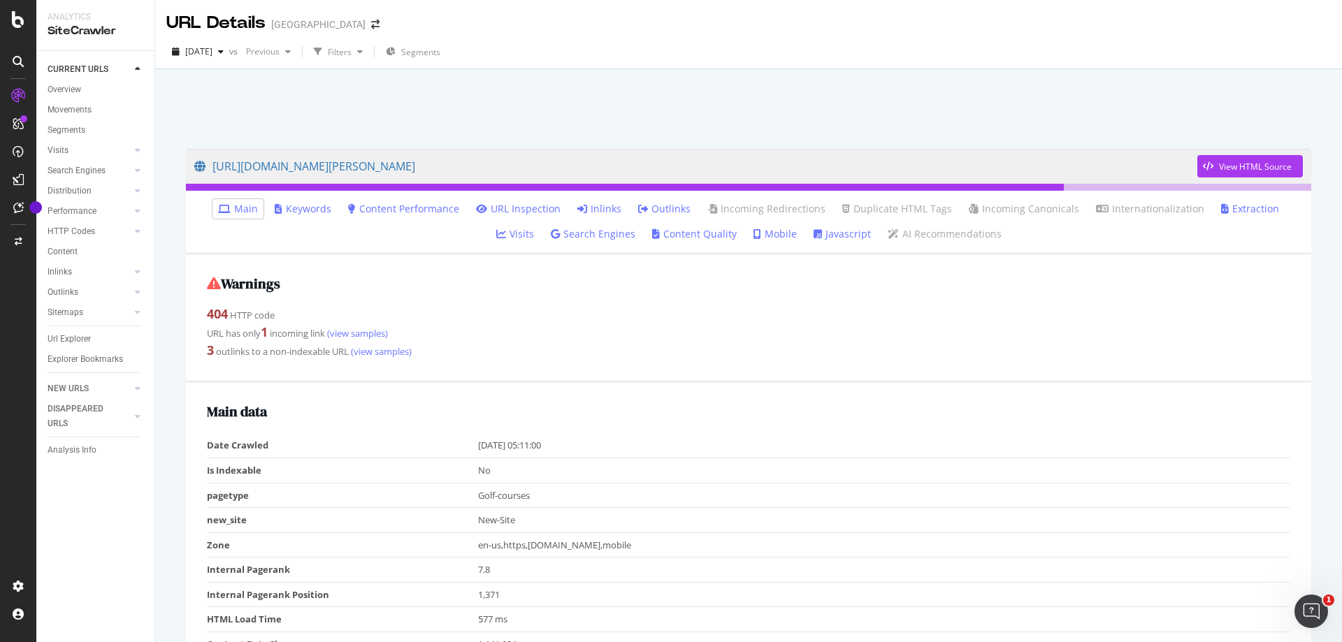
click at [577, 206] on link "Inlinks" at bounding box center [599, 209] width 44 height 14
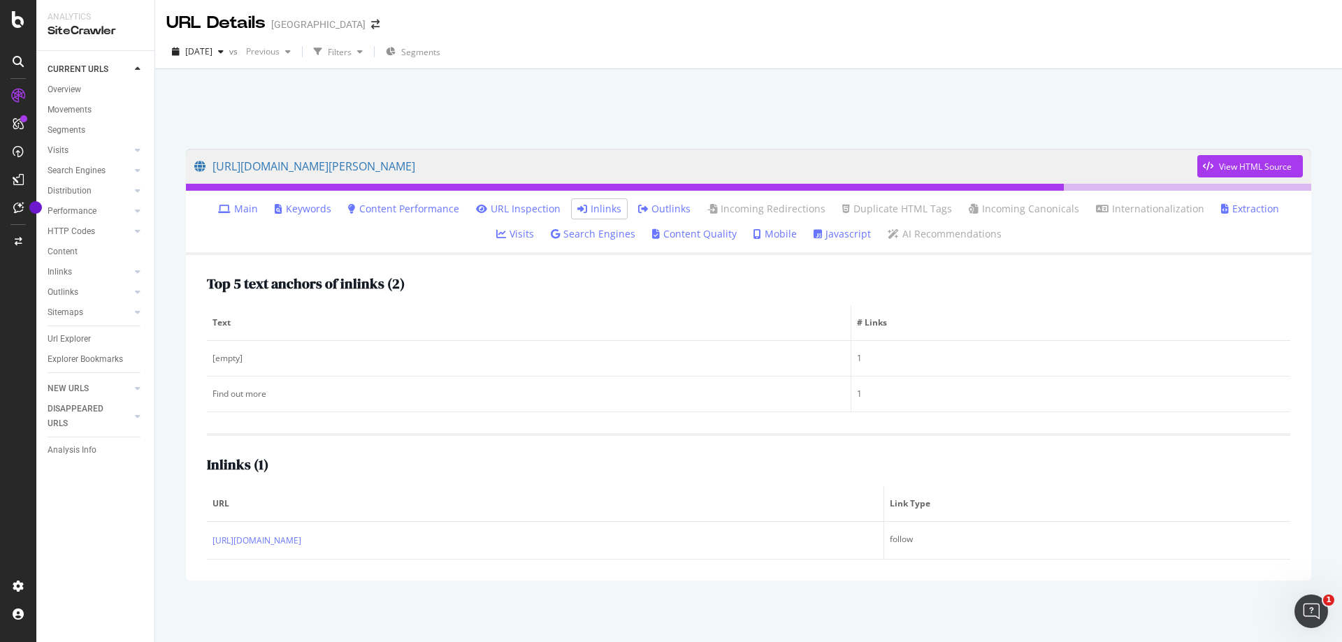
scroll to position [1, 0]
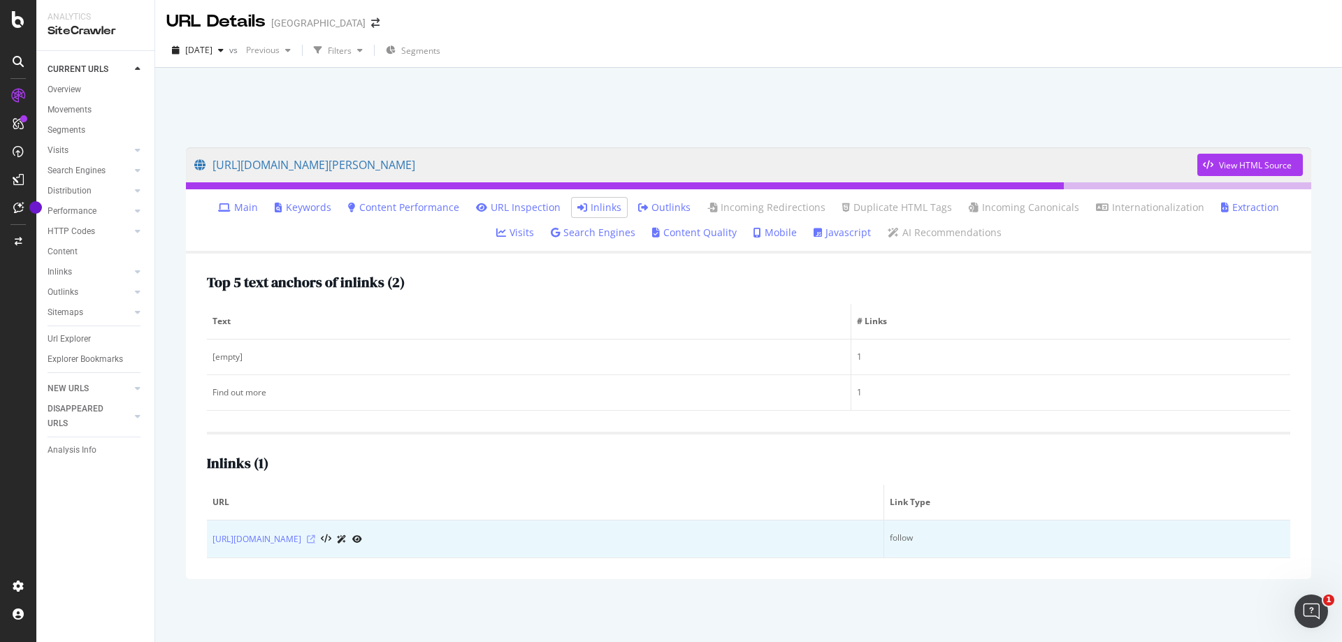
click at [315, 540] on icon at bounding box center [311, 539] width 8 height 8
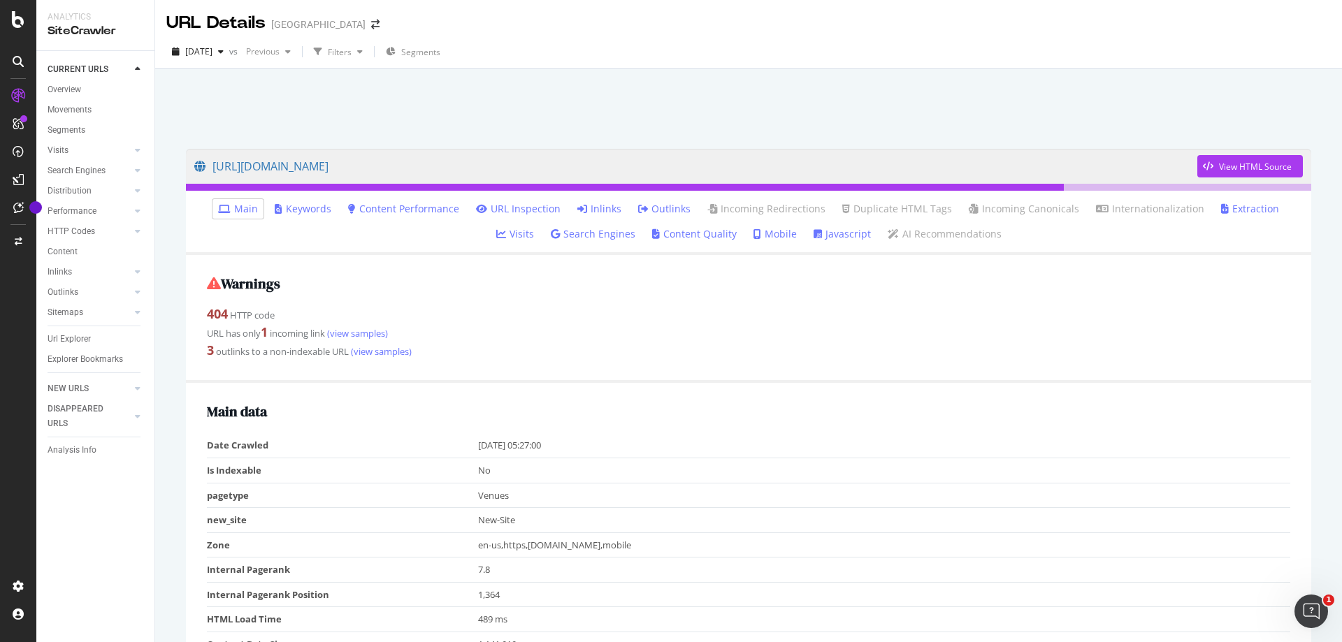
click at [577, 204] on link "Inlinks" at bounding box center [599, 209] width 44 height 14
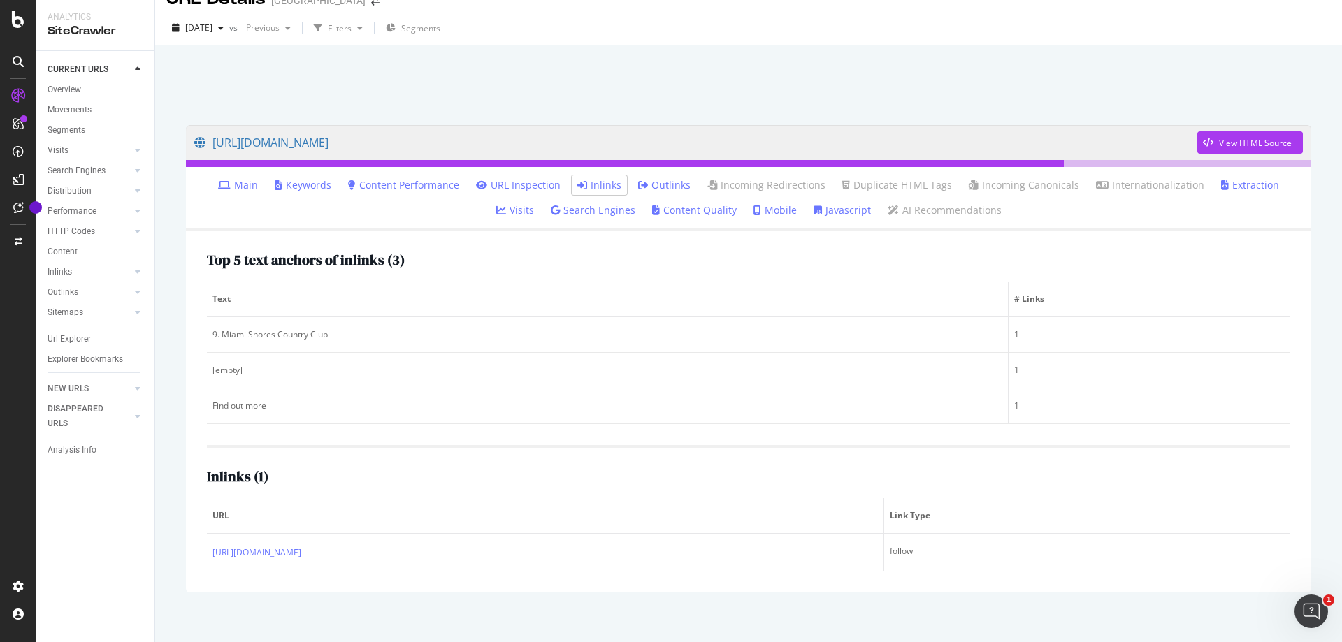
scroll to position [37, 0]
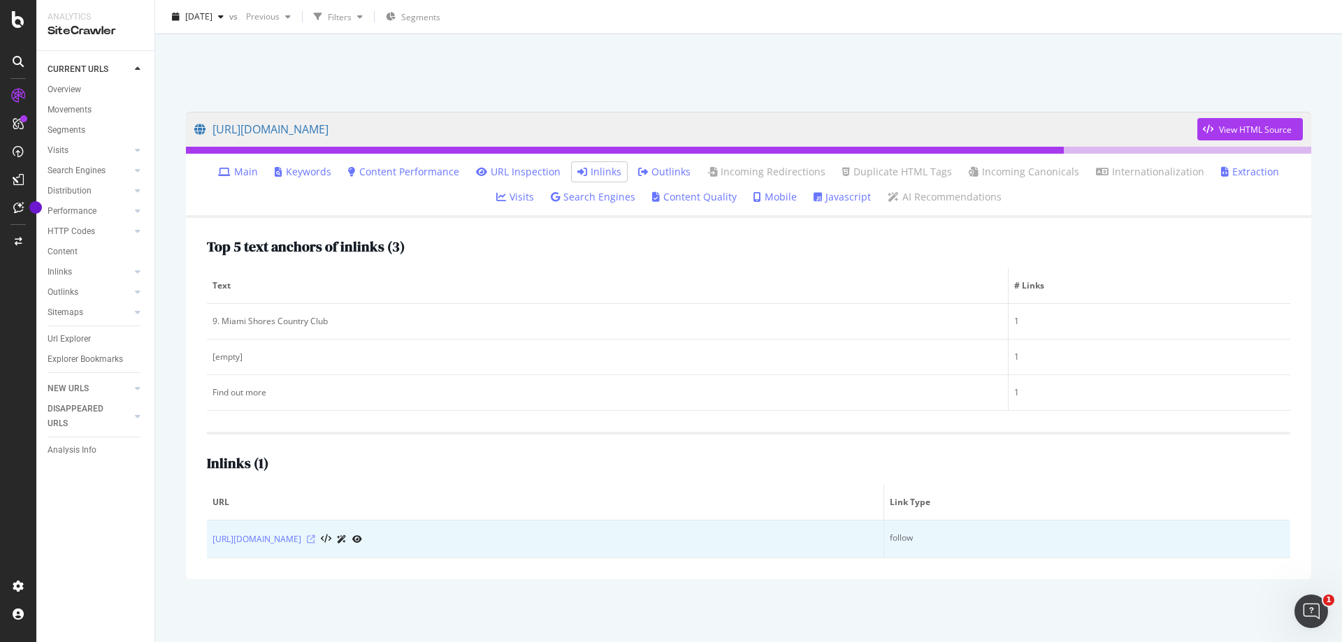
click at [315, 540] on icon at bounding box center [311, 539] width 8 height 8
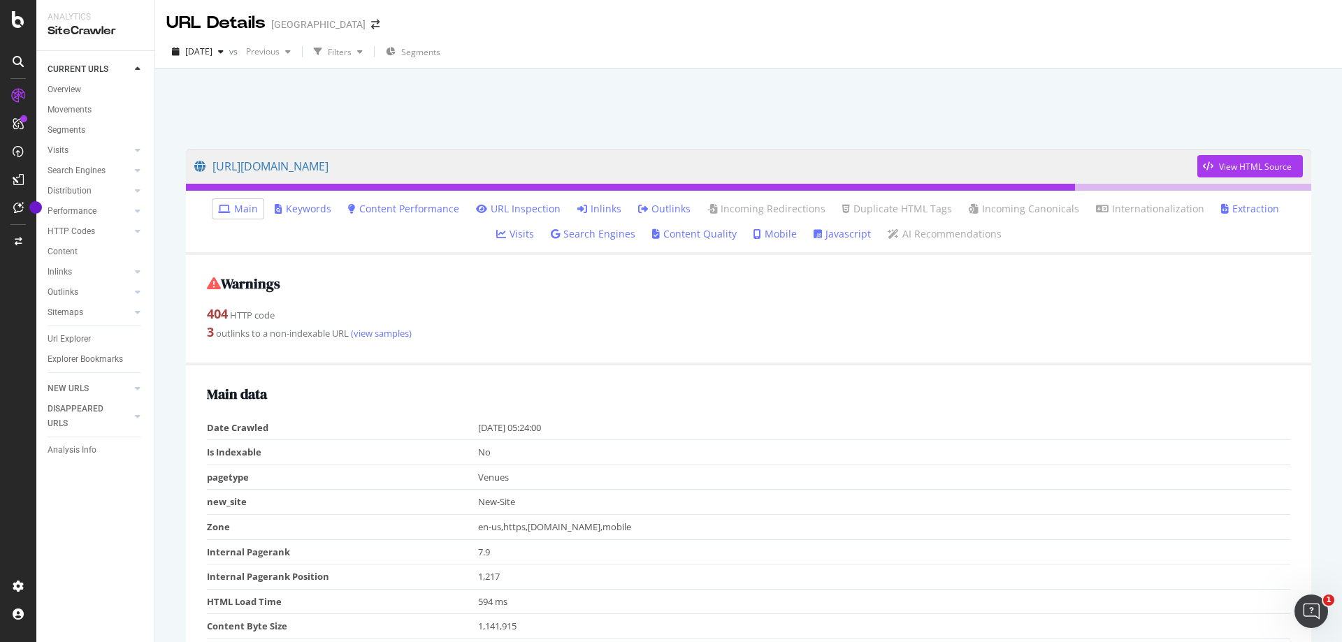
click at [577, 205] on icon at bounding box center [582, 209] width 10 height 10
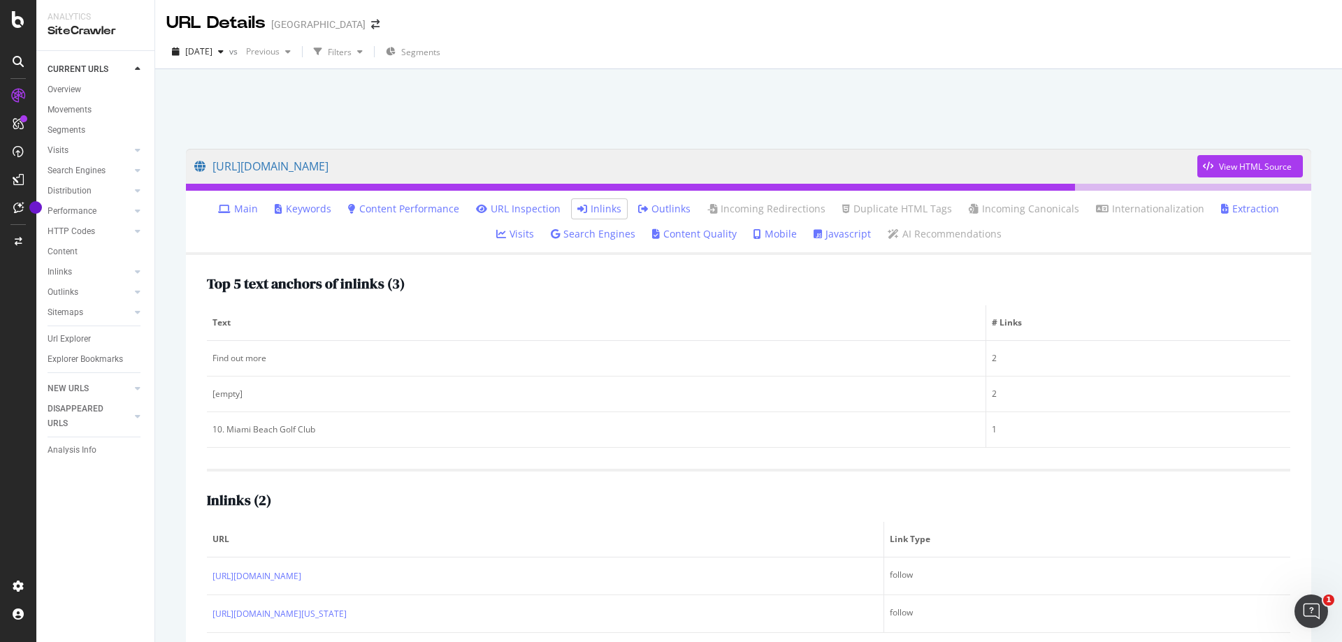
scroll to position [69, 0]
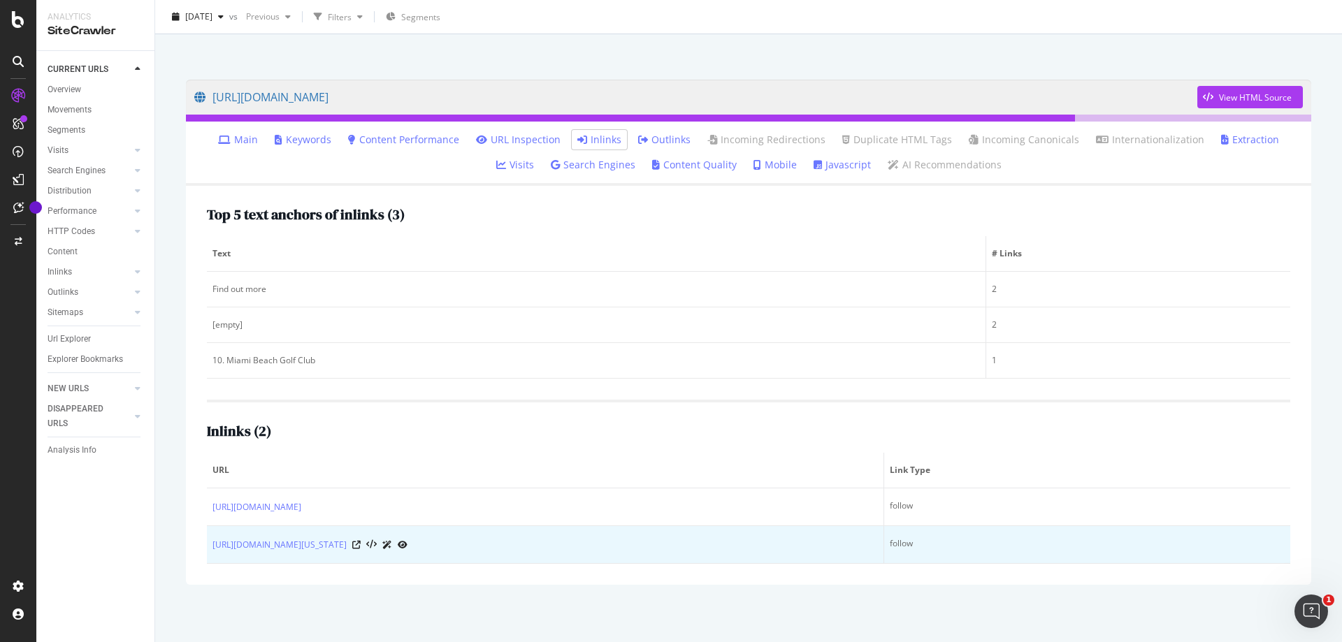
click at [407, 547] on div at bounding box center [379, 544] width 55 height 15
click at [361, 547] on icon at bounding box center [356, 545] width 8 height 8
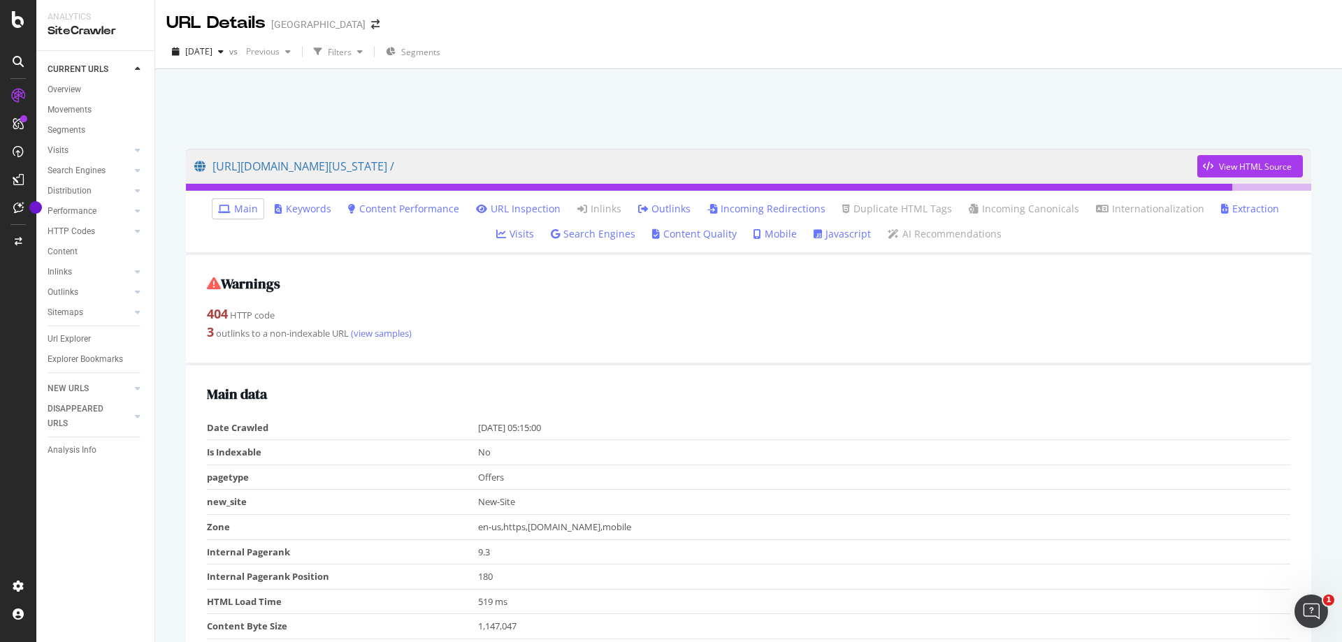
click at [638, 208] on icon at bounding box center [643, 209] width 10 height 10
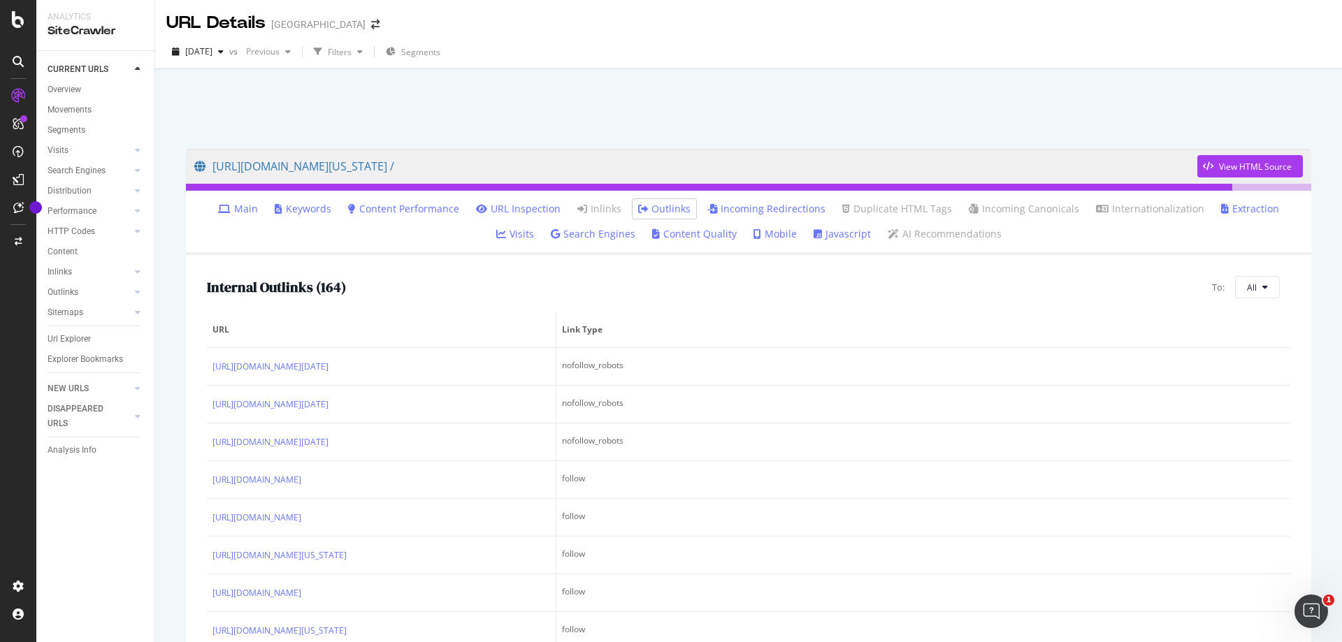
click at [218, 209] on icon at bounding box center [224, 209] width 13 height 10
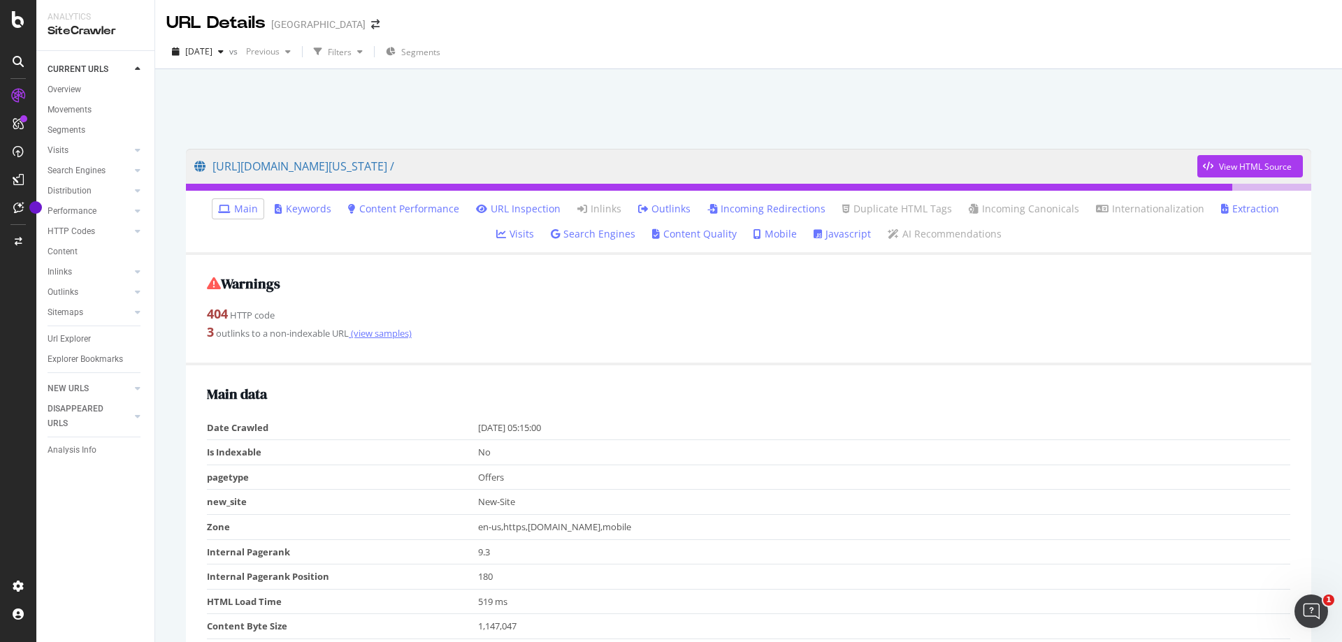
click at [390, 337] on link "(view samples)" at bounding box center [380, 333] width 63 height 13
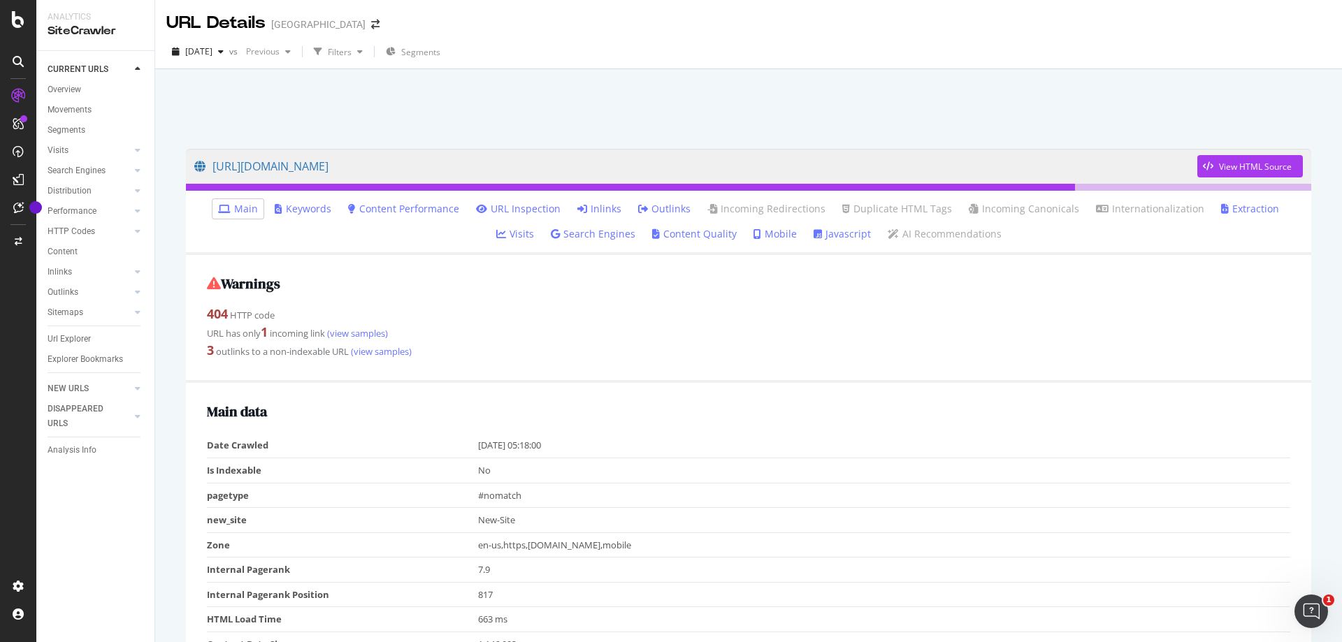
click at [578, 206] on link "Inlinks" at bounding box center [599, 209] width 44 height 14
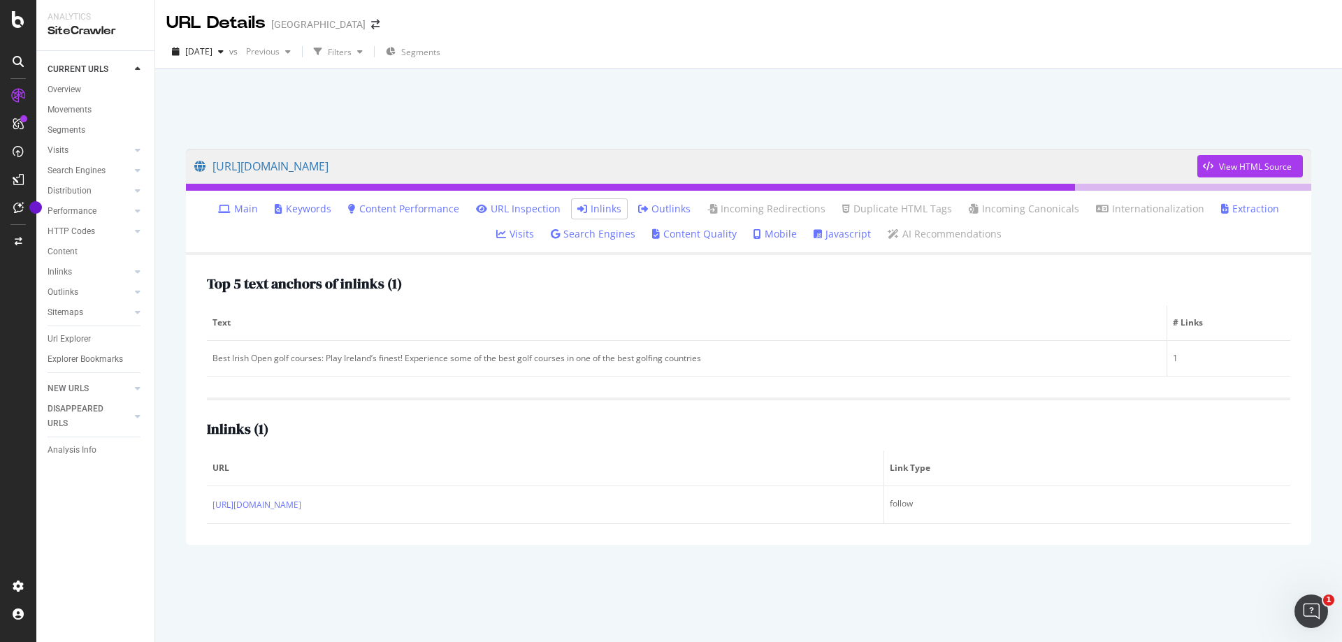
click at [641, 203] on link "Outlinks" at bounding box center [664, 209] width 52 height 14
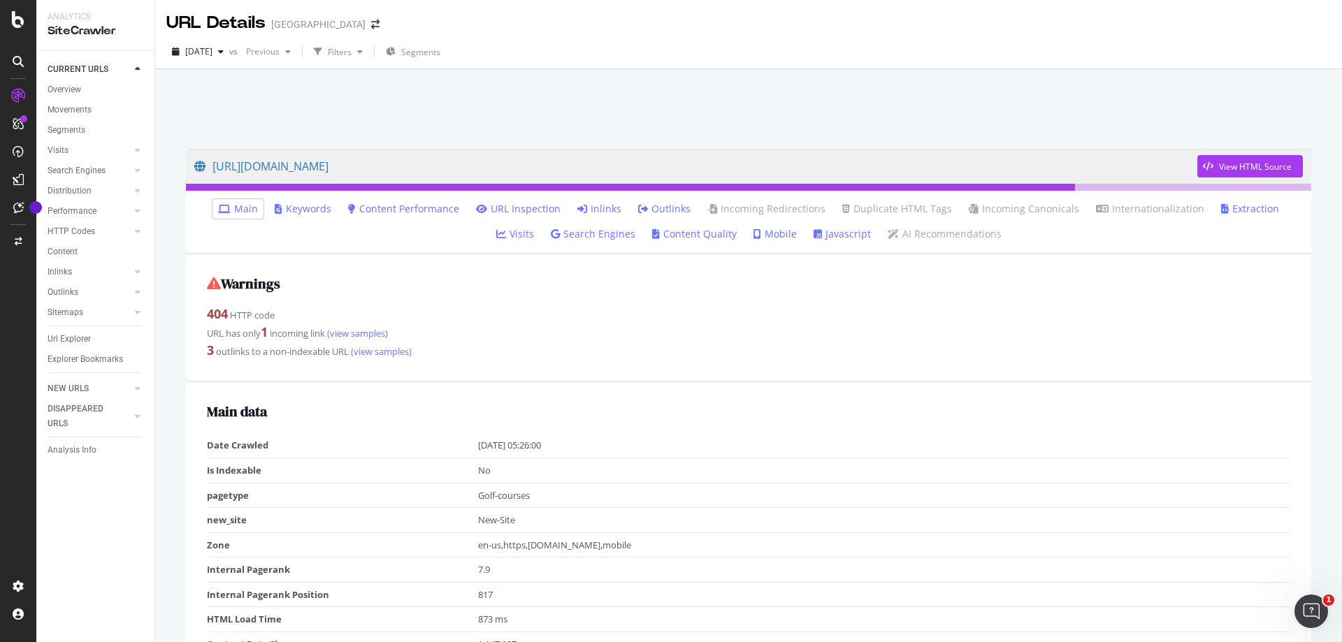
click at [638, 204] on icon at bounding box center [643, 209] width 10 height 10
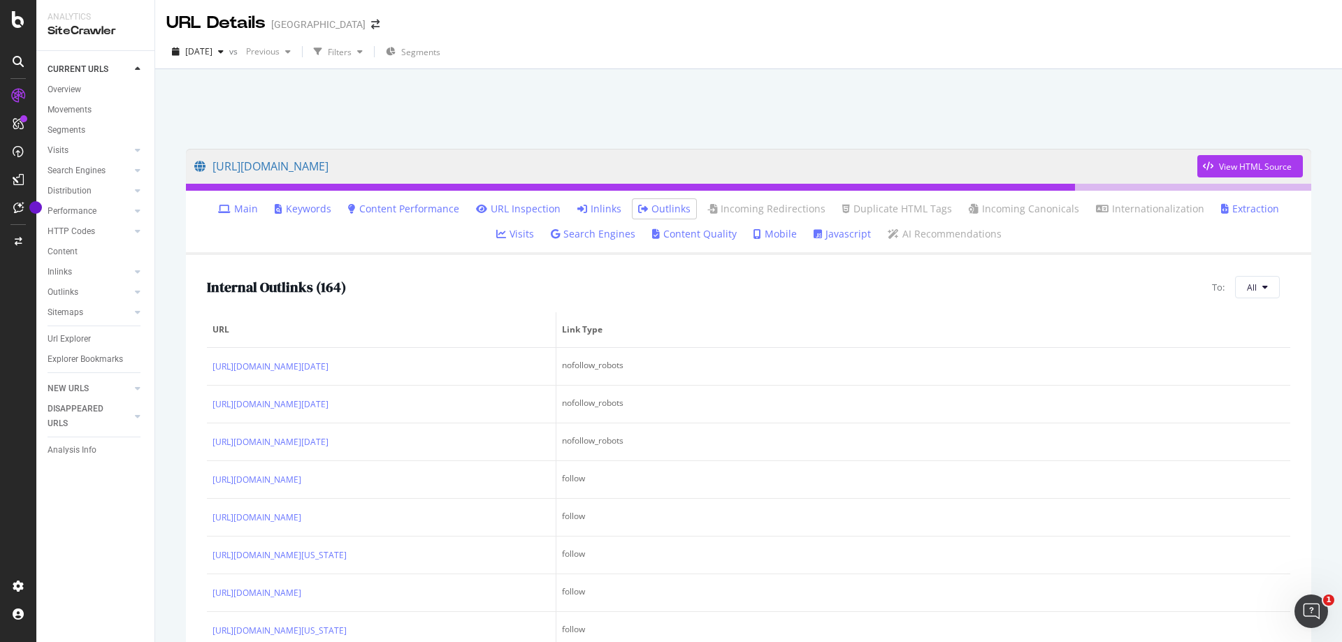
click at [579, 210] on link "Inlinks" at bounding box center [599, 209] width 44 height 14
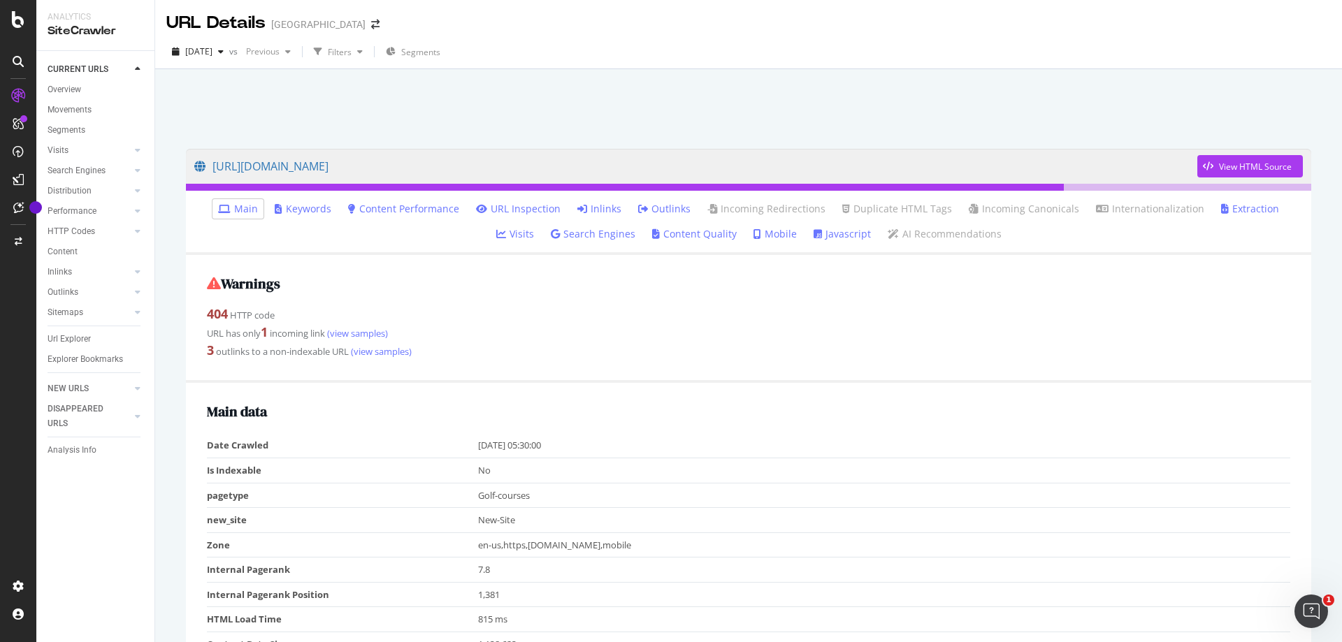
click at [638, 203] on link "Outlinks" at bounding box center [664, 209] width 52 height 14
click at [577, 203] on link "Inlinks" at bounding box center [599, 209] width 44 height 14
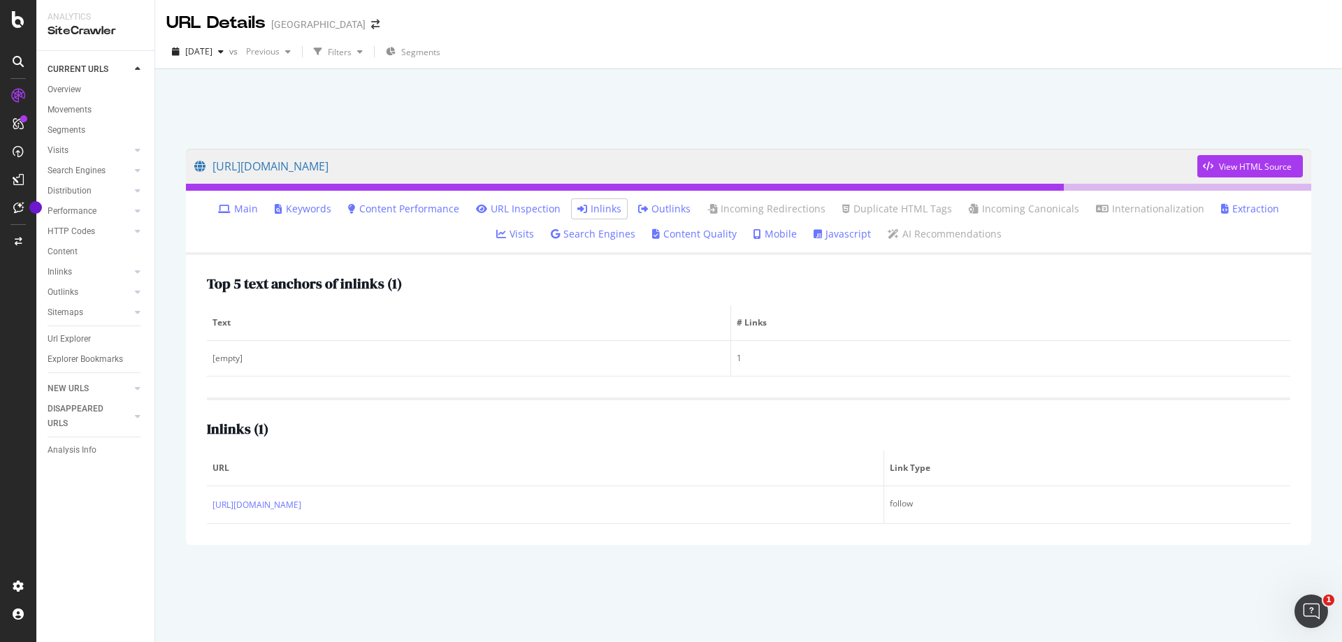
click at [638, 208] on link "Outlinks" at bounding box center [664, 209] width 52 height 14
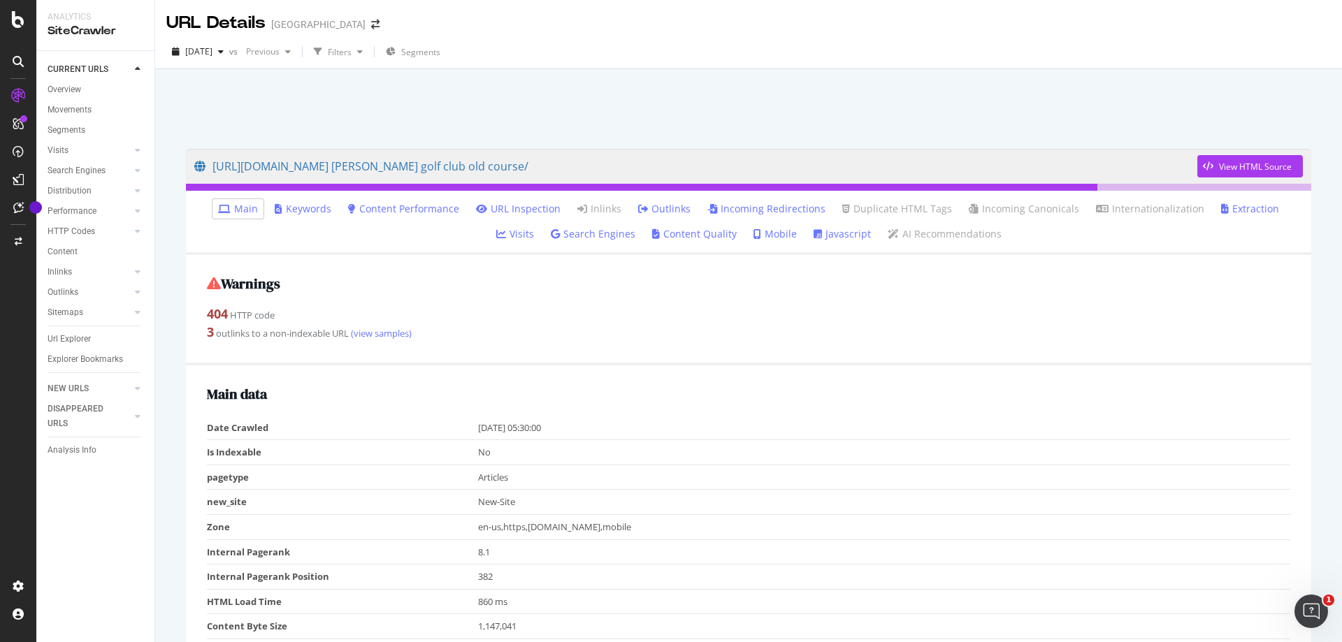
click at [642, 203] on link "Outlinks" at bounding box center [664, 209] width 52 height 14
